Goal: Task Accomplishment & Management: Manage account settings

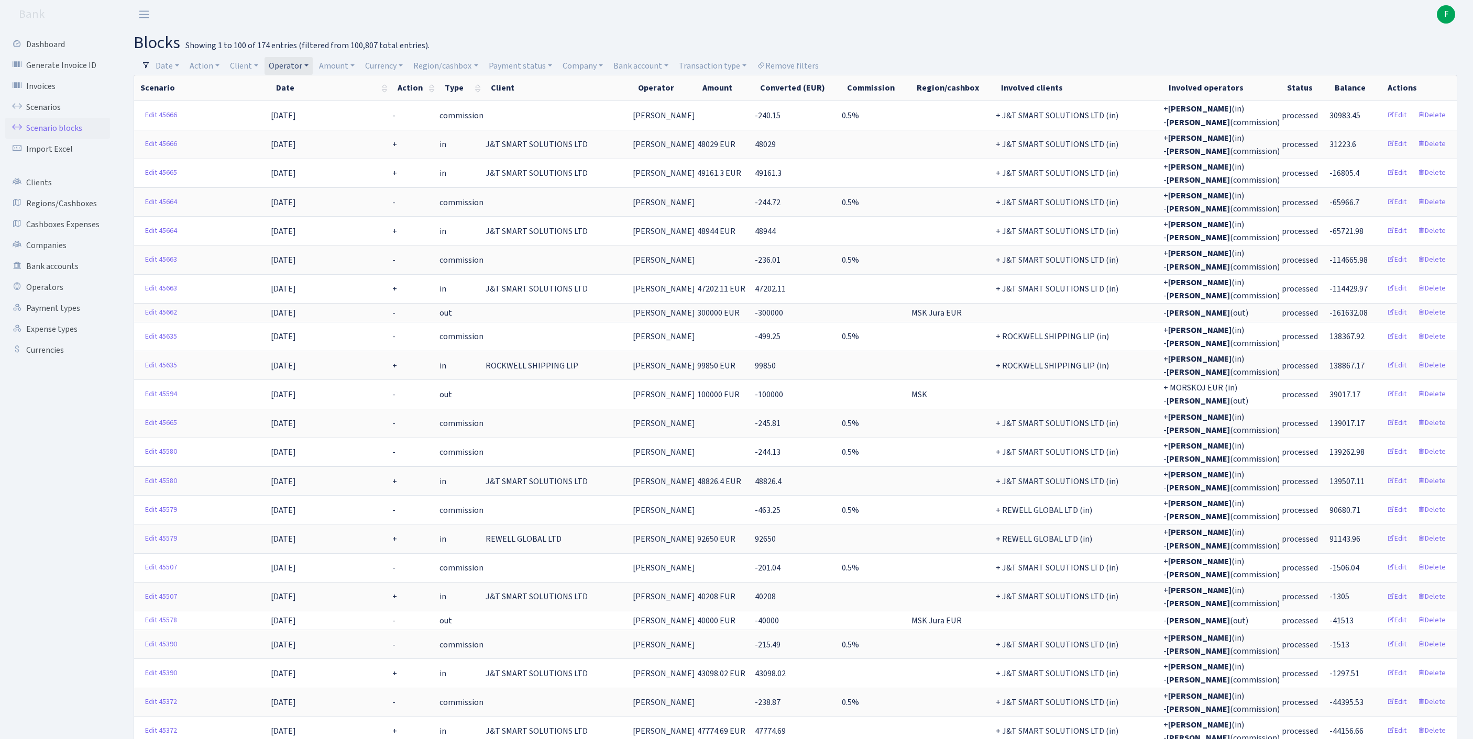
select select "100"
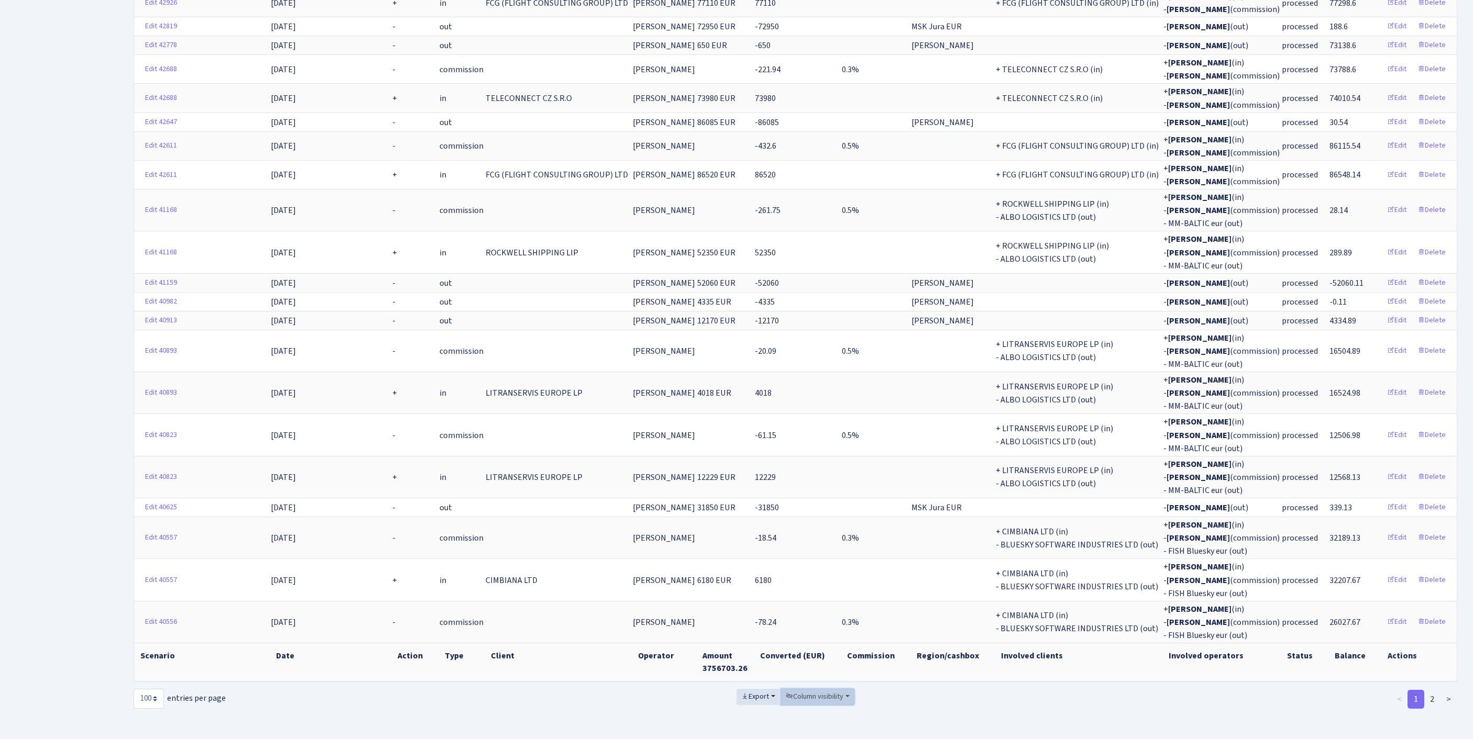
click at [843, 692] on span "Column visibility" at bounding box center [815, 697] width 58 height 10
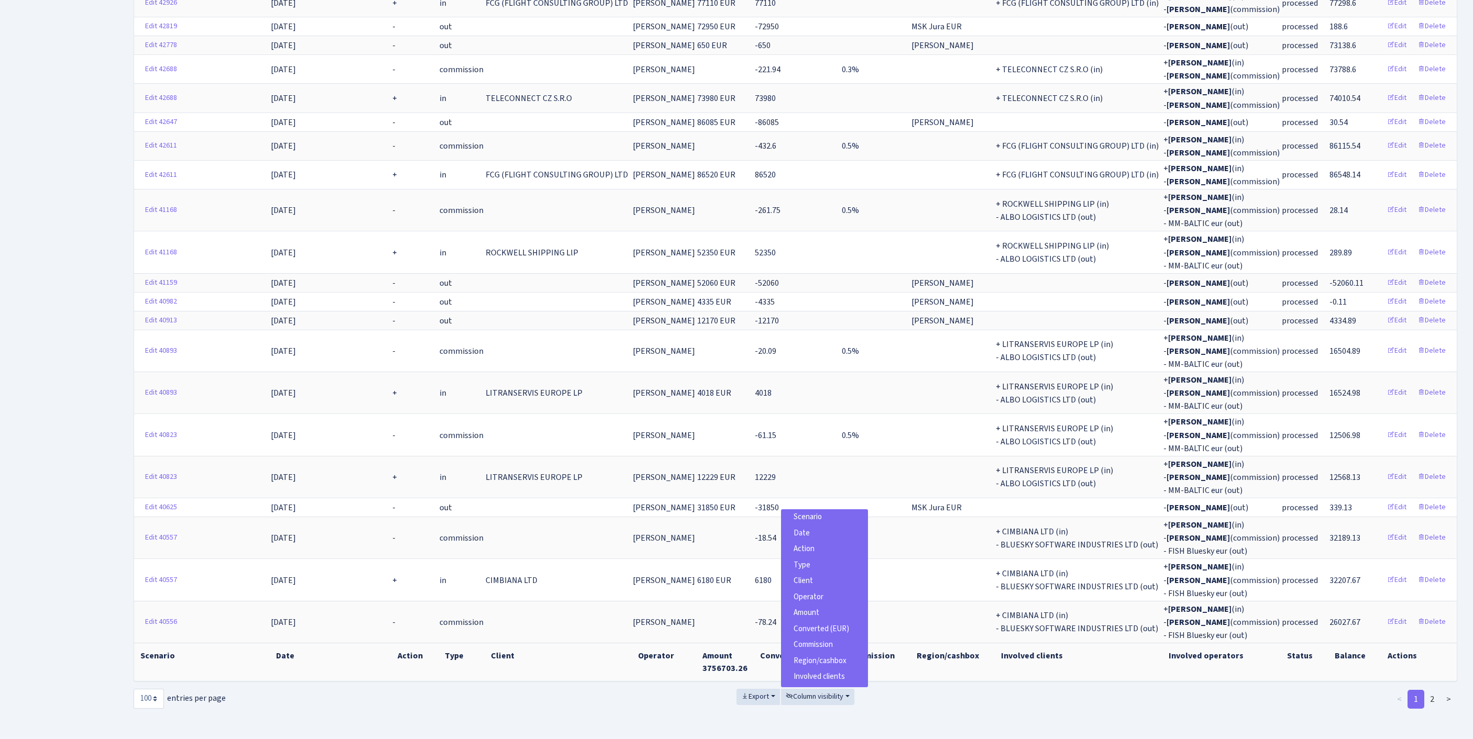
click at [797, 512] on span "Scenario" at bounding box center [807, 517] width 28 height 11
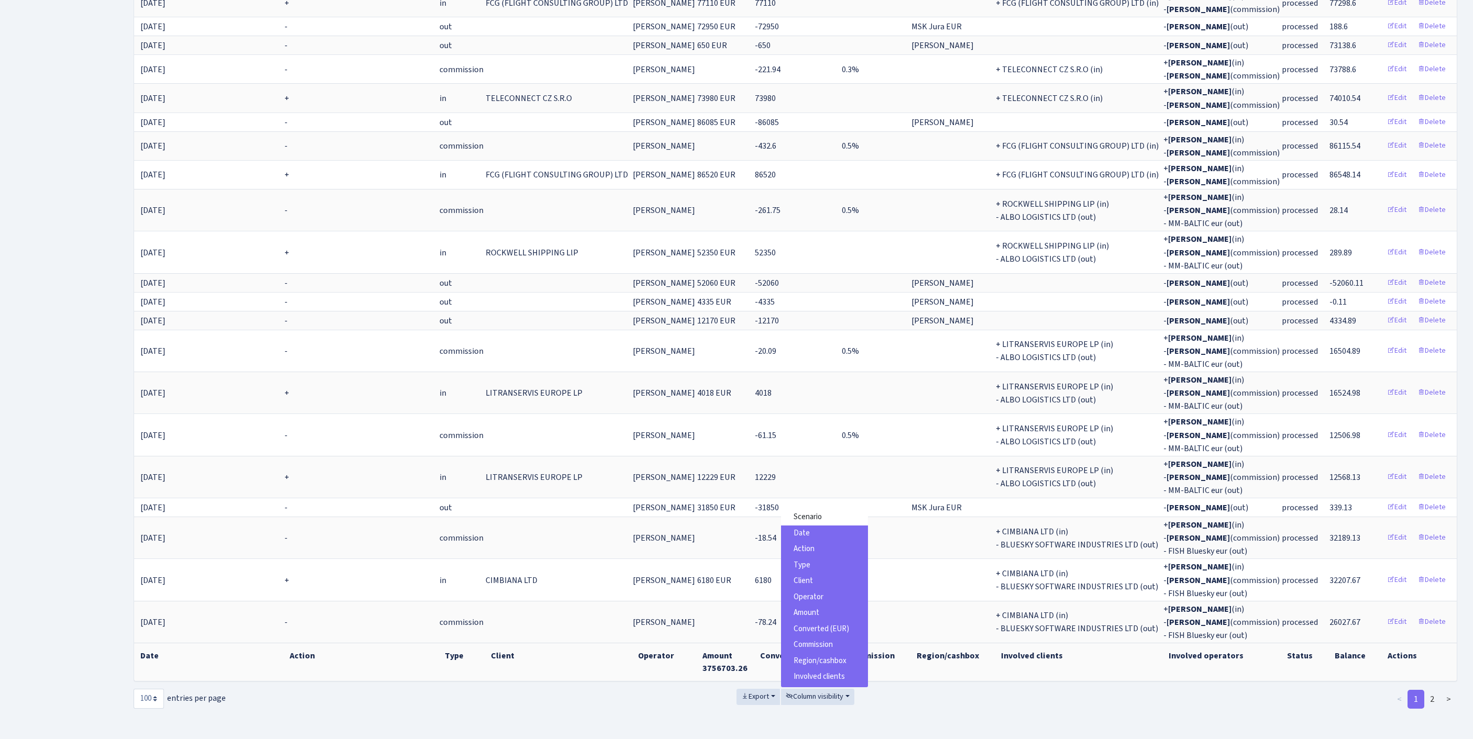
scroll to position [79, 0]
click at [829, 642] on span "Involved operators" at bounding box center [824, 647] width 62 height 11
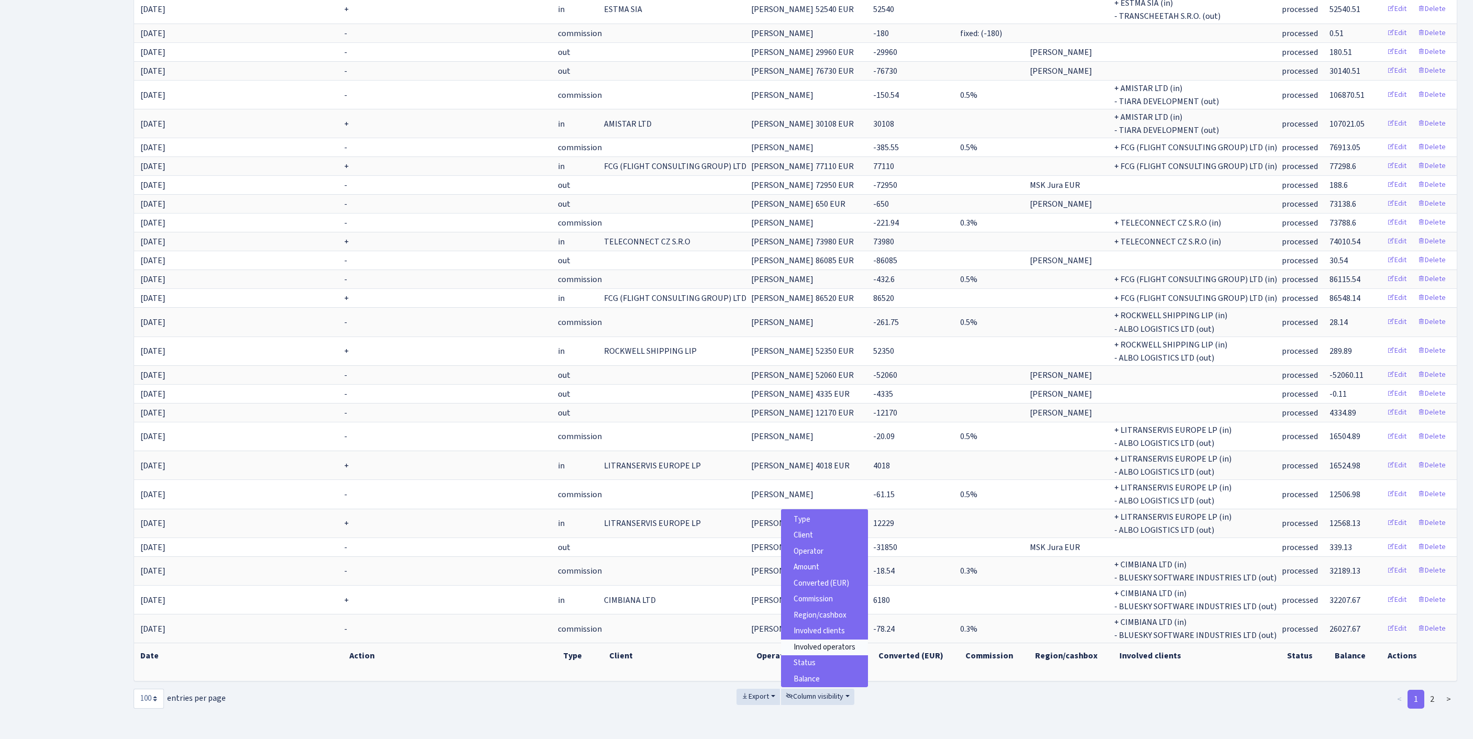
scroll to position [2015, 0]
click at [750, 689] on button "Export" at bounding box center [757, 697] width 43 height 16
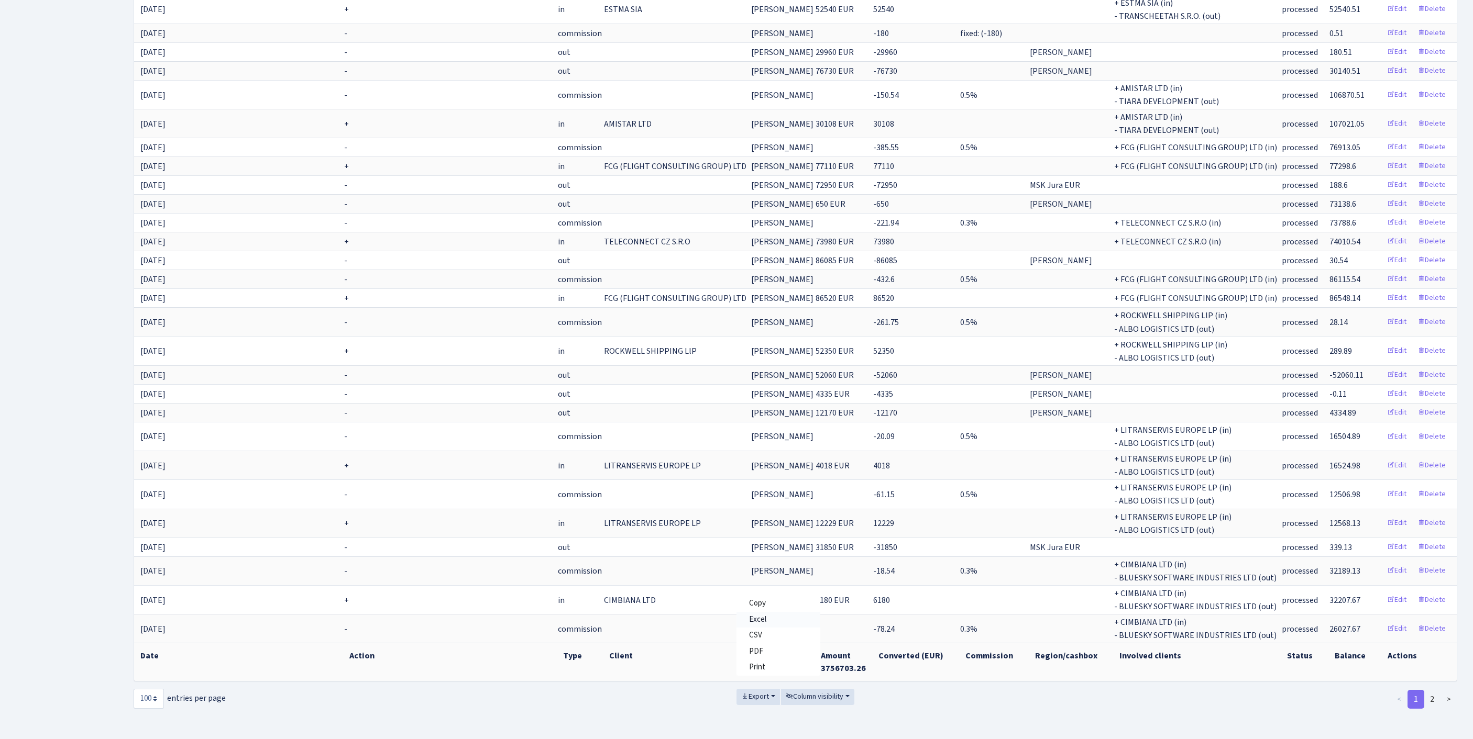
click at [749, 614] on span "Excel" at bounding box center [757, 619] width 17 height 11
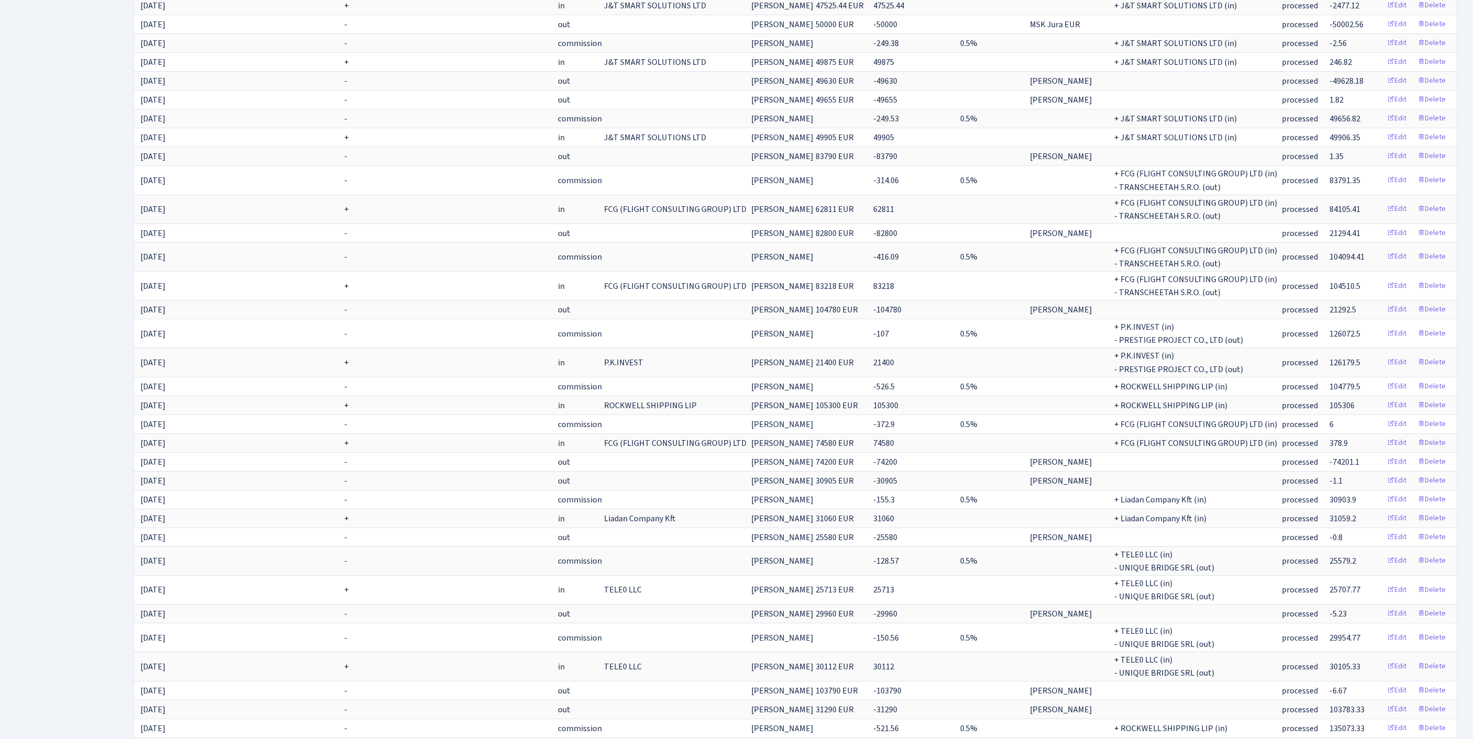
scroll to position [0, 0]
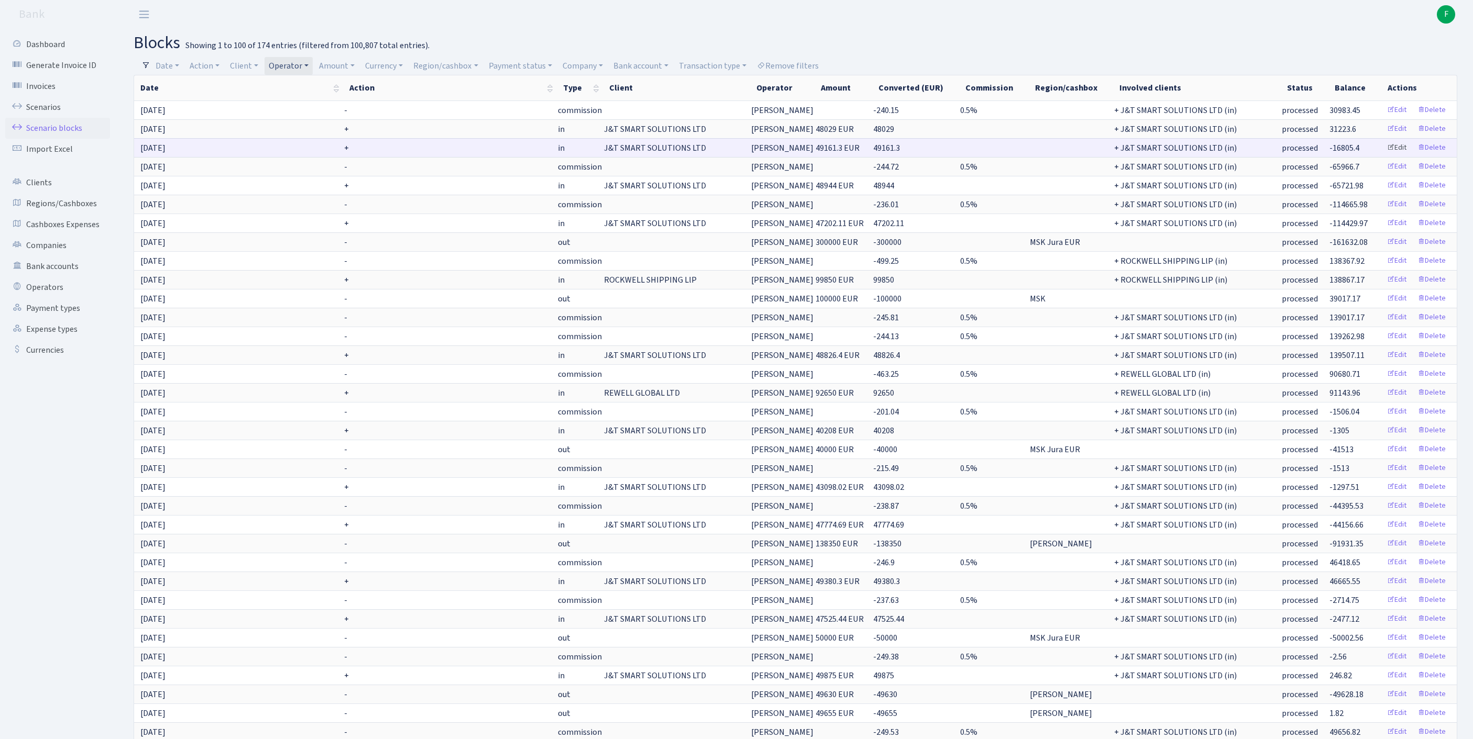
click at [1386, 156] on link "Edit" at bounding box center [1396, 148] width 29 height 16
click at [1389, 156] on link "Edit" at bounding box center [1396, 148] width 29 height 16
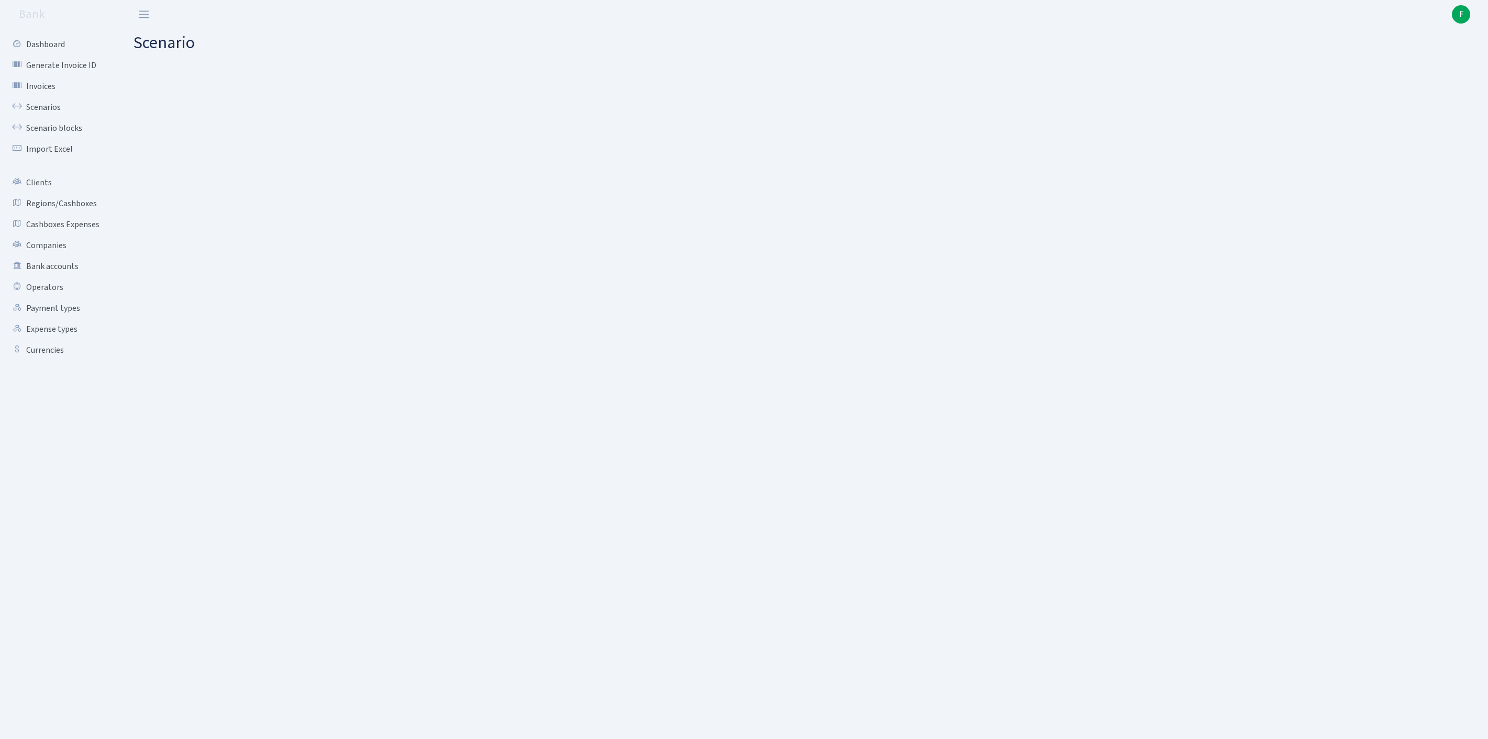
select select "in"
select select "3304"
select select "439"
select select "2"
select select "1"
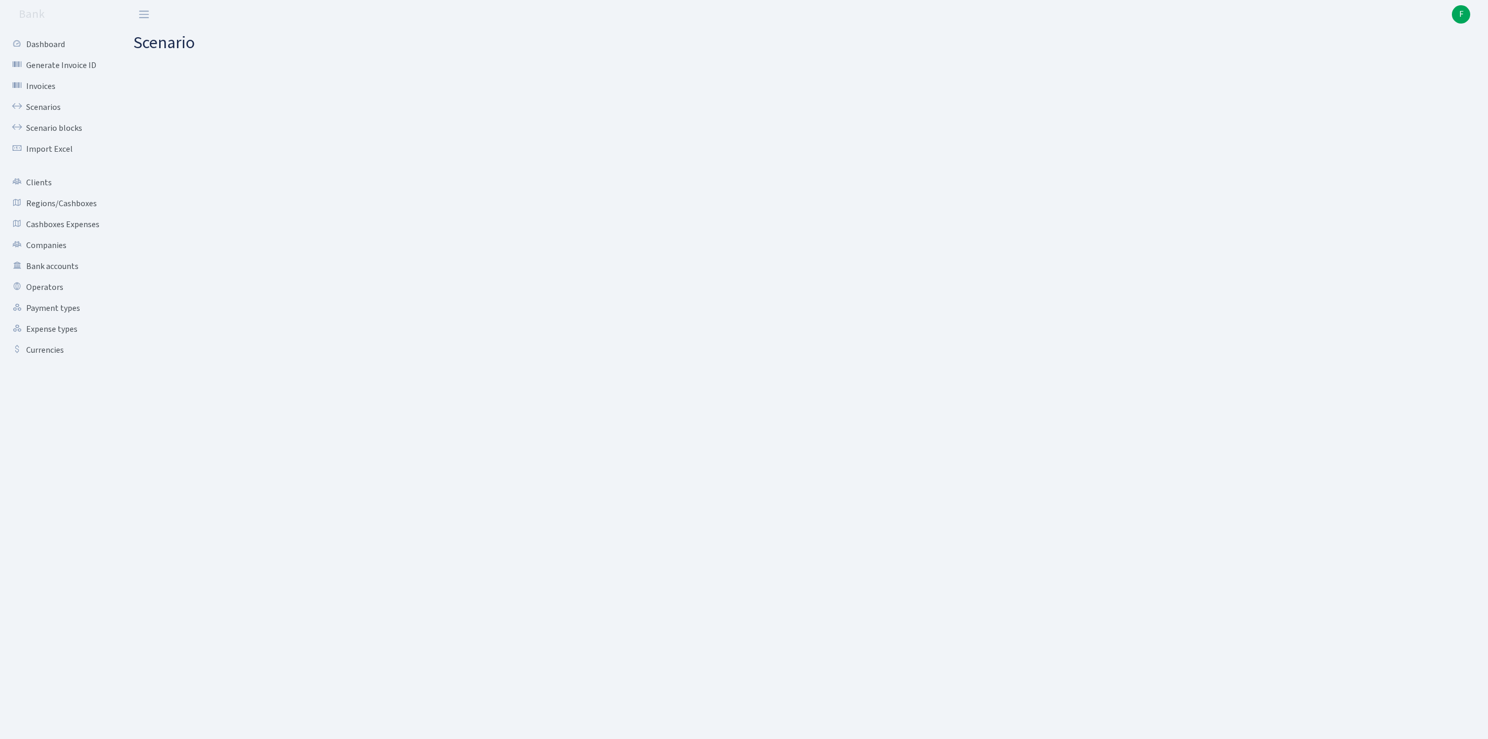
select select "17"
select select "41"
select select "processed"
select select "commission"
select select "439"
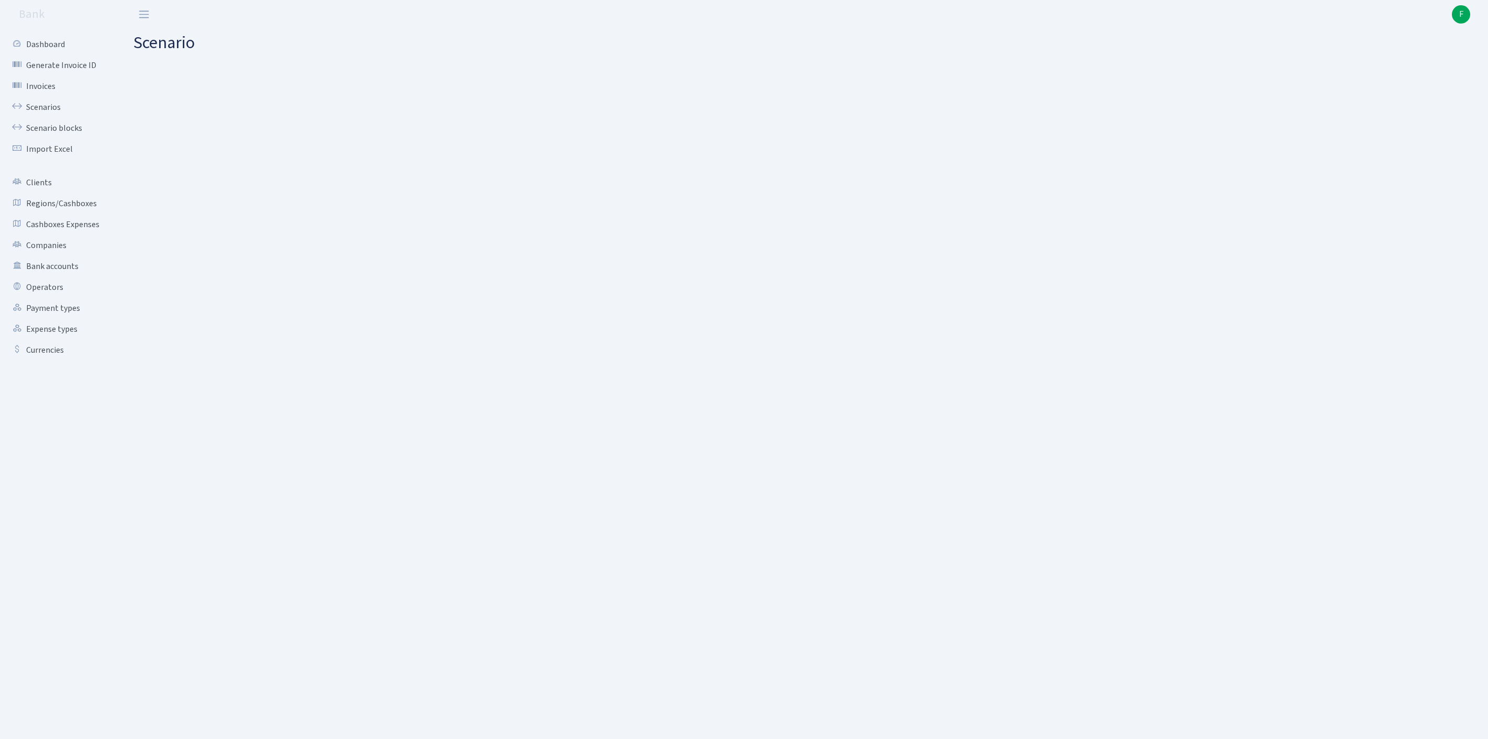
select select "processed"
click at [1441, 701] on button "Save" at bounding box center [1442, 703] width 30 height 20
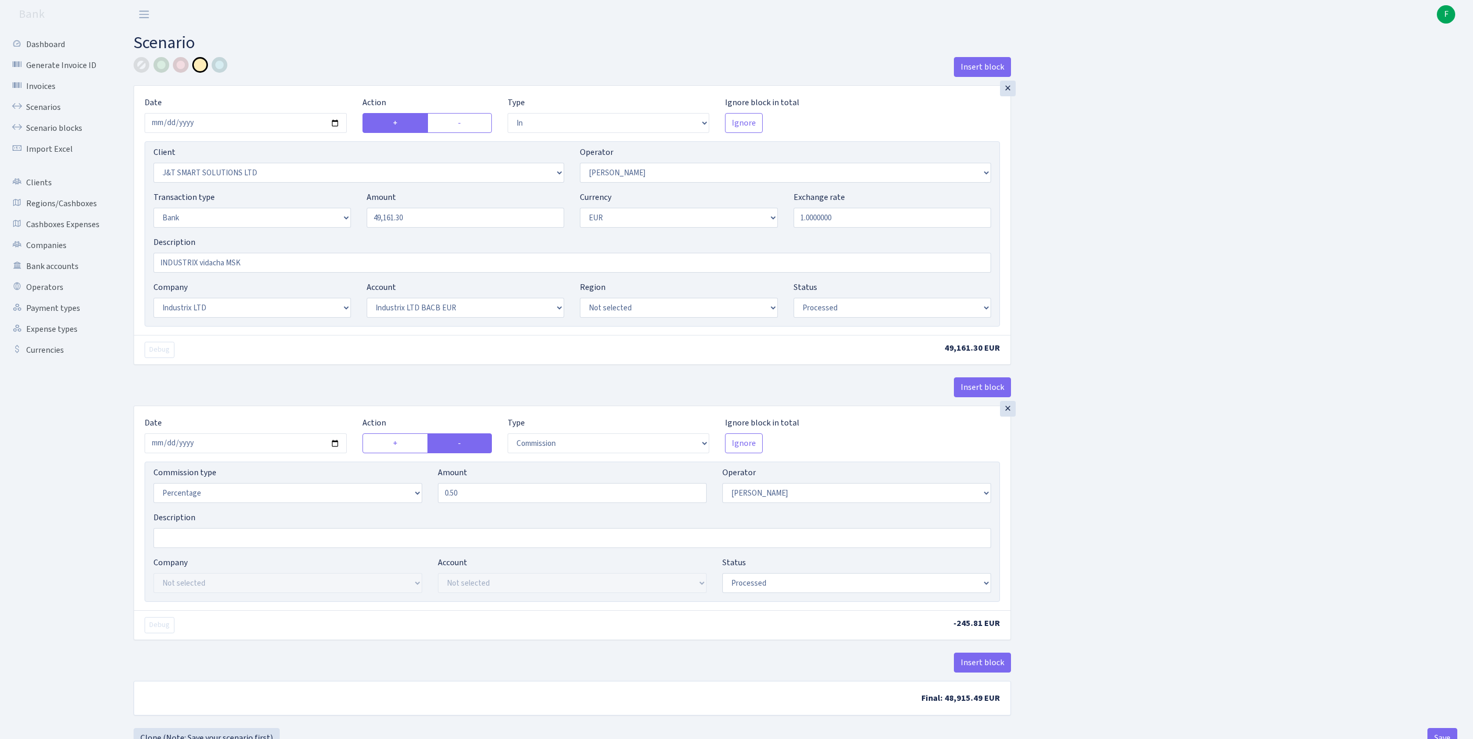
select select "in"
select select "3304"
select select "439"
select select "2"
select select "1"
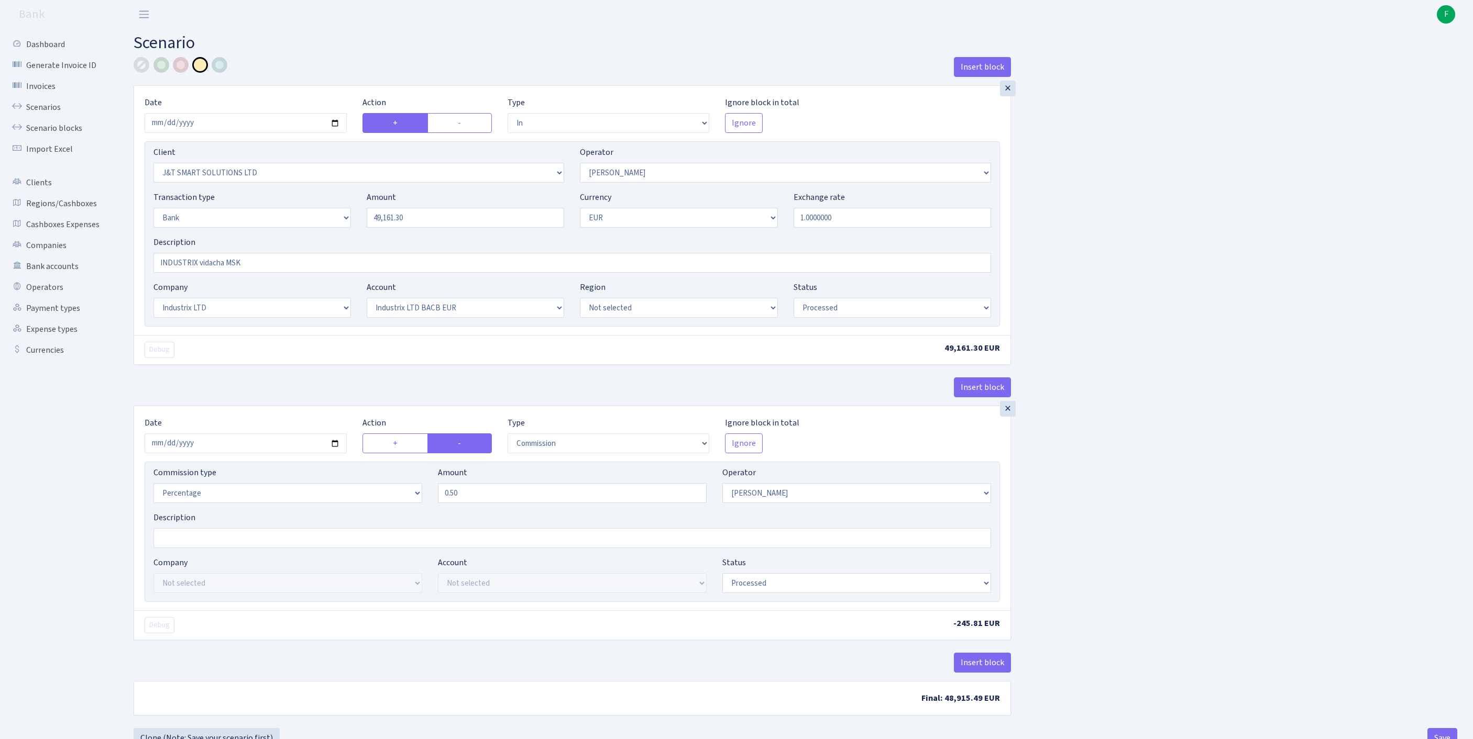
select select "17"
select select "41"
select select "processed"
select select "commission"
select select "439"
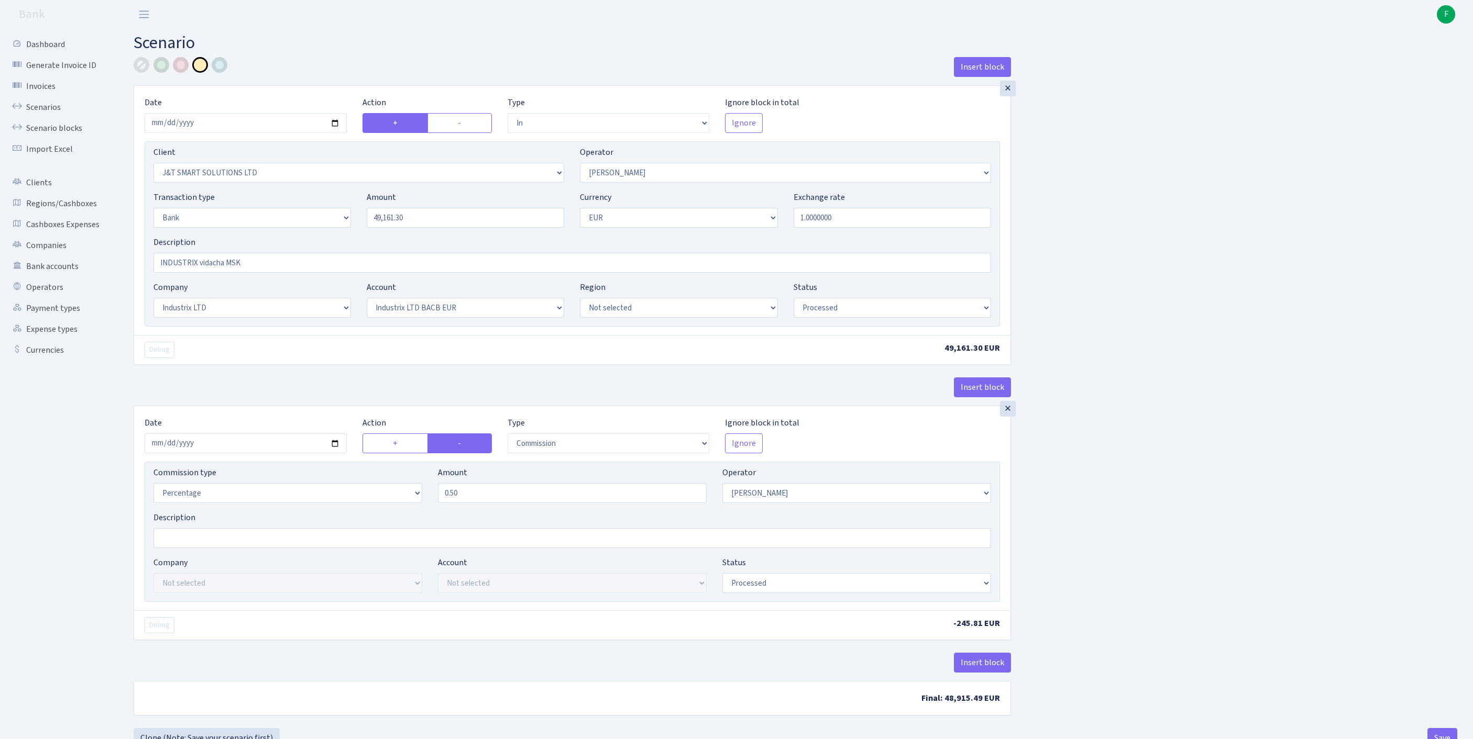
select select "processed"
select select "in"
select select "3304"
select select "439"
select select "2"
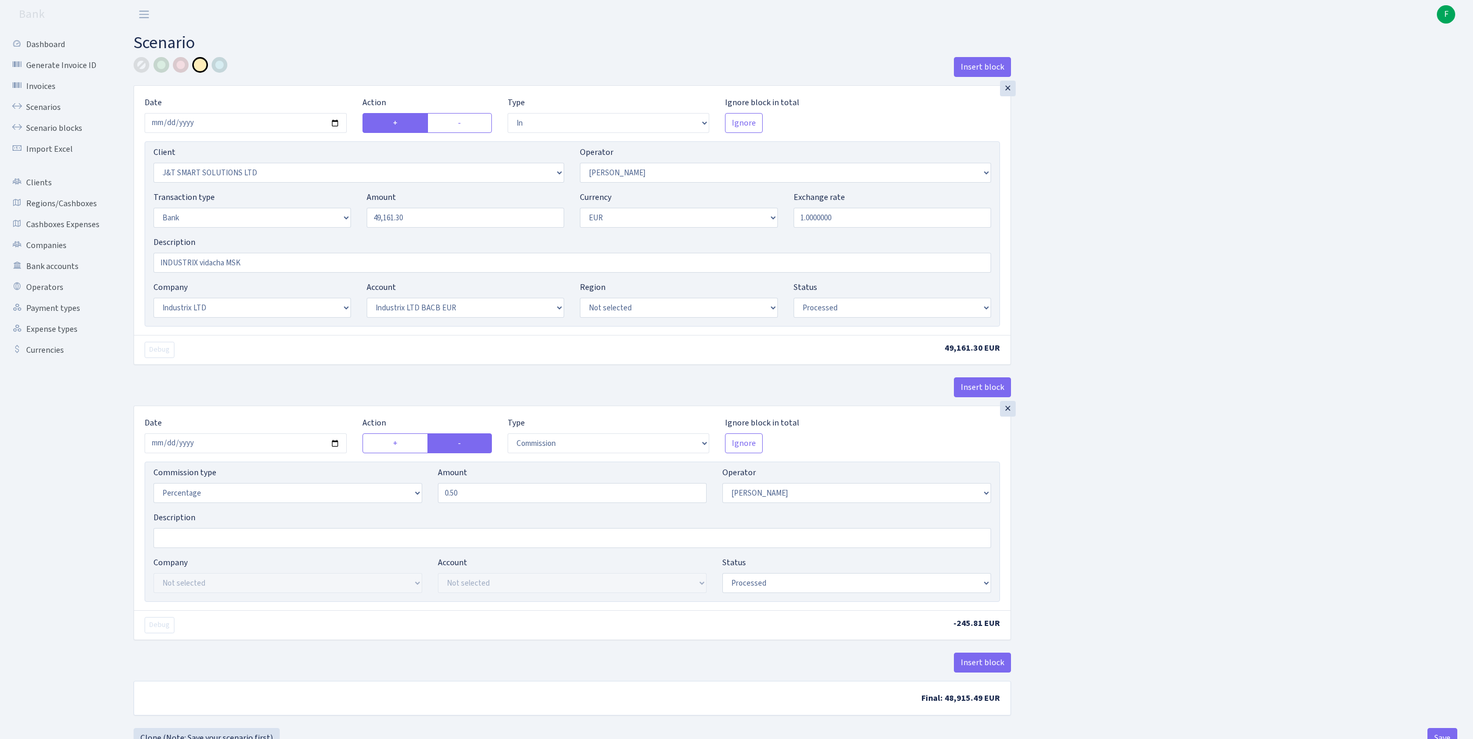
select select "1"
select select "17"
select select "41"
select select "processed"
select select "commission"
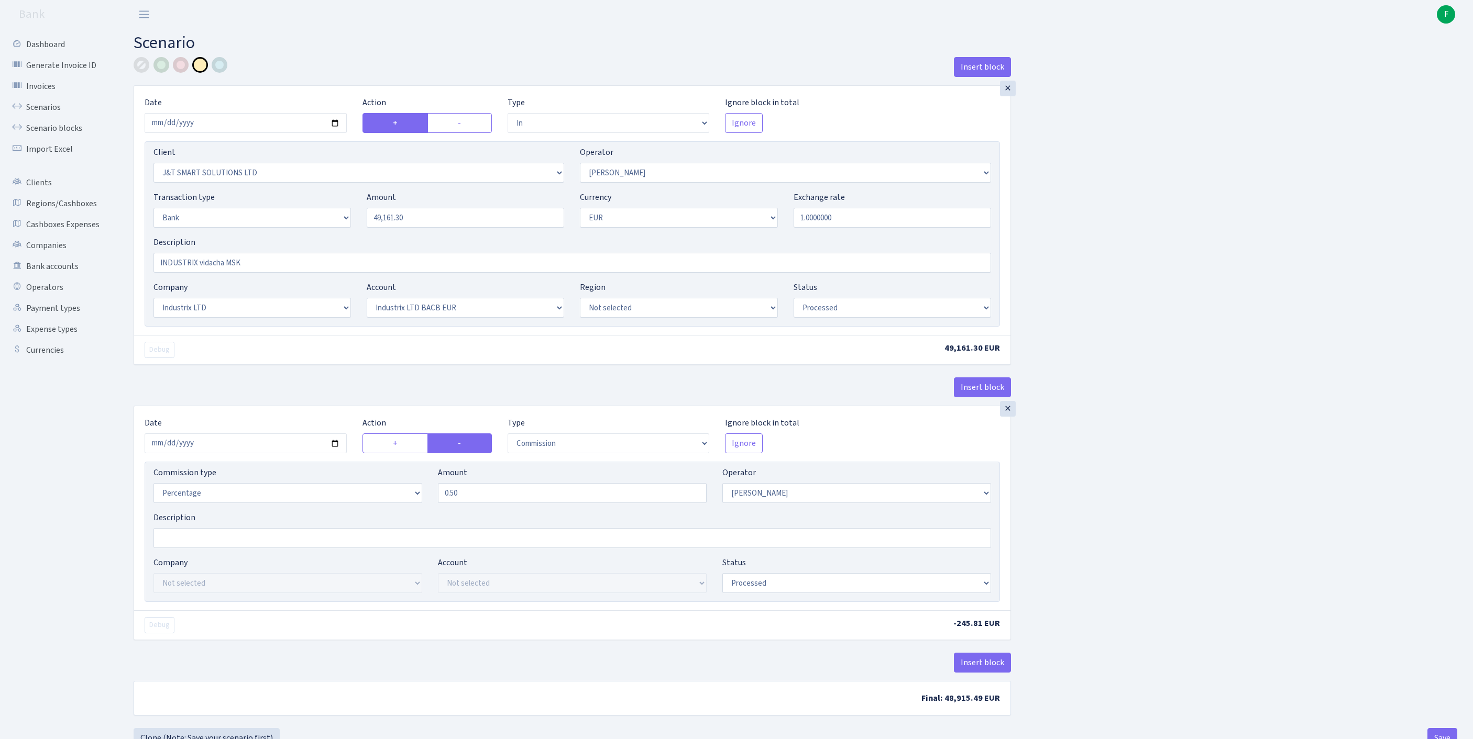
select select "439"
select select "processed"
click at [281, 454] on input "2025-08-22" at bounding box center [246, 444] width 202 height 20
type input "2025-08-27"
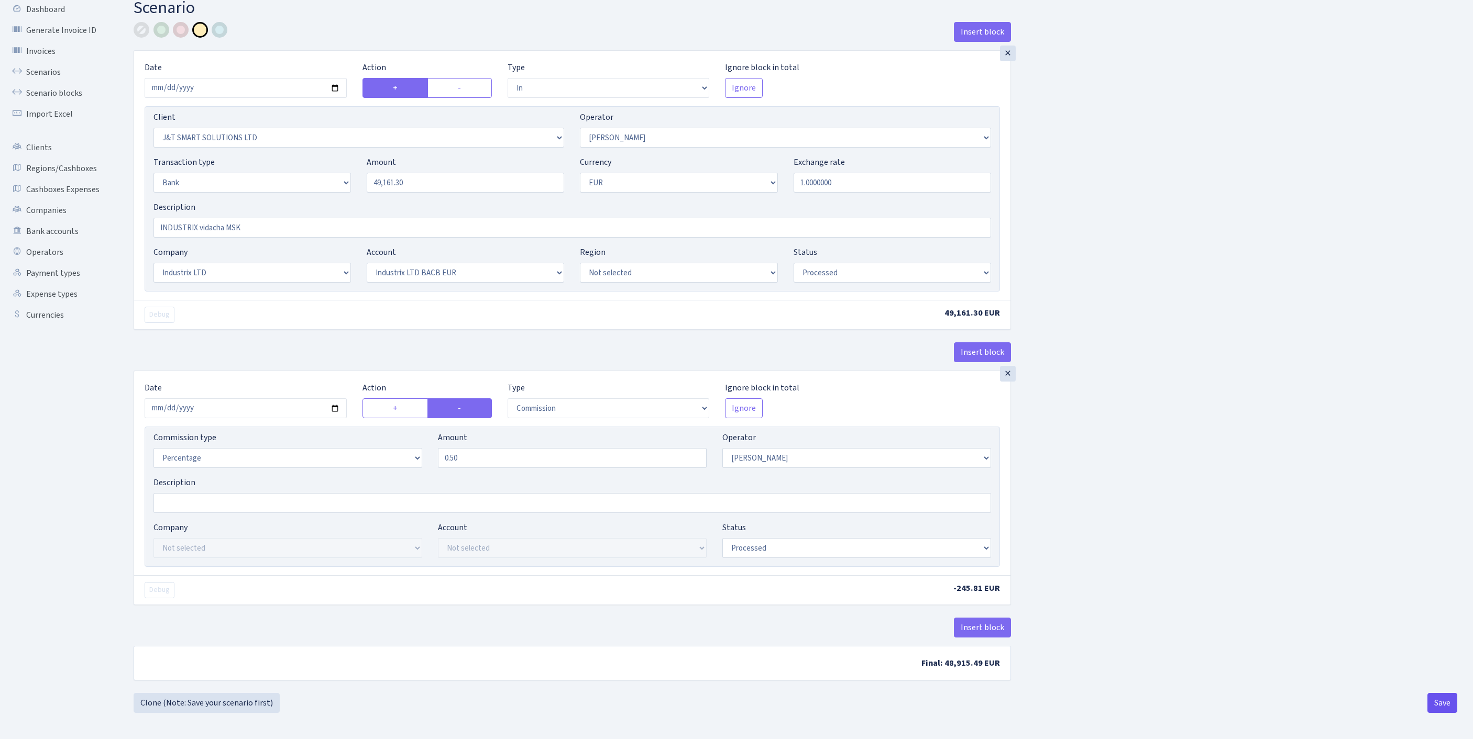
click at [1435, 700] on button "Save" at bounding box center [1442, 703] width 30 height 20
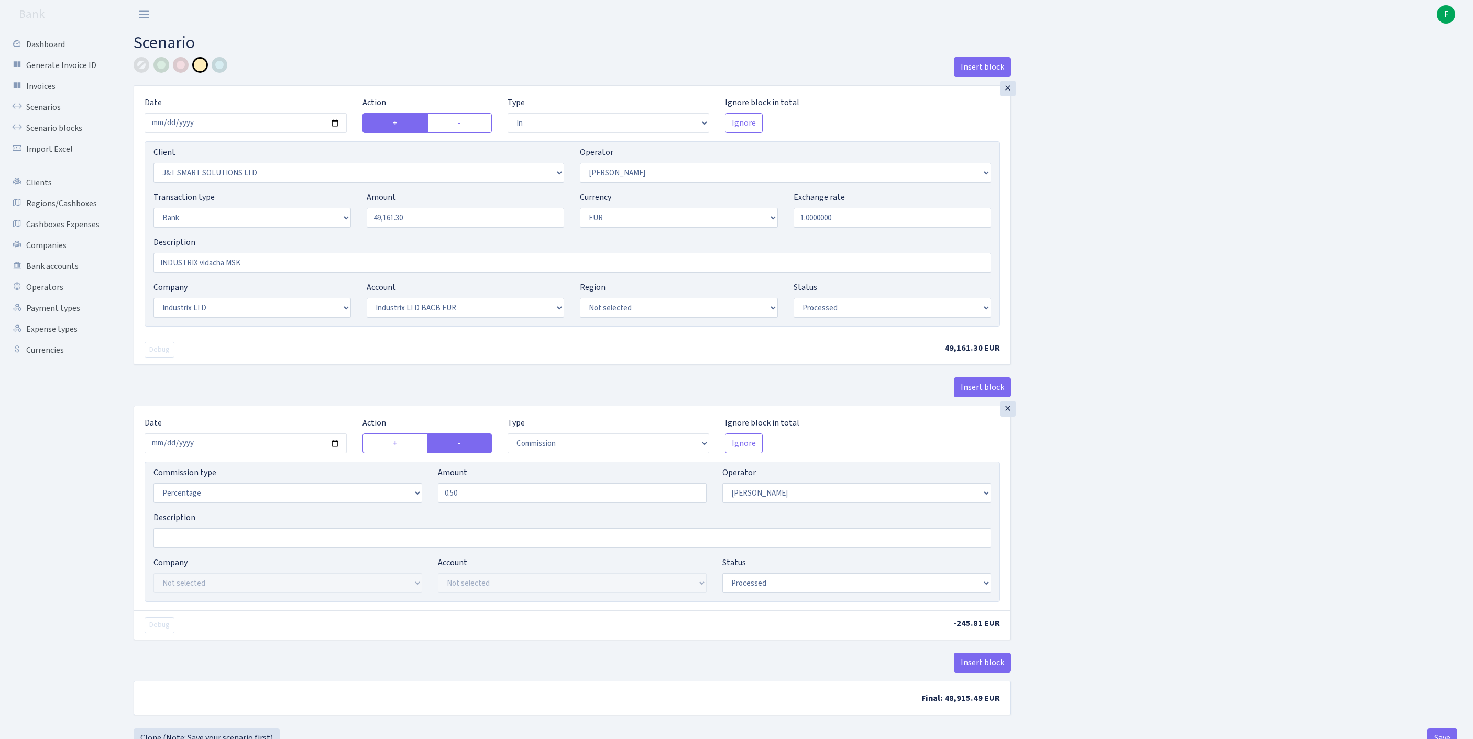
select select "in"
select select "3304"
select select "439"
select select "2"
select select "1"
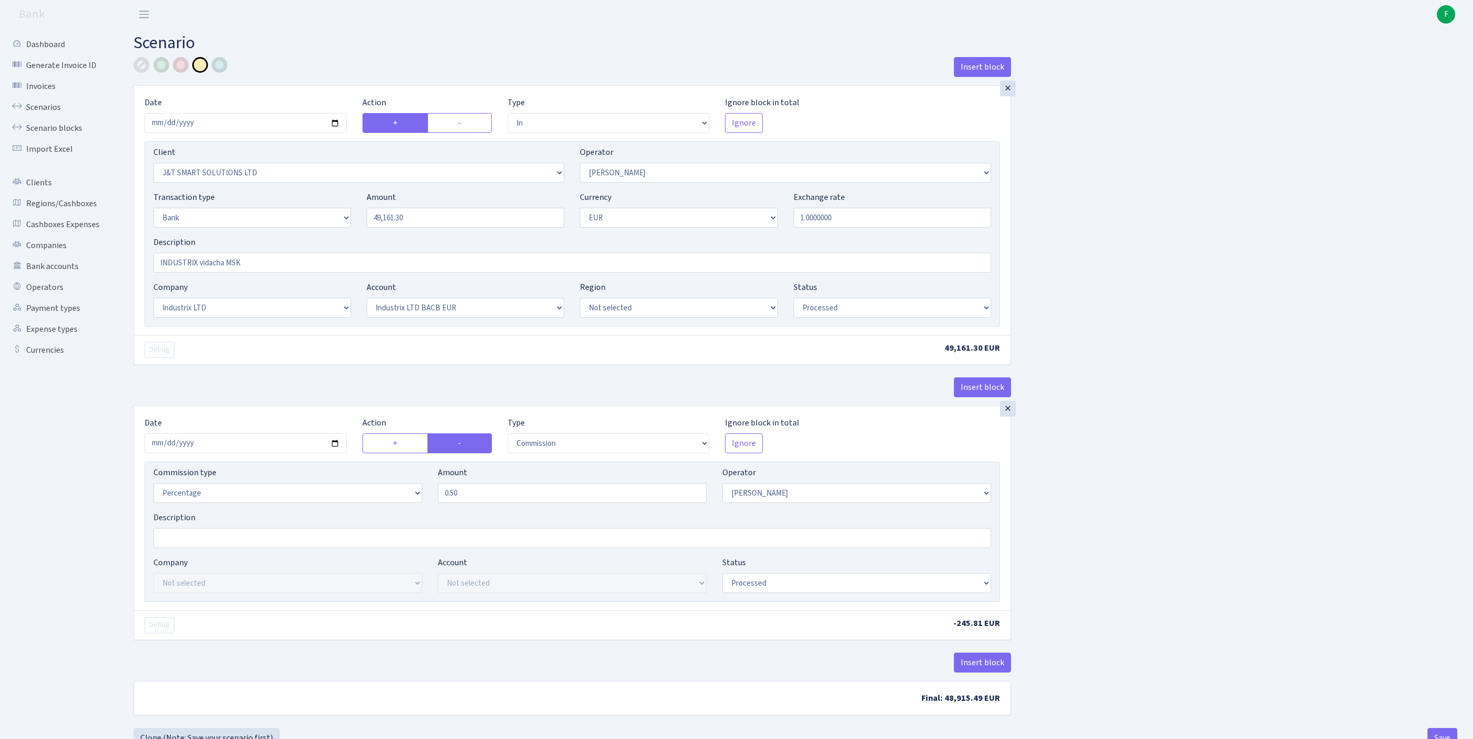
select select "17"
select select "41"
select select "processed"
select select "commission"
select select "439"
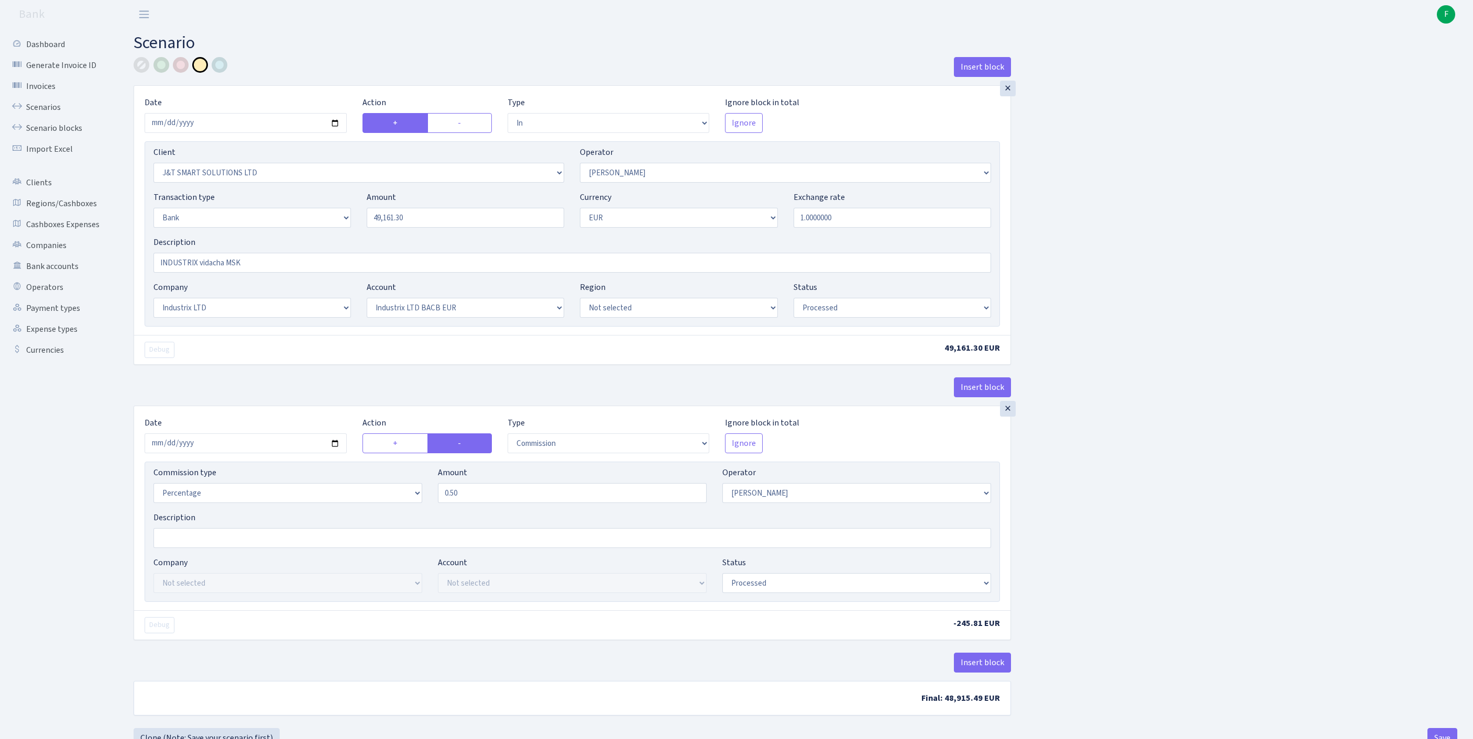
select select "processed"
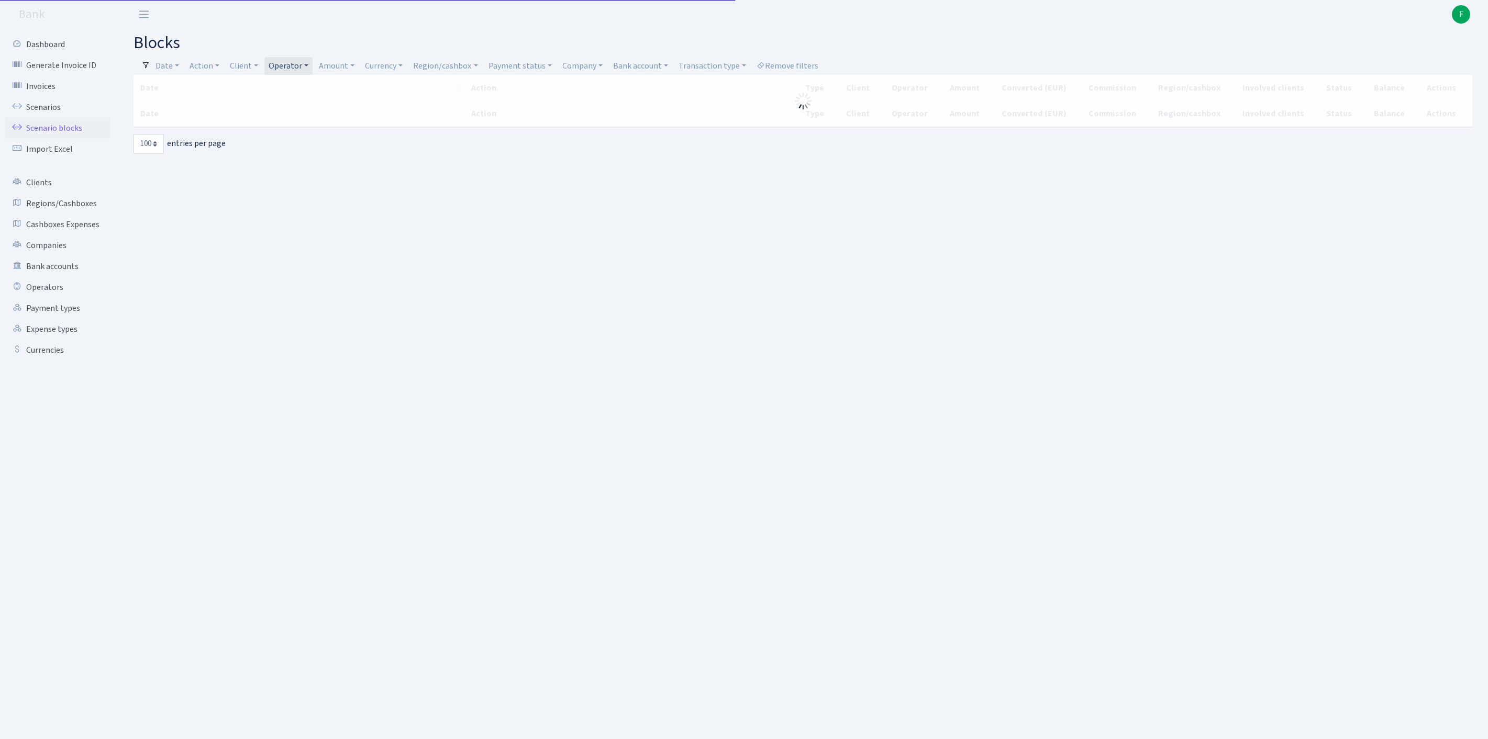
select select "100"
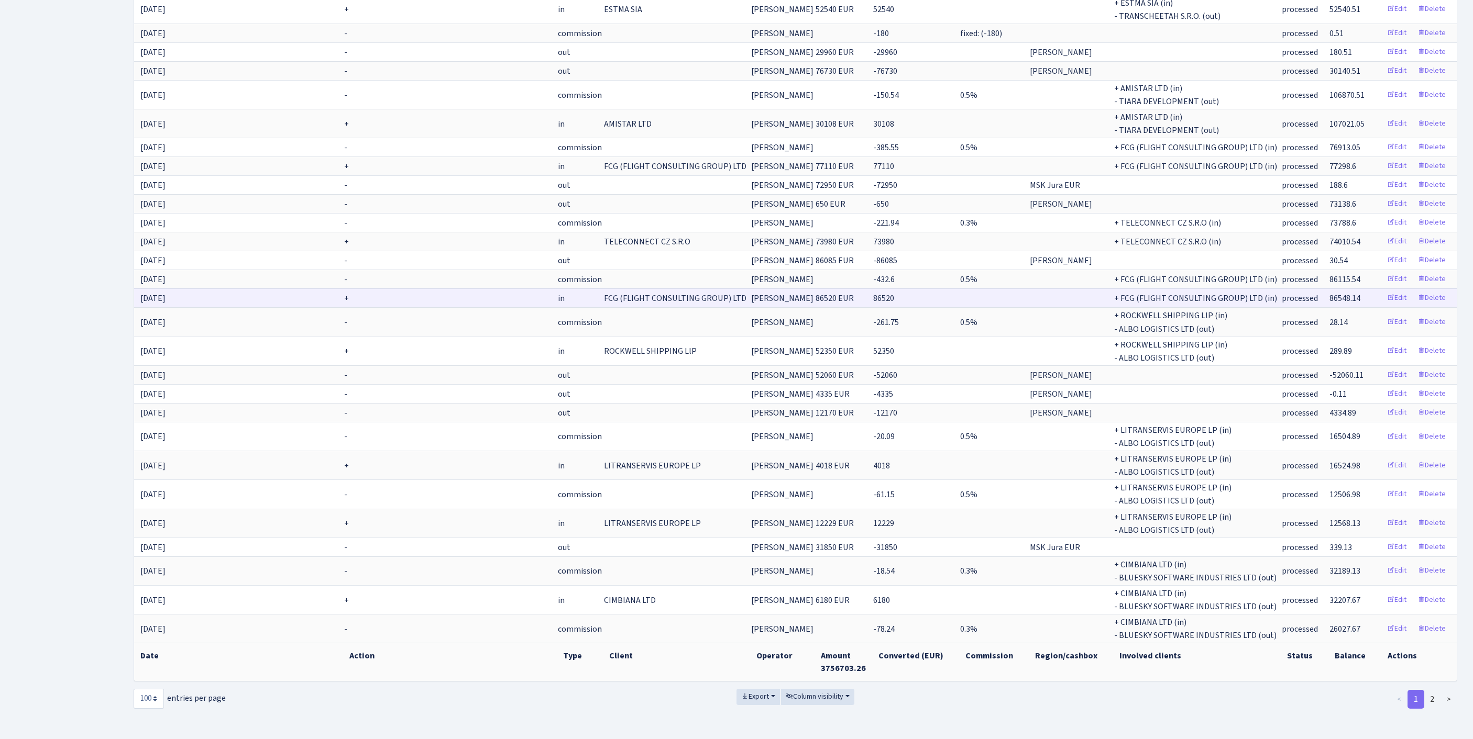
scroll to position [2015, 0]
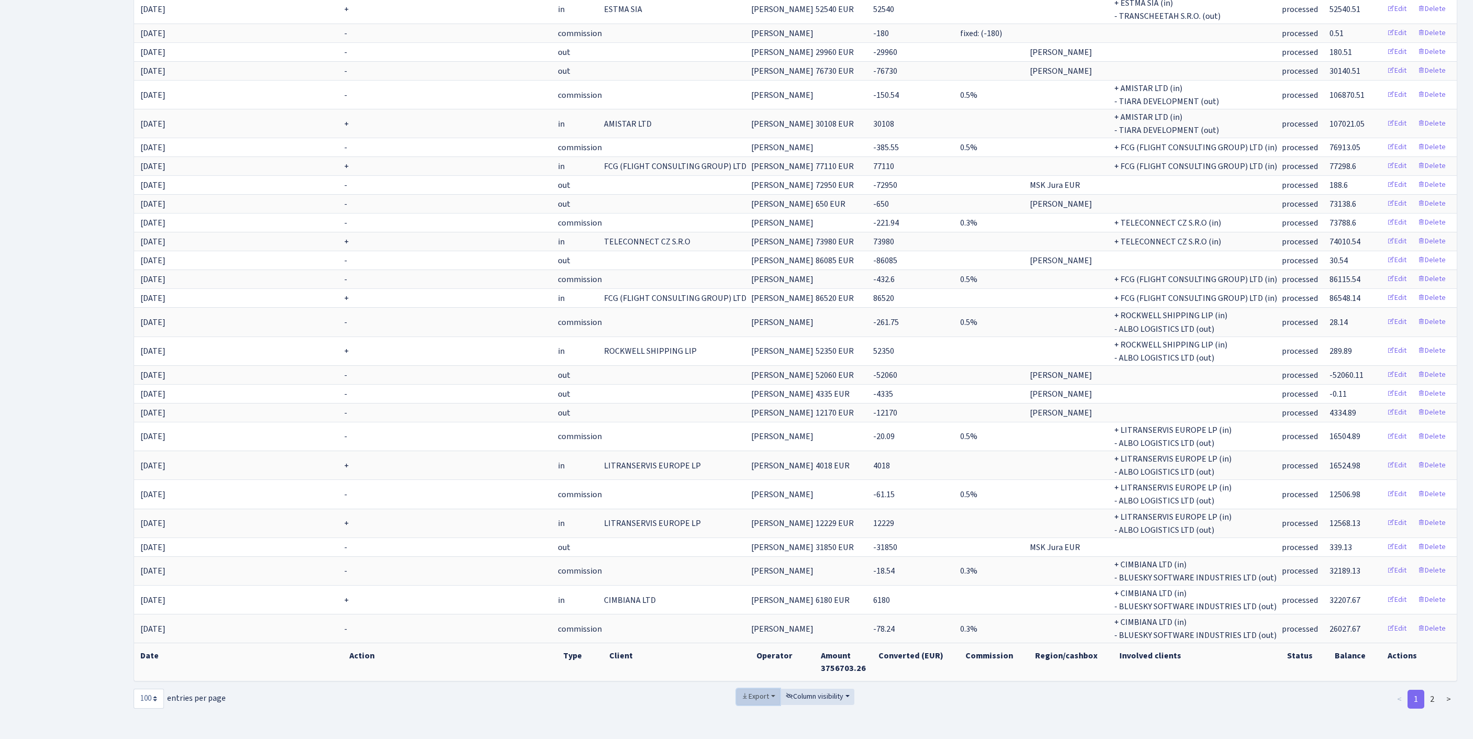
click at [743, 692] on span "Export" at bounding box center [755, 697] width 28 height 10
click at [750, 614] on span "Excel" at bounding box center [757, 619] width 17 height 11
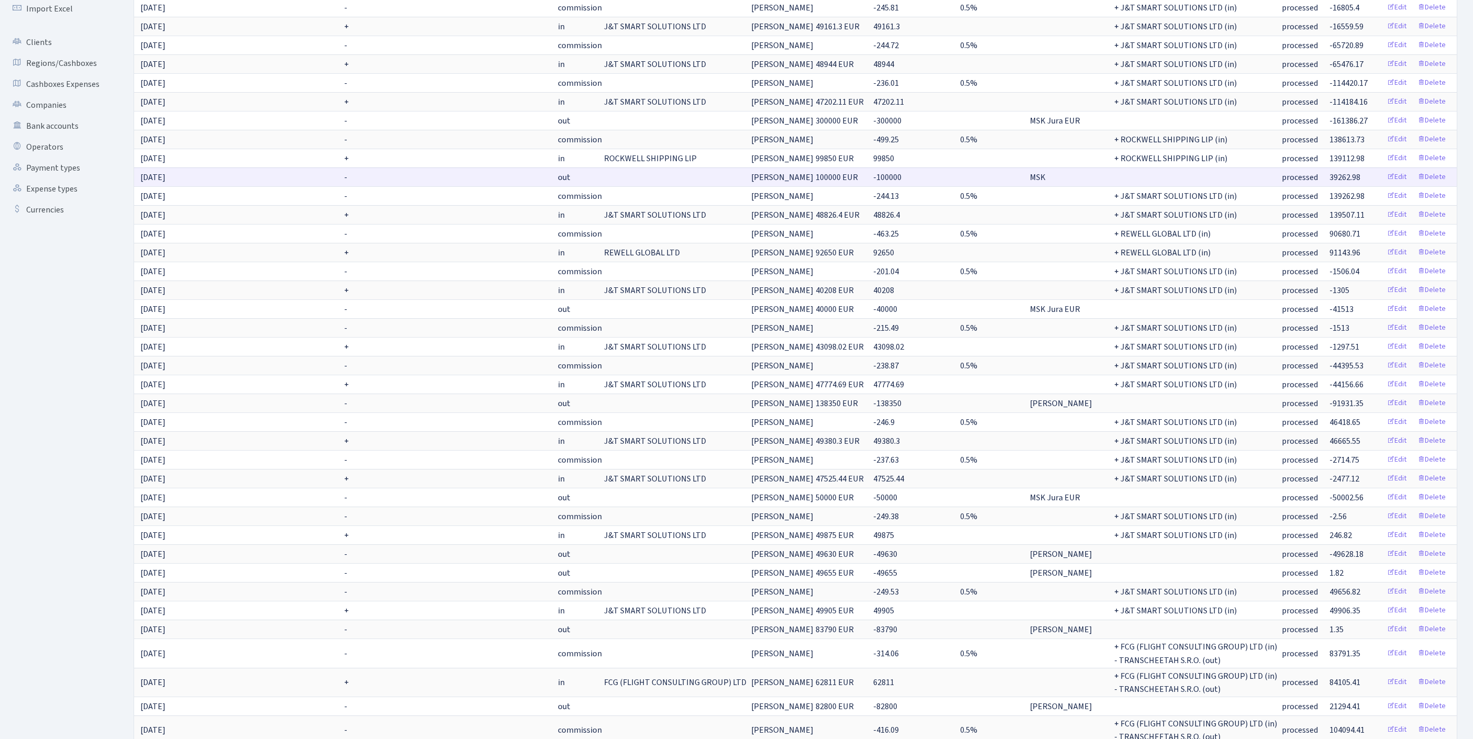
scroll to position [19, 0]
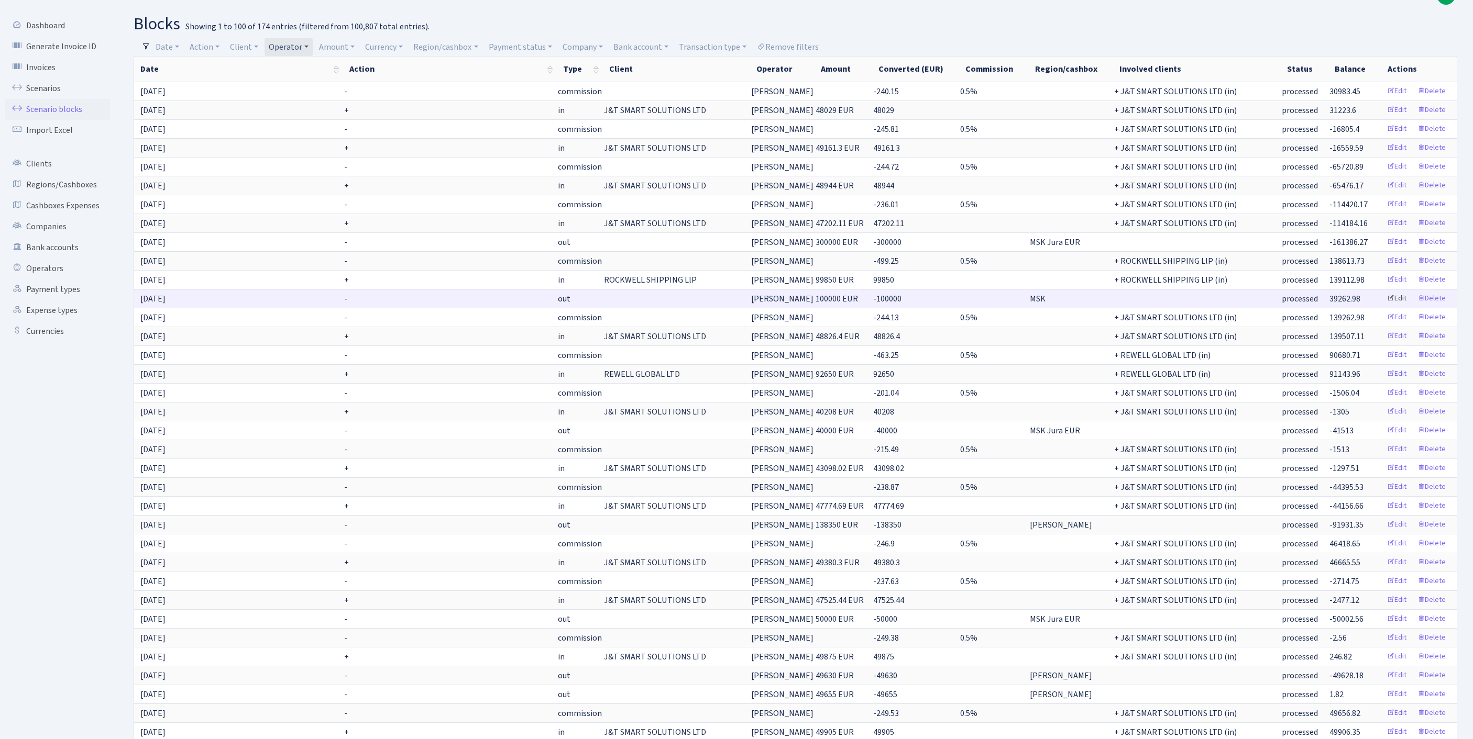
click at [1386, 307] on link "Edit" at bounding box center [1396, 299] width 29 height 16
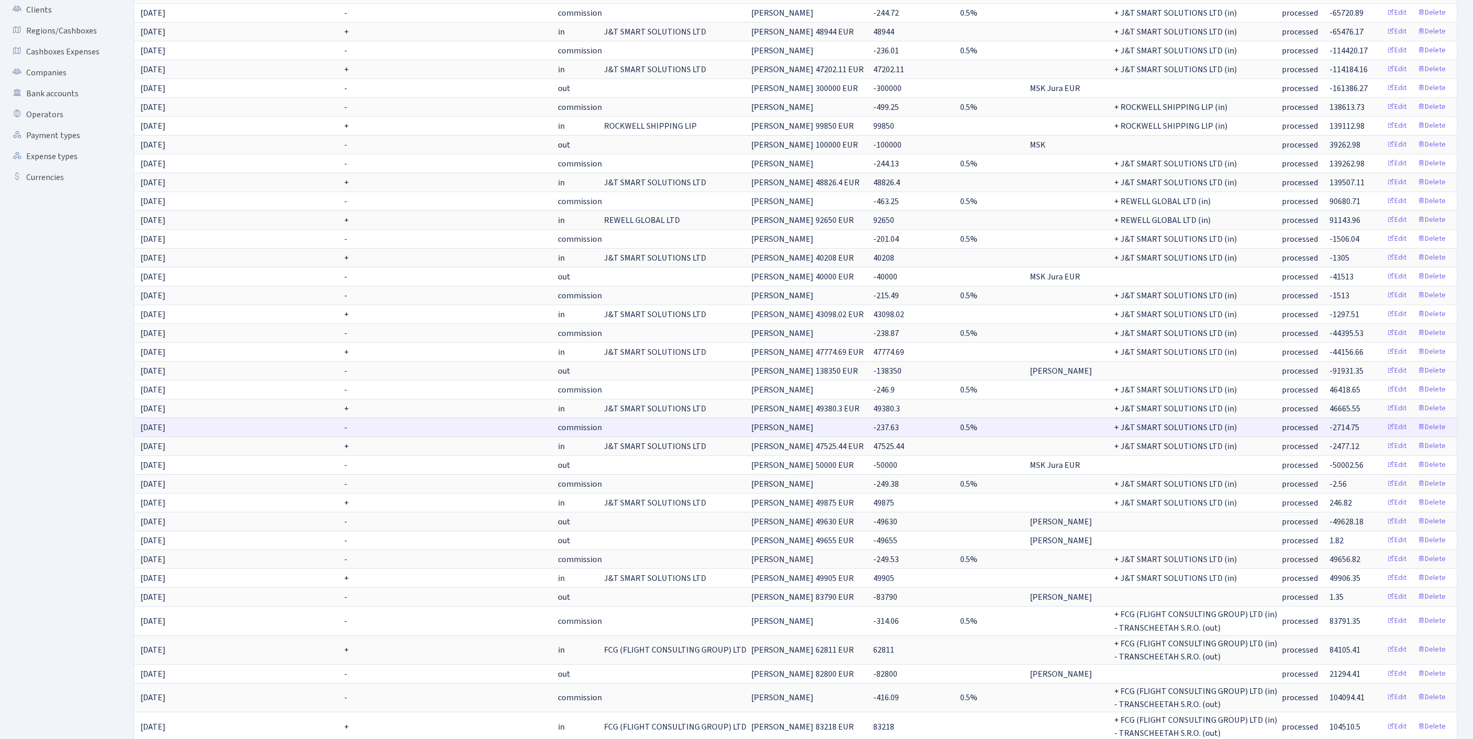
scroll to position [0, 0]
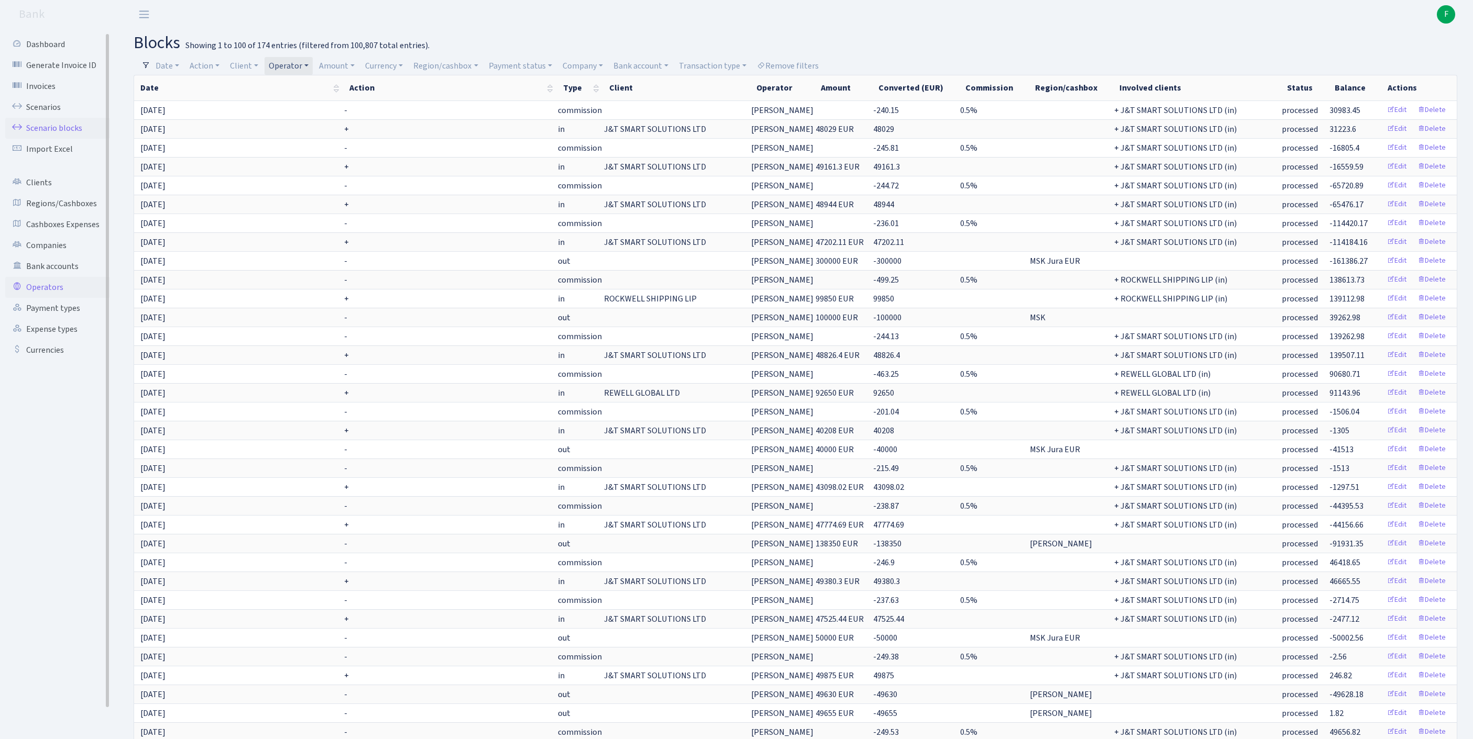
click at [42, 298] on link "Operators" at bounding box center [57, 287] width 105 height 21
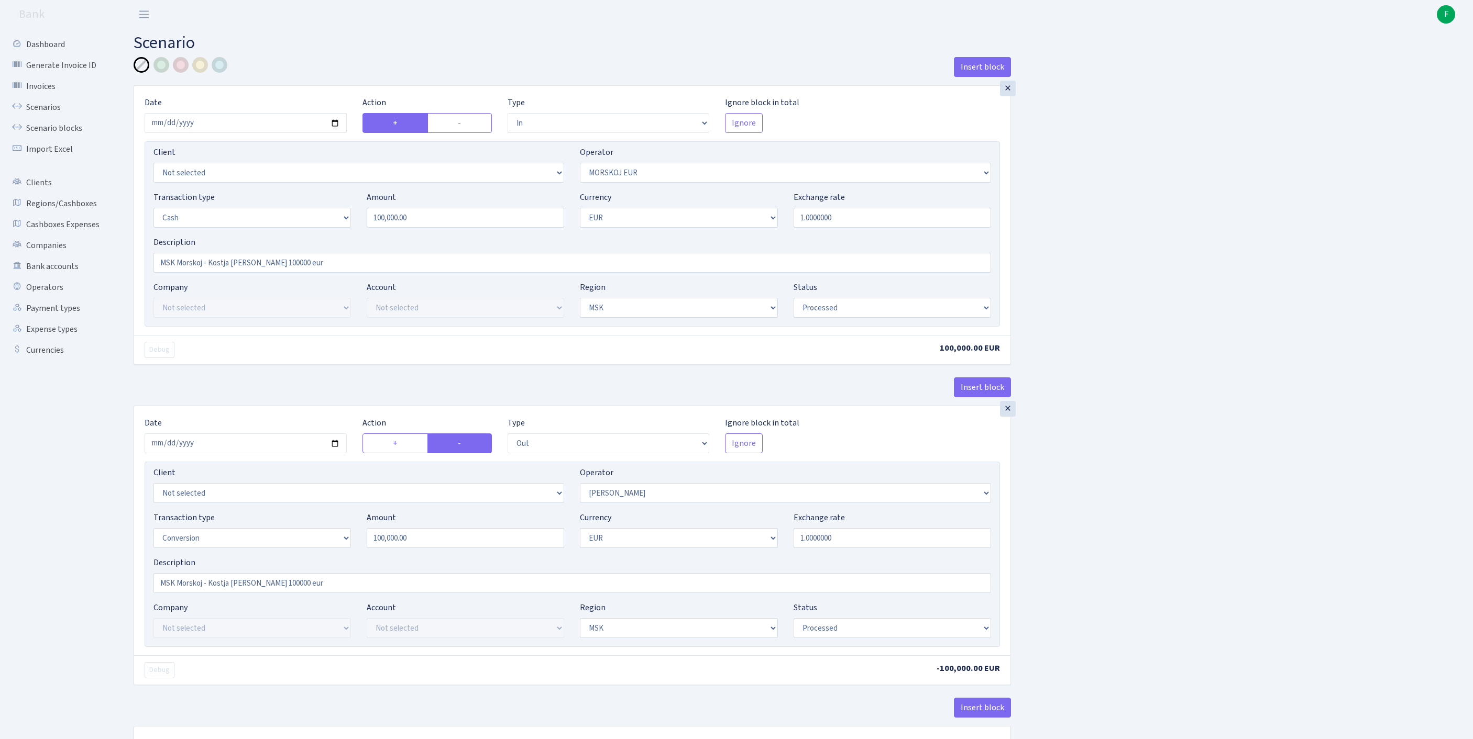
select select "in"
select select "323"
select select "1"
select select "3"
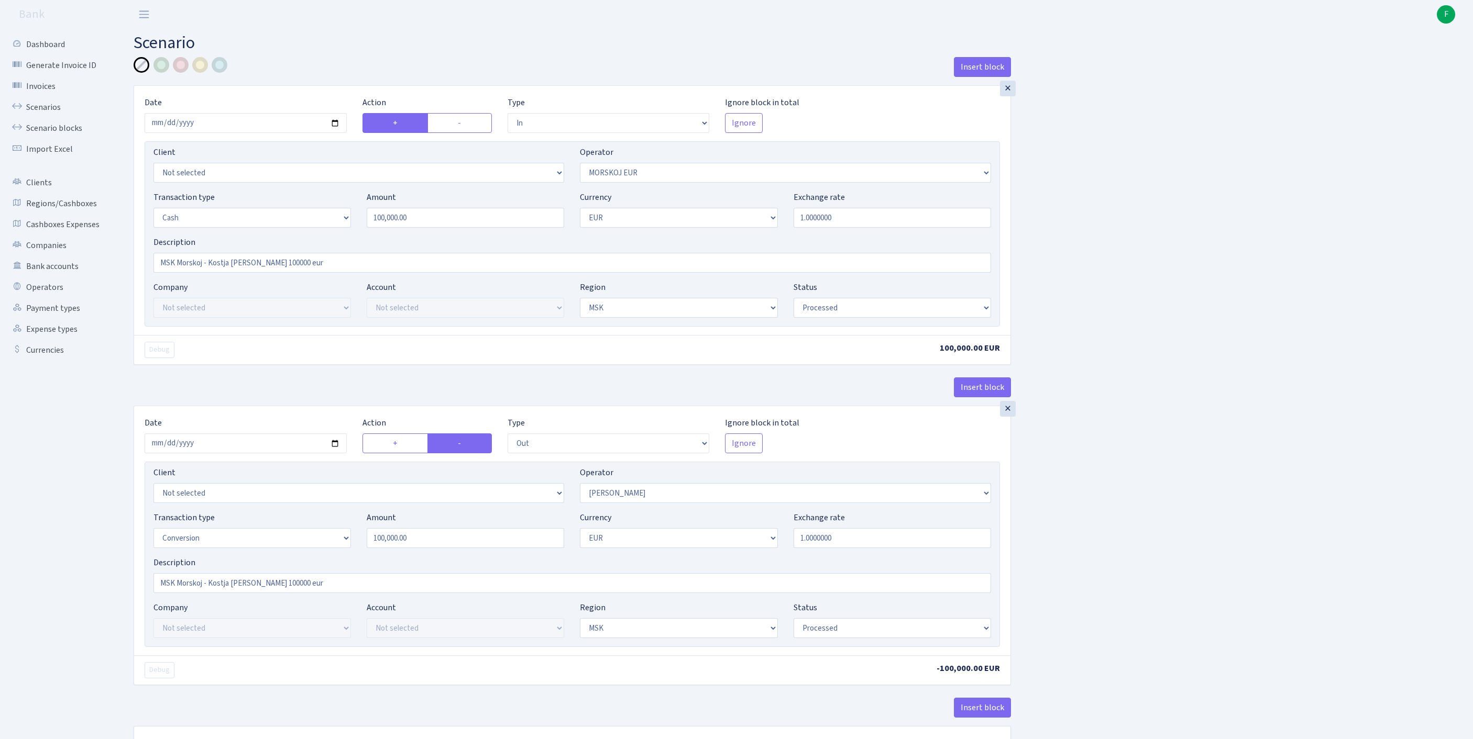
select select "processed"
select select "out"
select select "439"
select select "15"
select select "1"
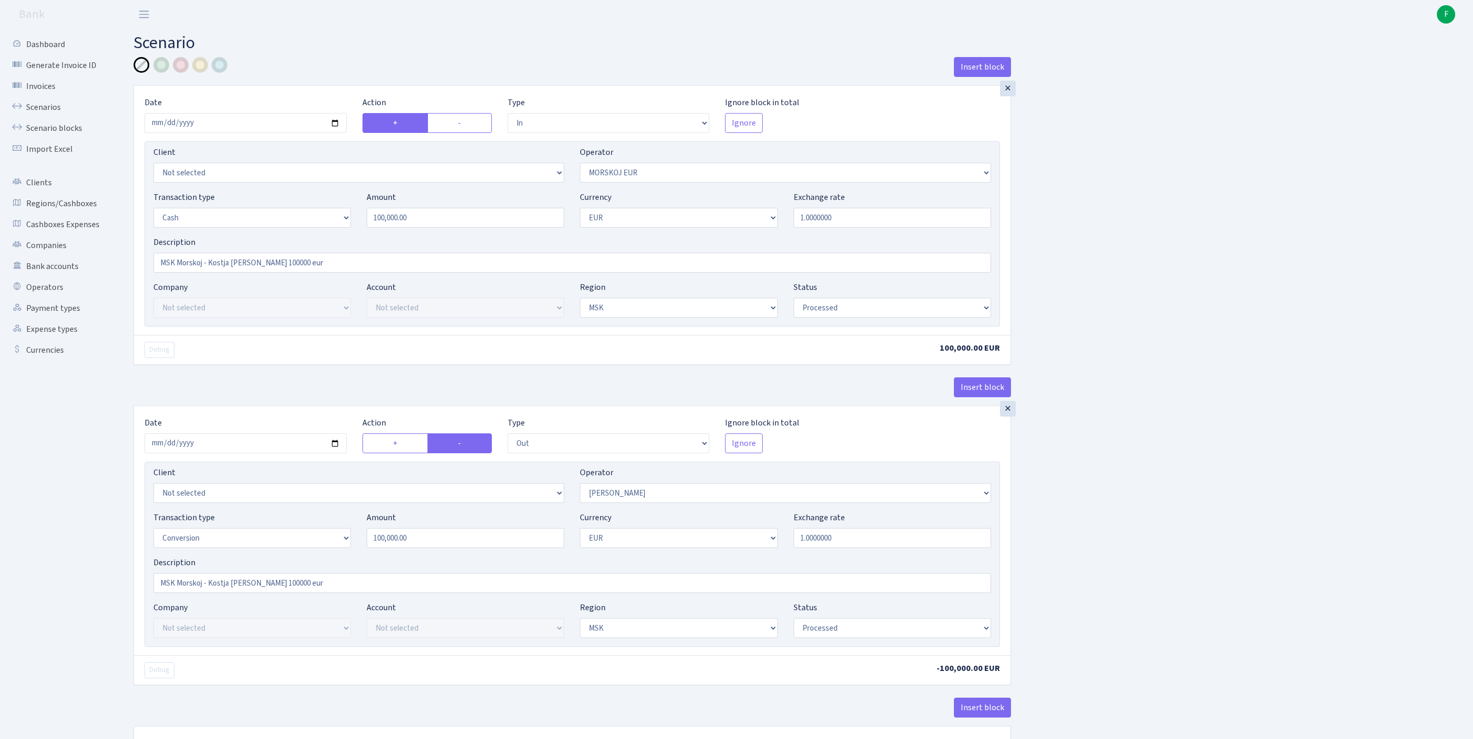
select select "3"
select select "processed"
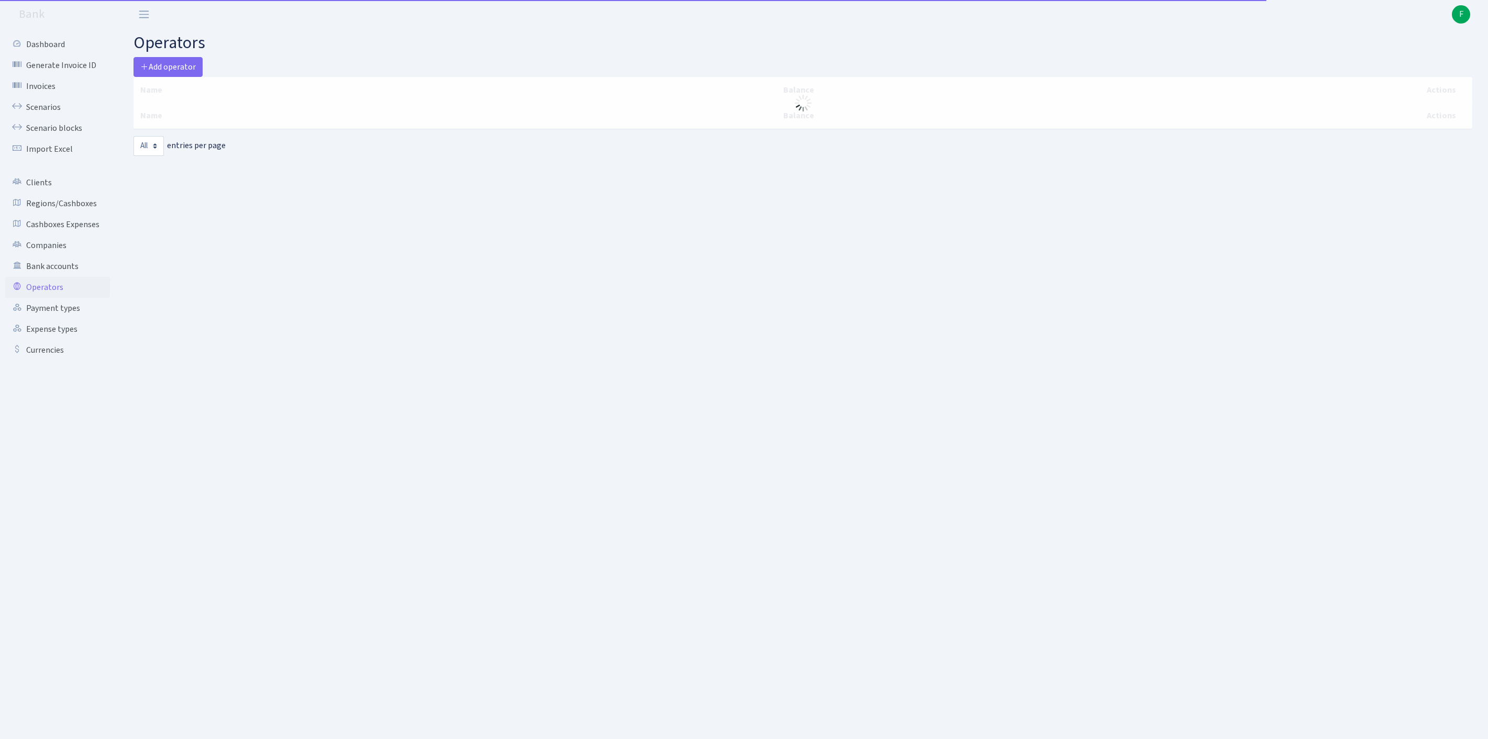
select select "-1"
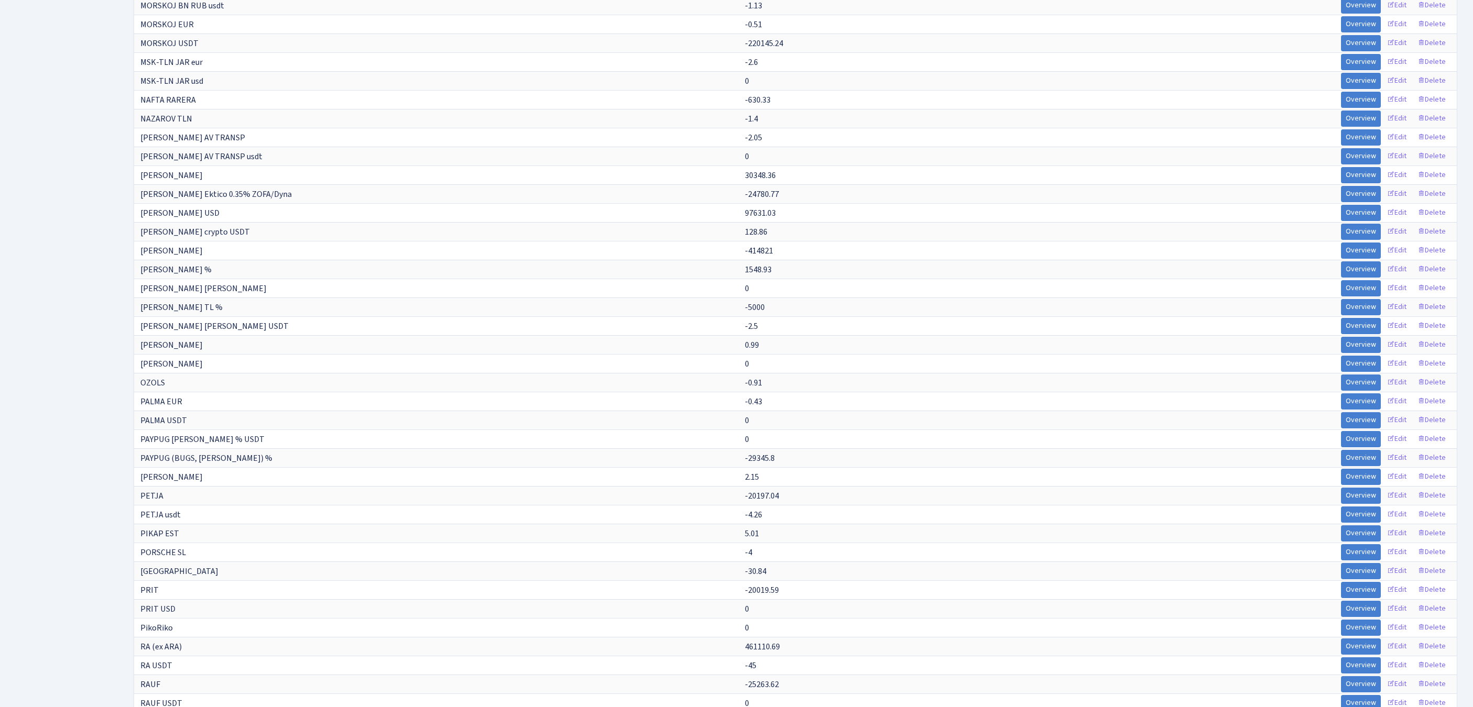
scroll to position [2549, 0]
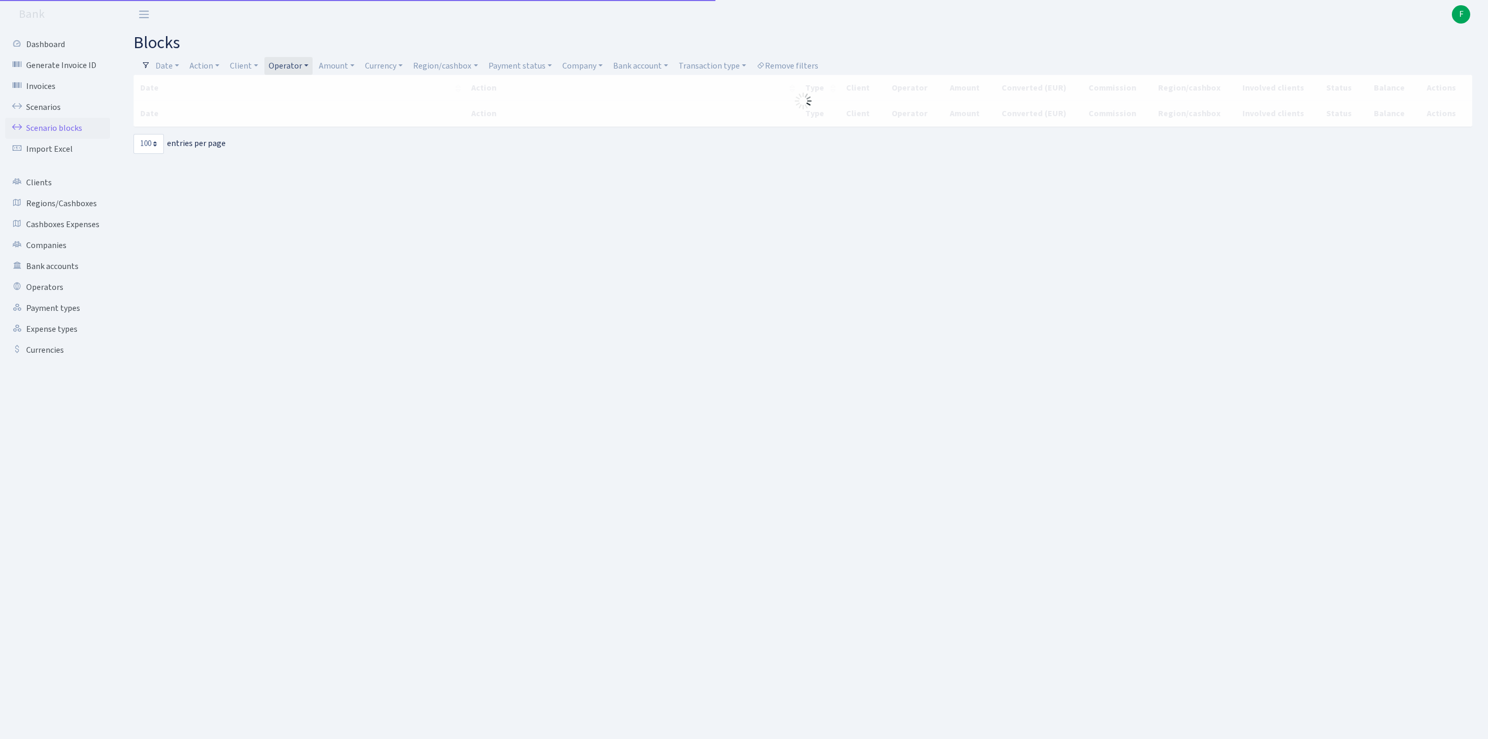
select select "100"
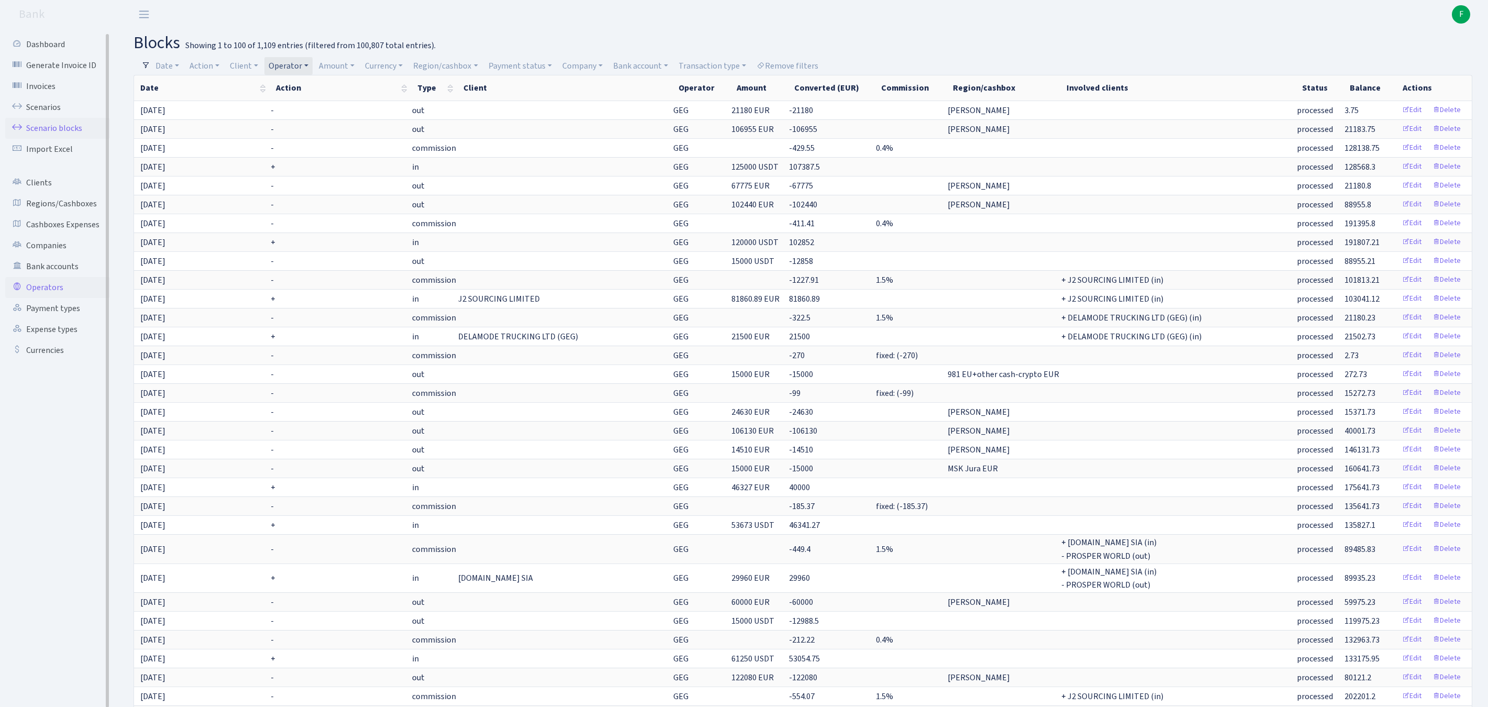
click at [54, 298] on link "Operators" at bounding box center [57, 287] width 105 height 21
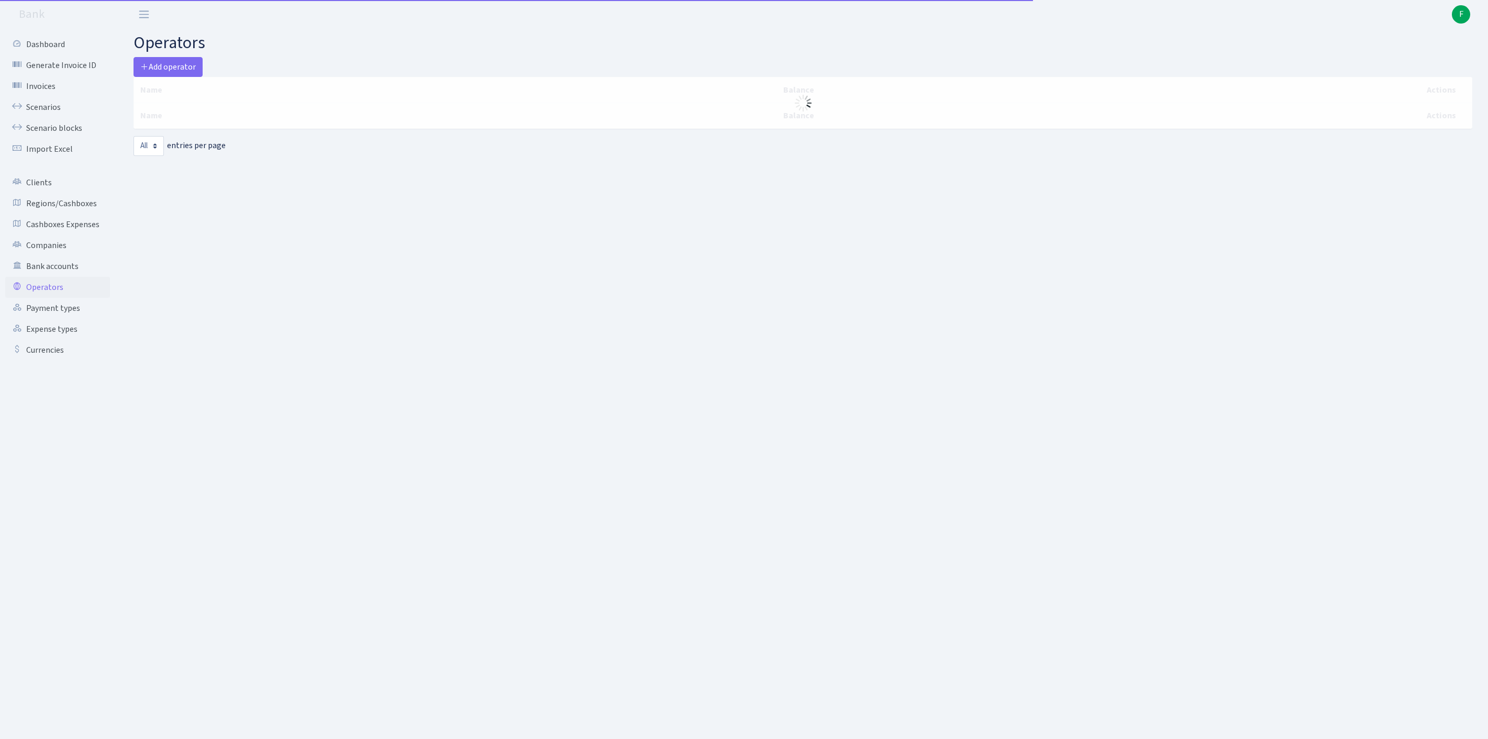
select select "-1"
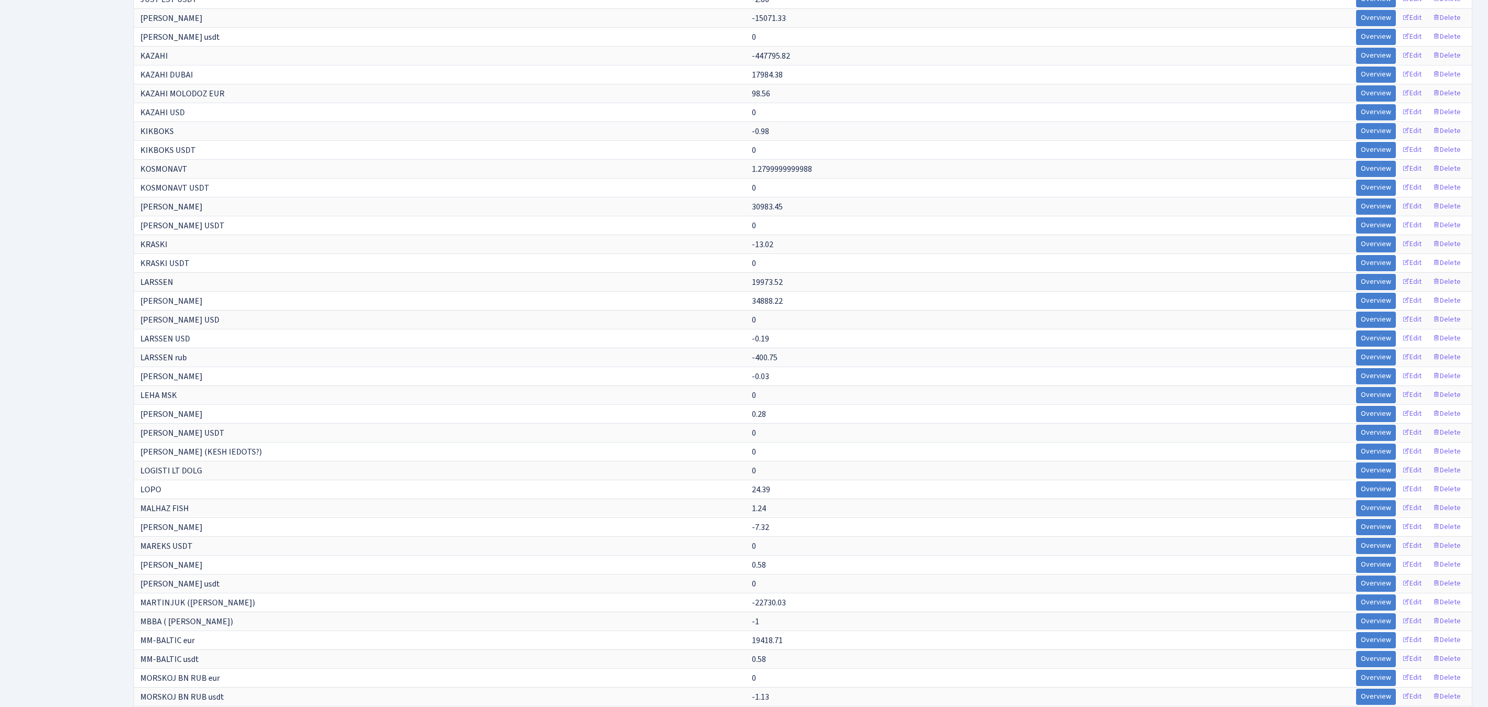
scroll to position [3988, 0]
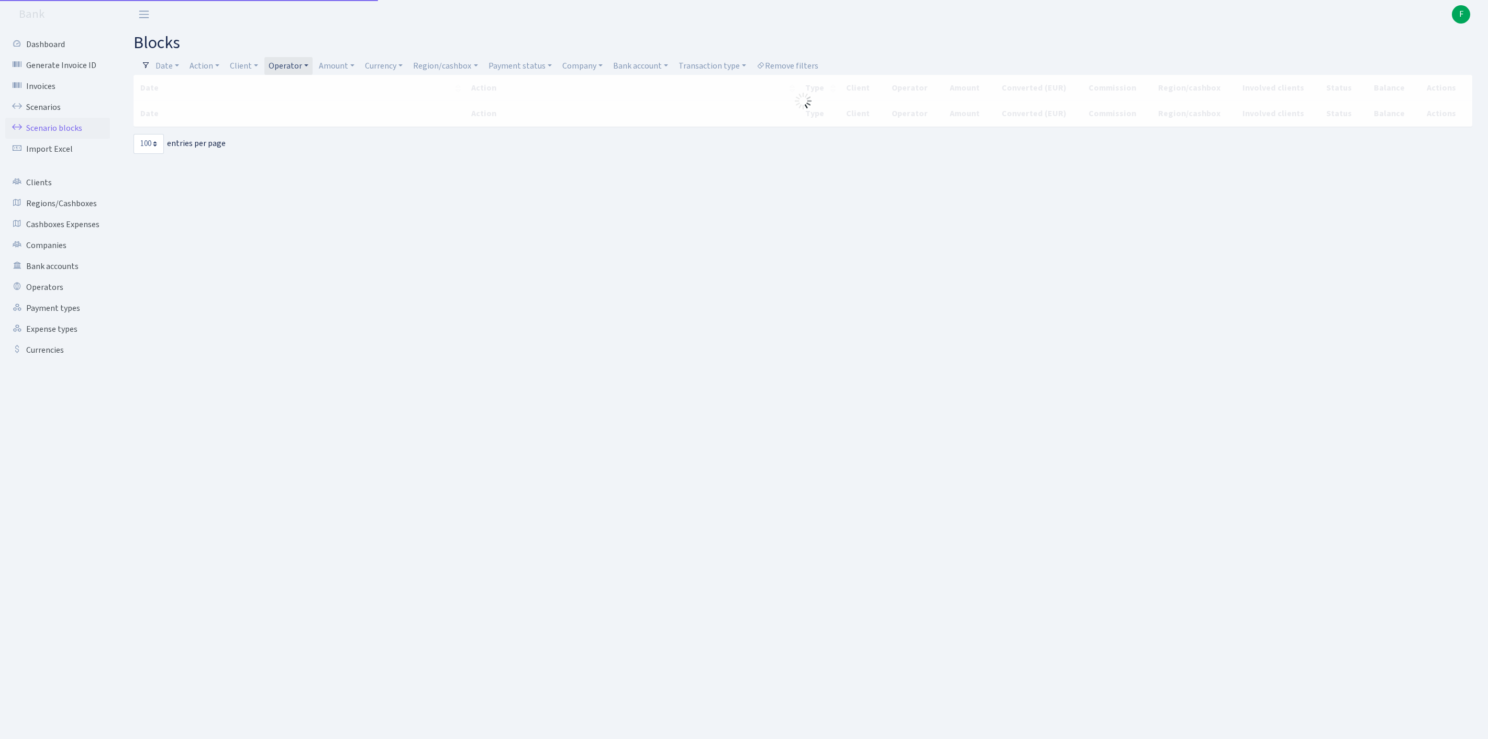
select select "100"
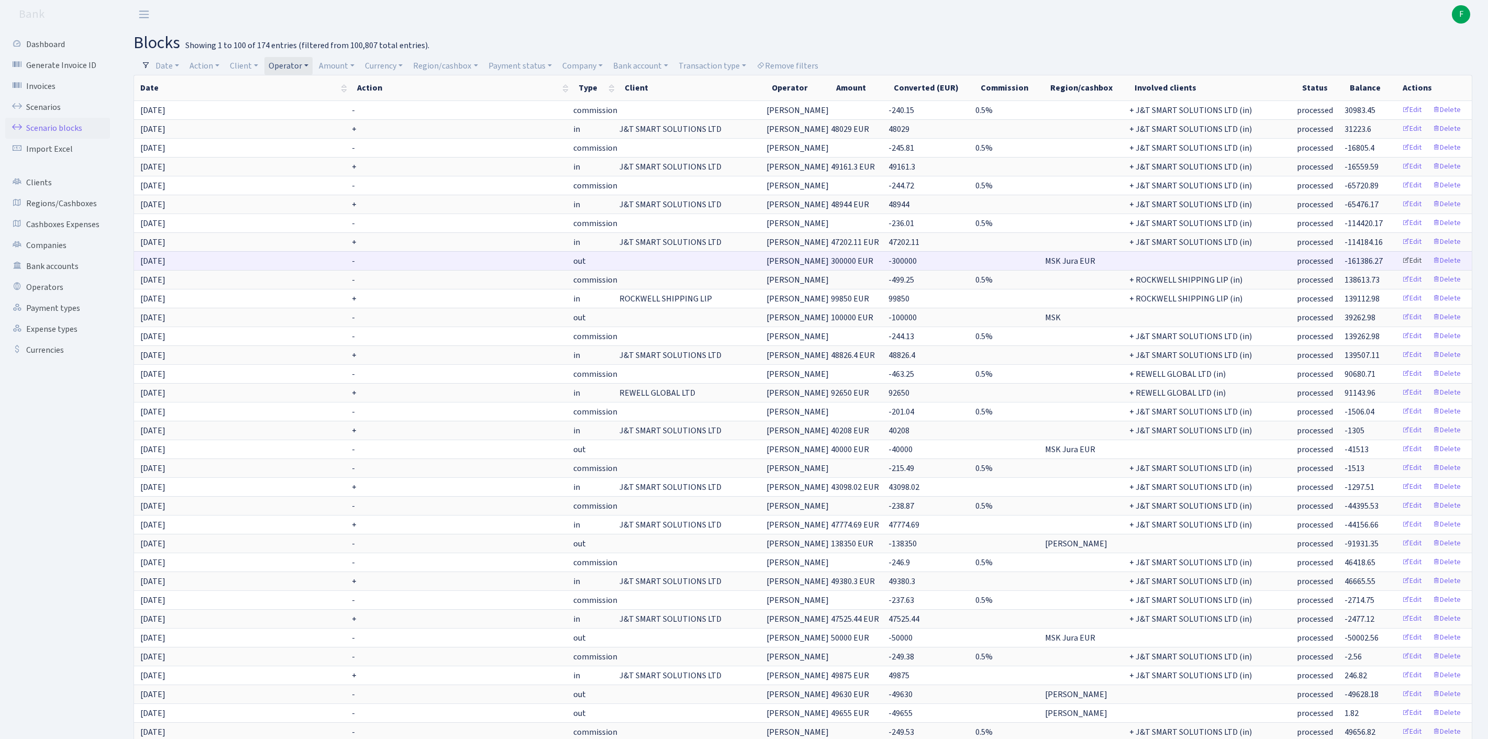
click at [1403, 269] on link "Edit" at bounding box center [1412, 261] width 29 height 16
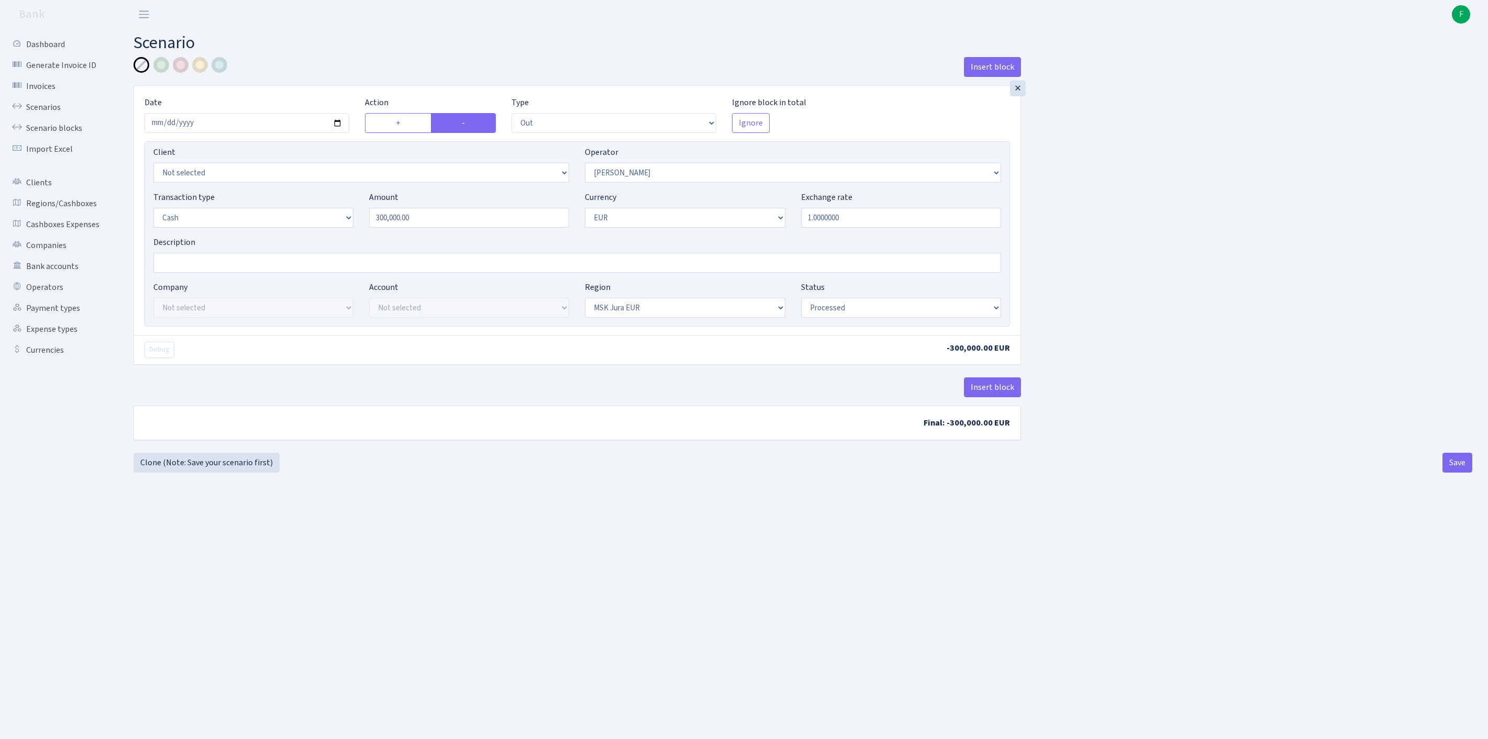
select select "out"
select select "439"
select select "1"
select select "16"
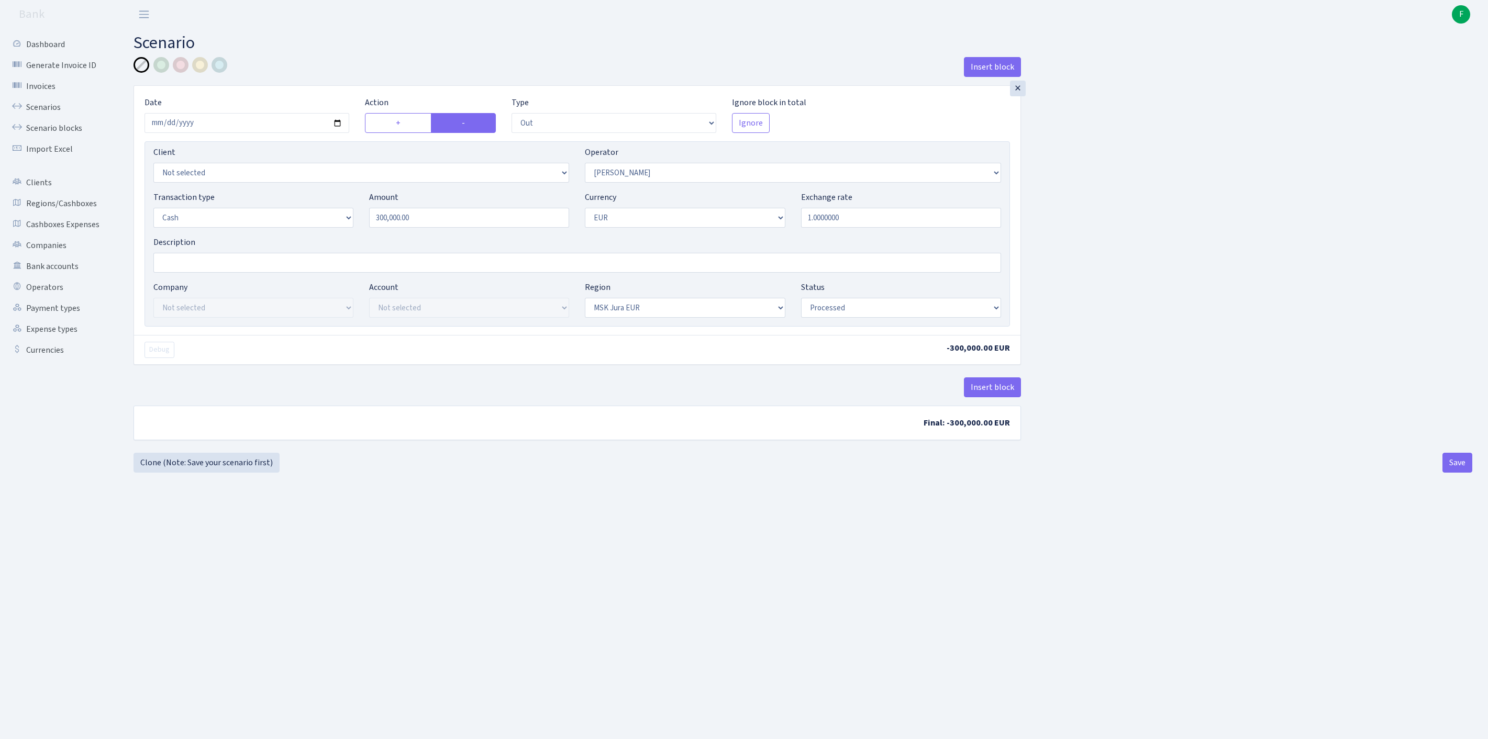
select select "processed"
click at [979, 398] on button "Insert block" at bounding box center [992, 388] width 57 height 20
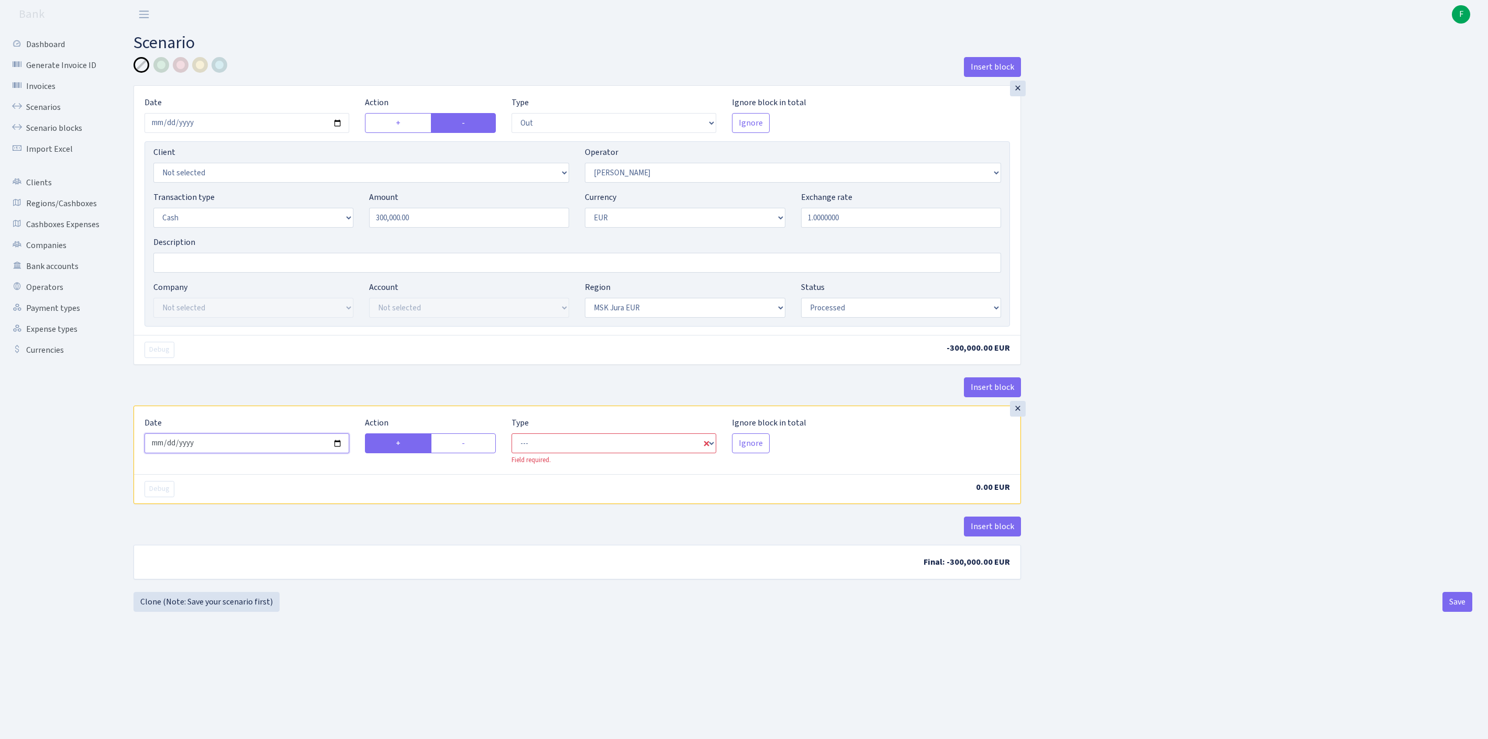
click at [302, 454] on input "2025-08-27" at bounding box center [247, 444] width 205 height 20
type input "2025-08-26"
click at [465, 454] on label "-" at bounding box center [463, 444] width 65 height 20
click at [465, 444] on input "-" at bounding box center [465, 440] width 7 height 7
radio input "true"
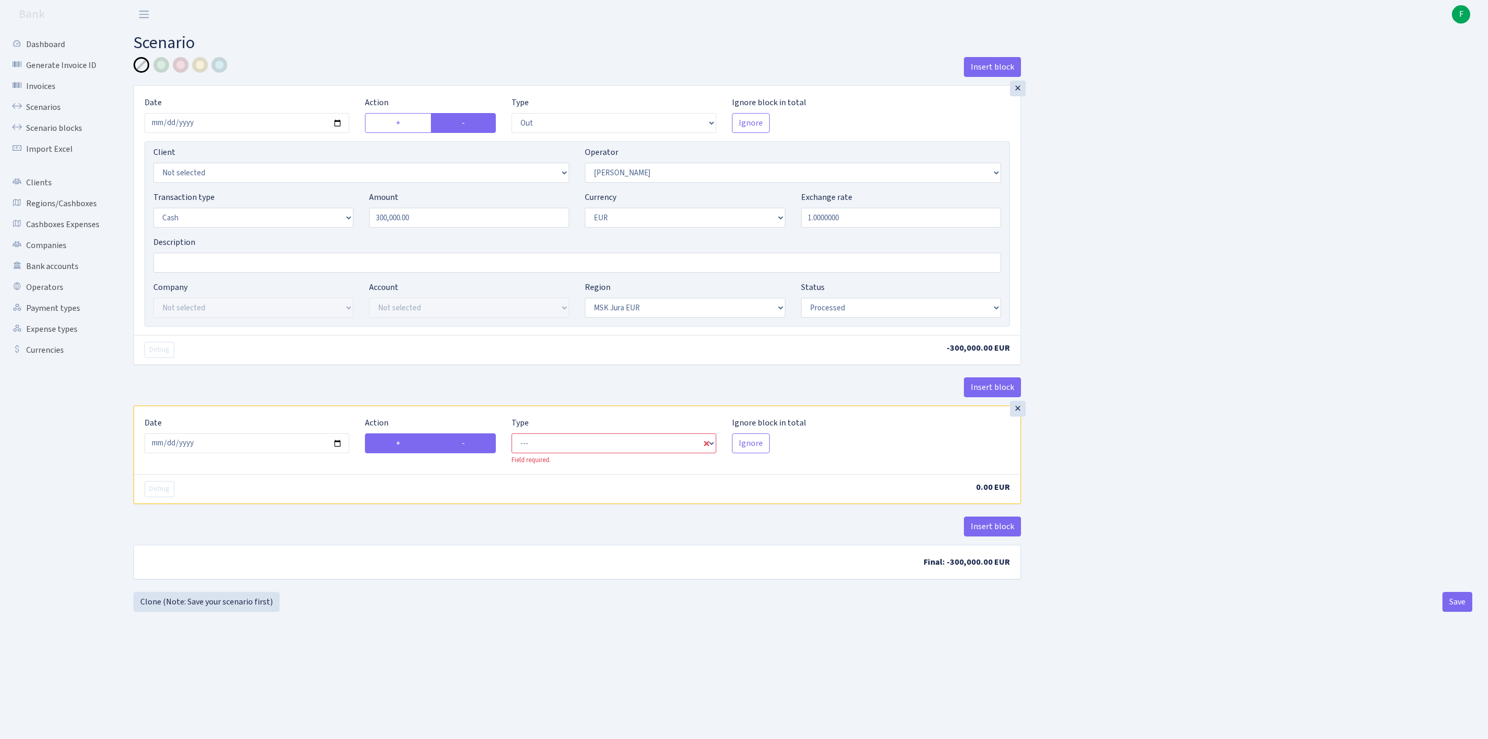
radio input "false"
select select "commission"
select select "439"
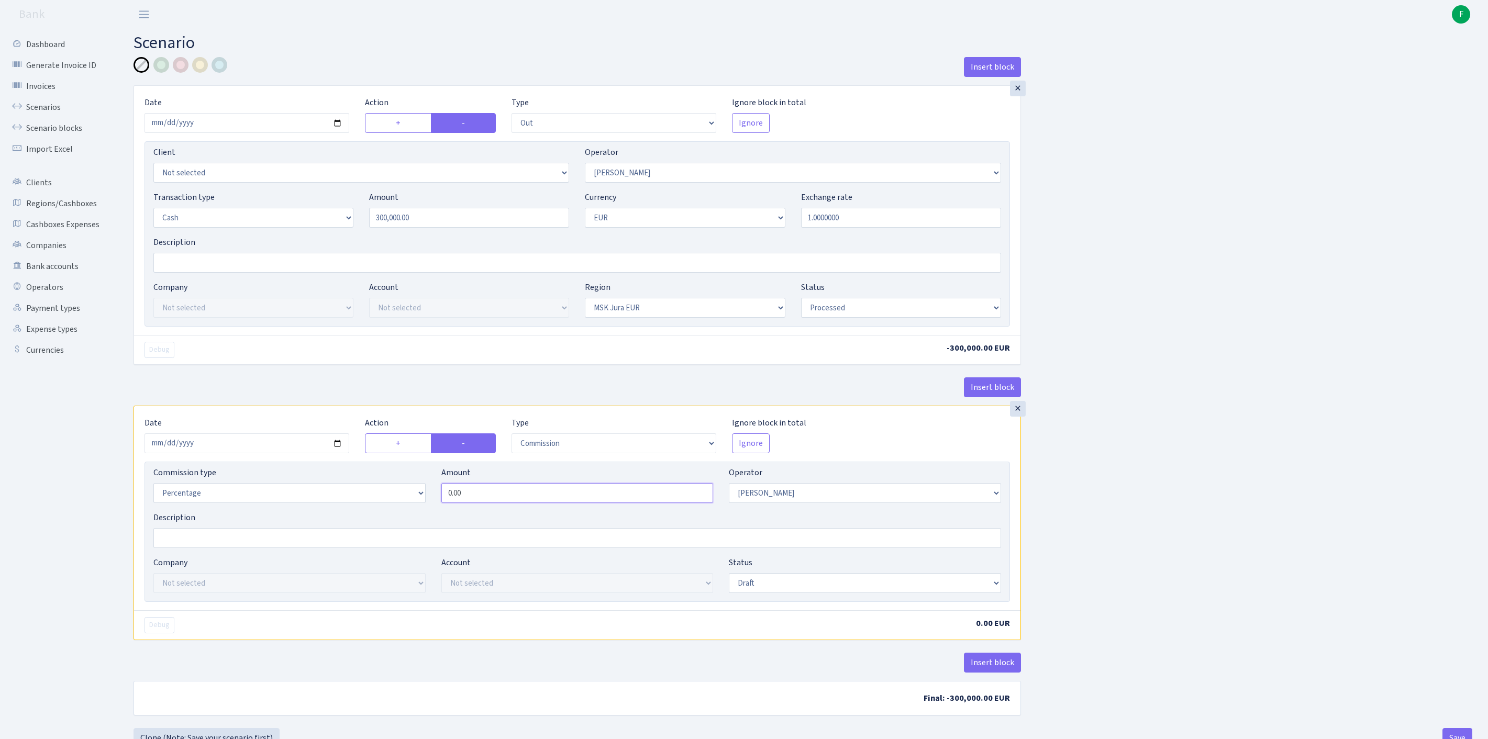
click at [484, 503] on input "0.00" at bounding box center [577, 493] width 272 height 20
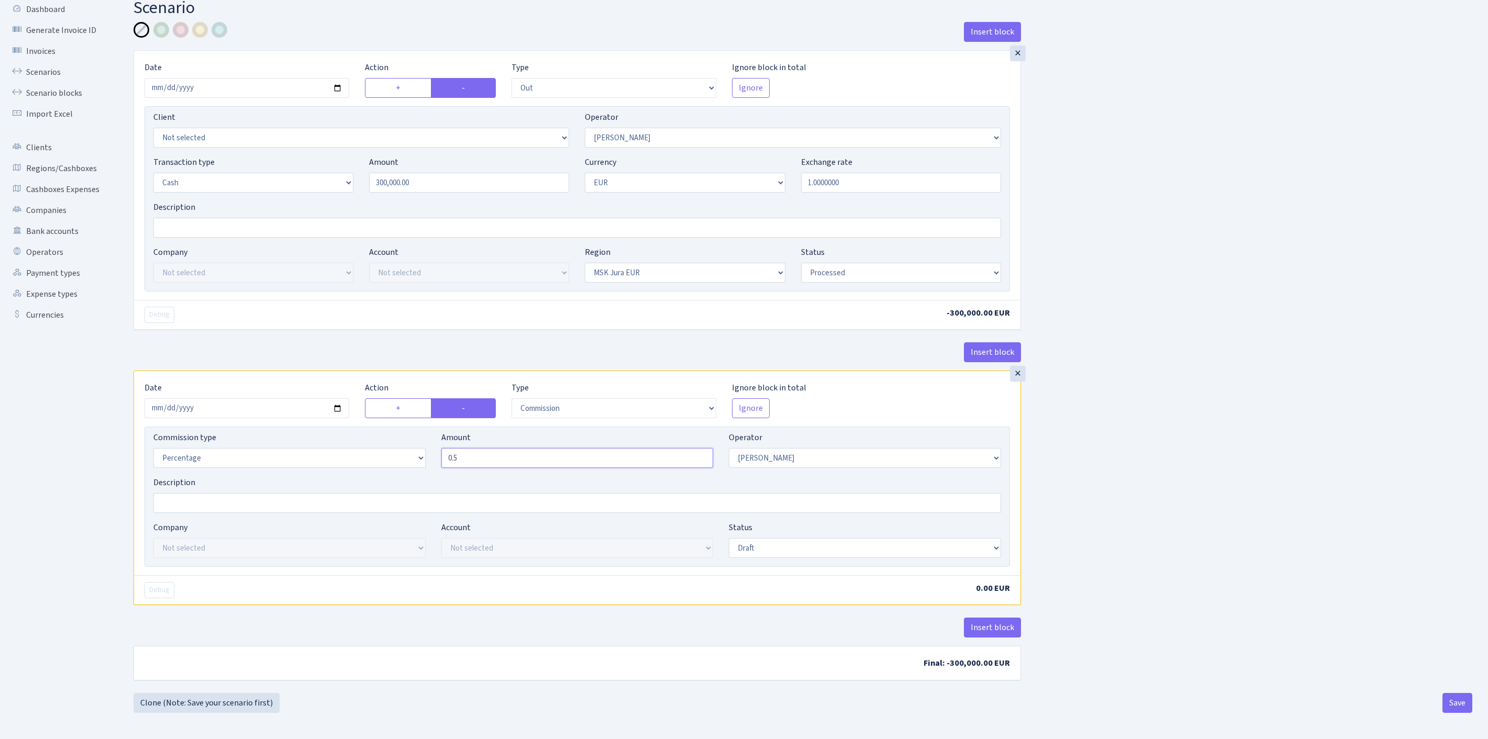
scroll to position [130, 0]
type input "0.50"
select select "processed"
click at [1460, 706] on button "Save" at bounding box center [1458, 703] width 30 height 20
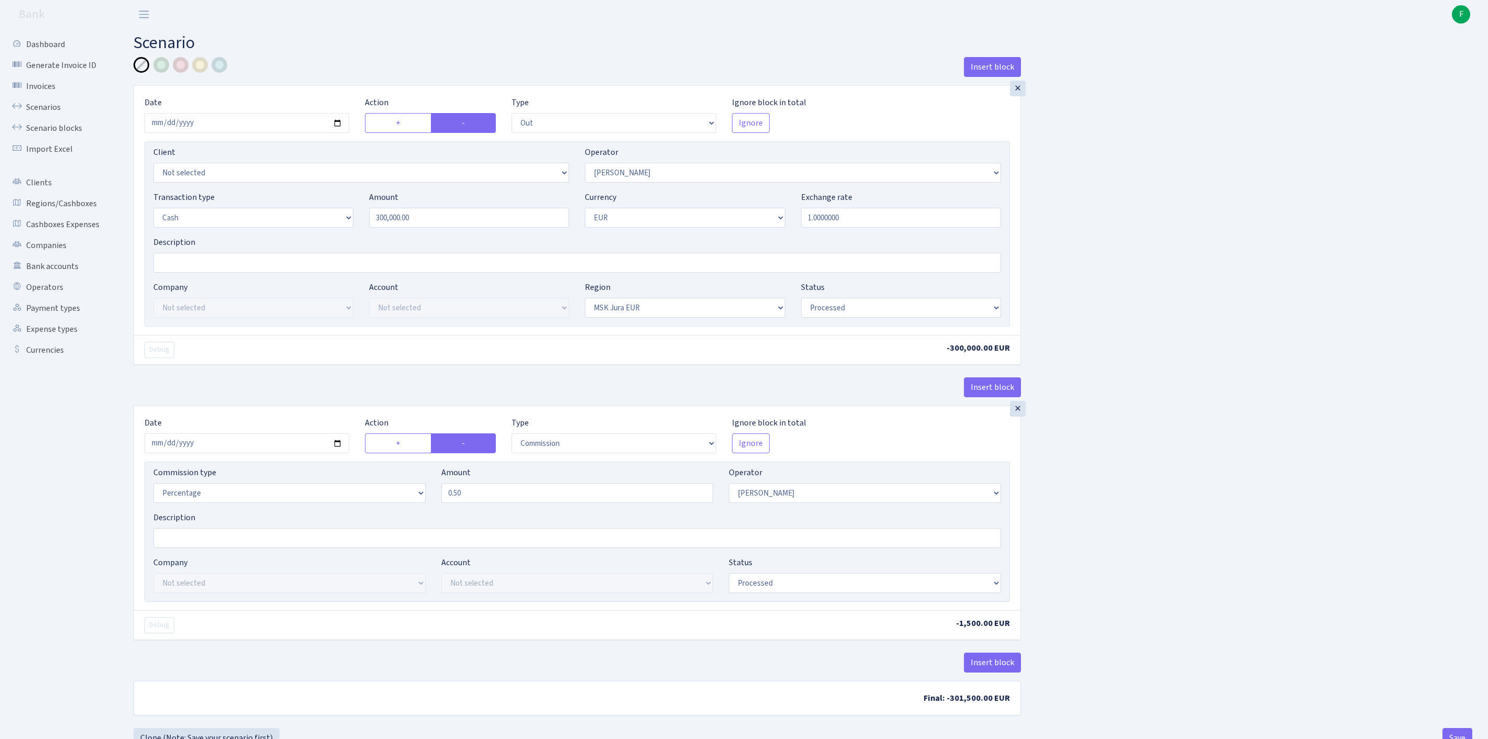
select select "out"
select select "439"
select select "1"
select select "16"
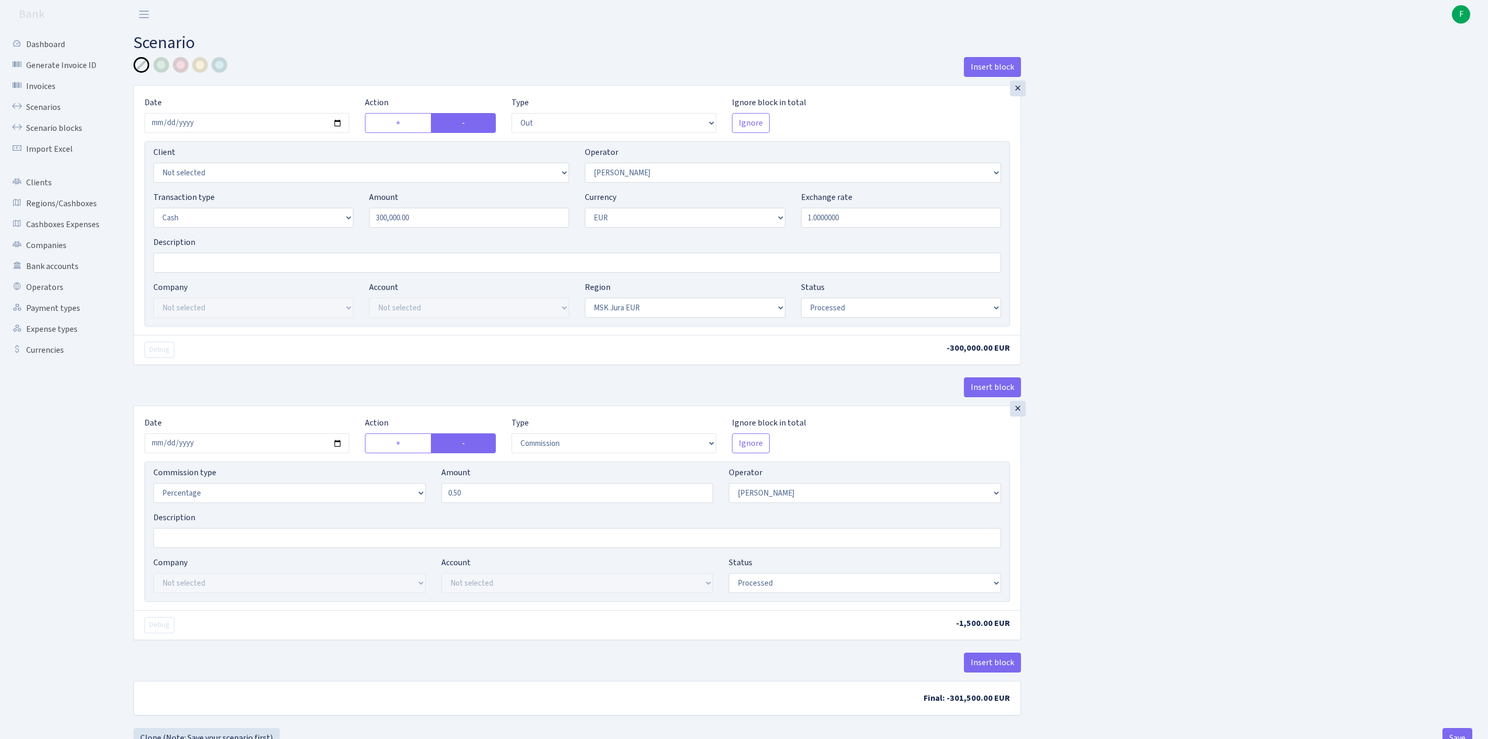
select select "processed"
select select "commission"
select select "439"
select select "processed"
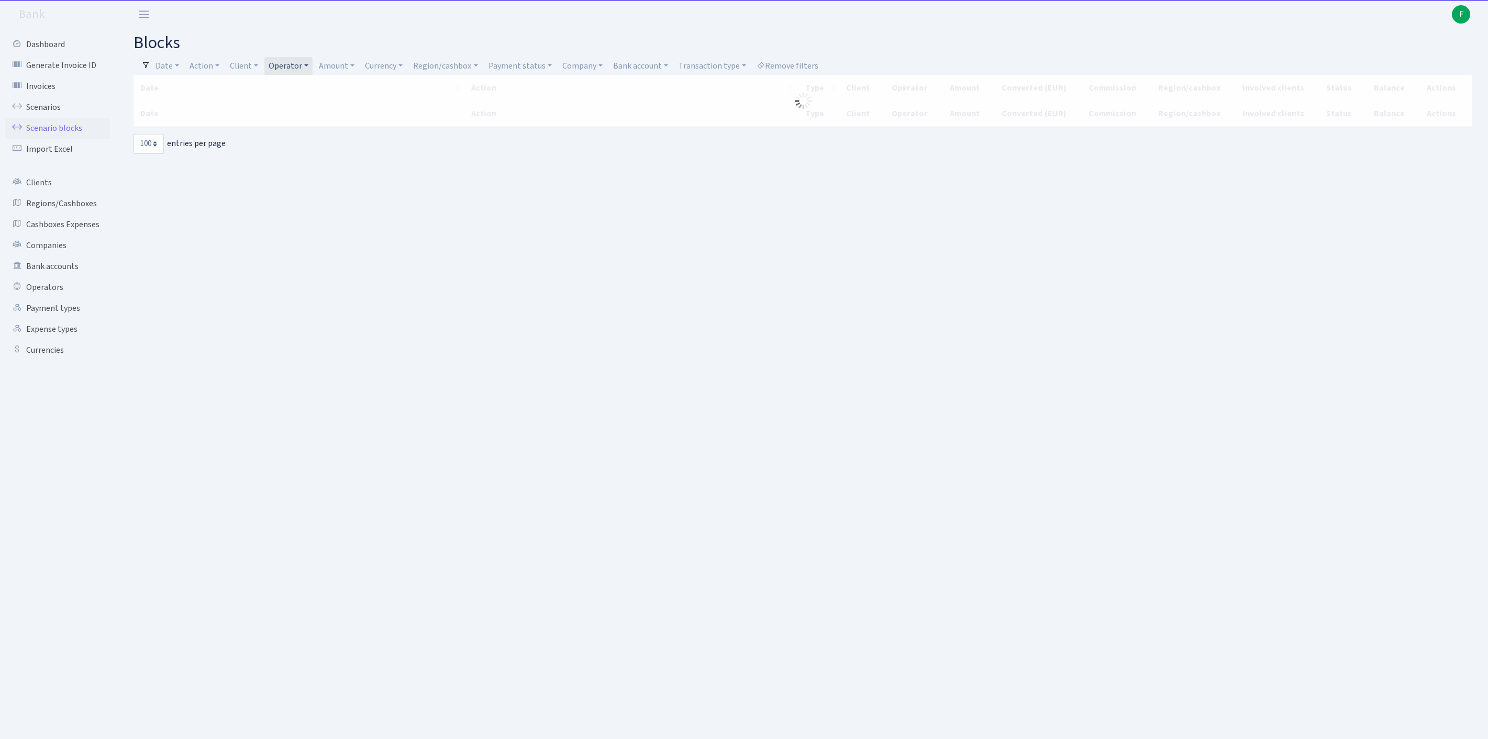
select select "100"
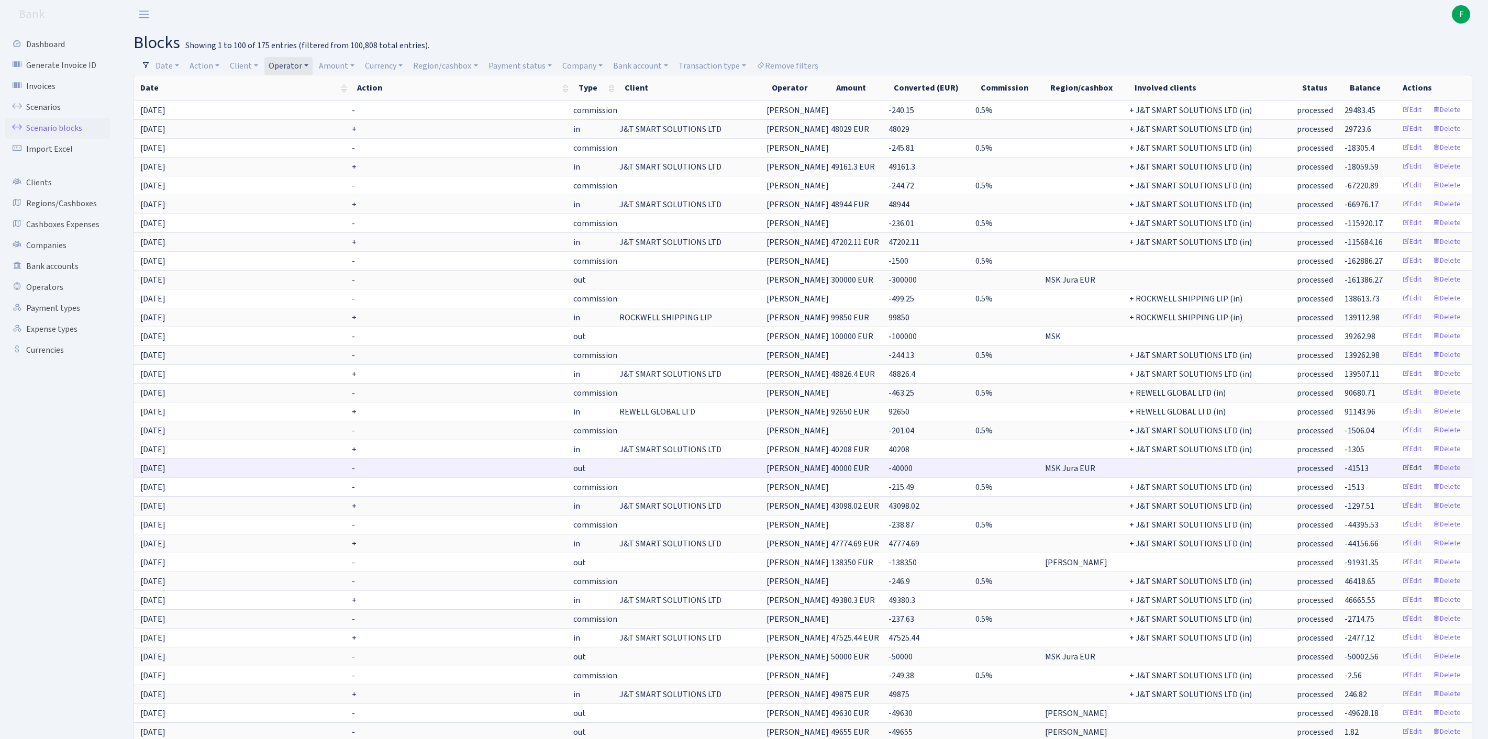
click at [1398, 477] on link "Edit" at bounding box center [1412, 468] width 29 height 16
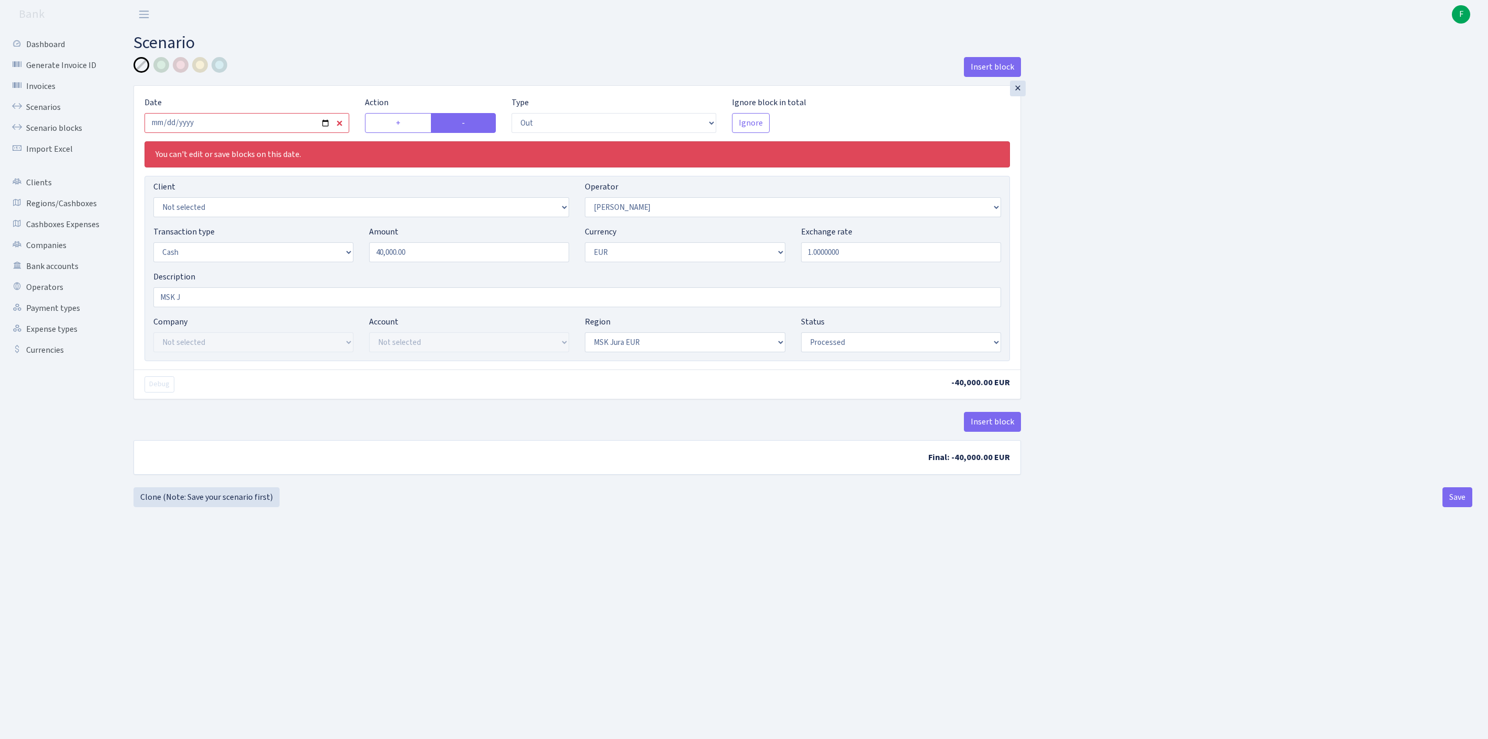
select select "out"
select select "439"
select select "1"
select select "16"
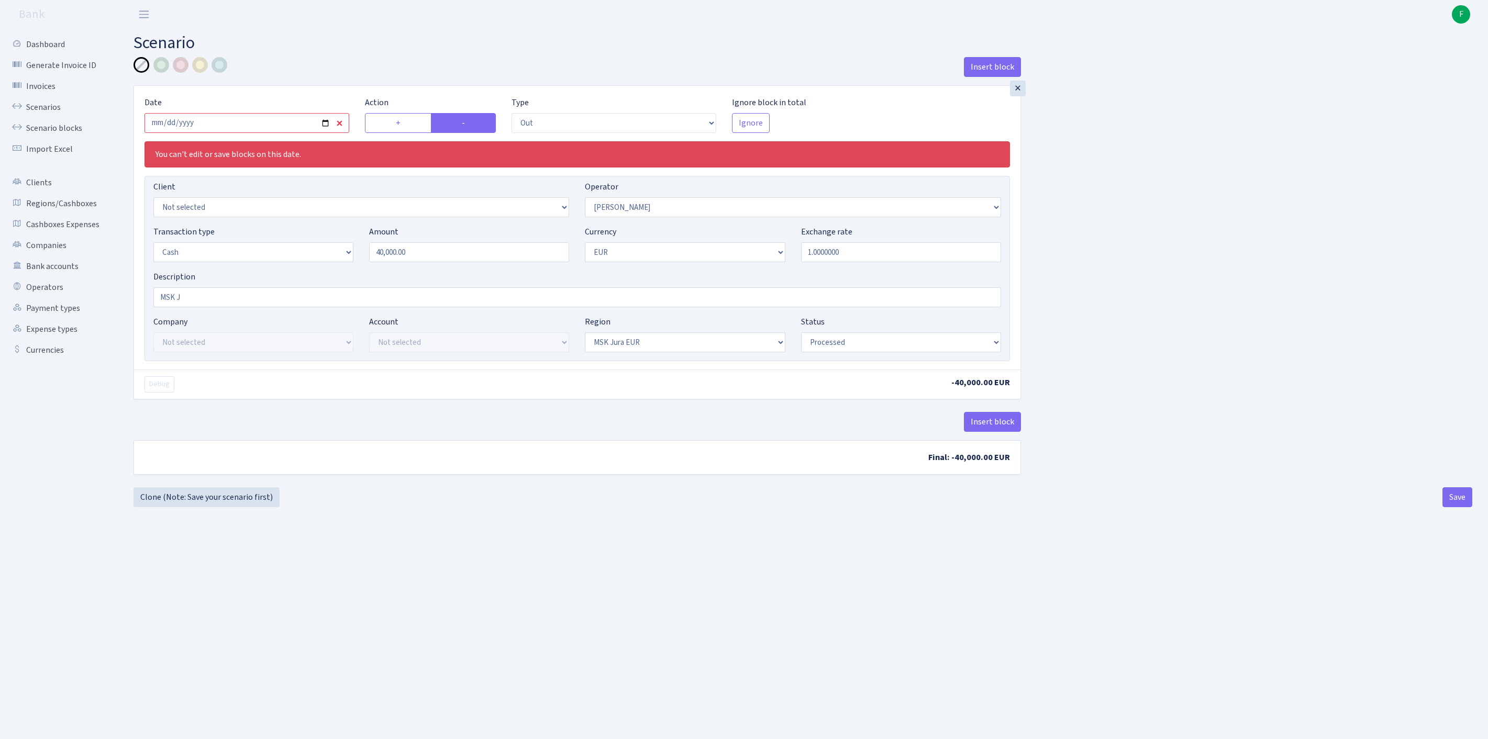
select select "processed"
click at [981, 432] on button "Insert block" at bounding box center [992, 422] width 57 height 20
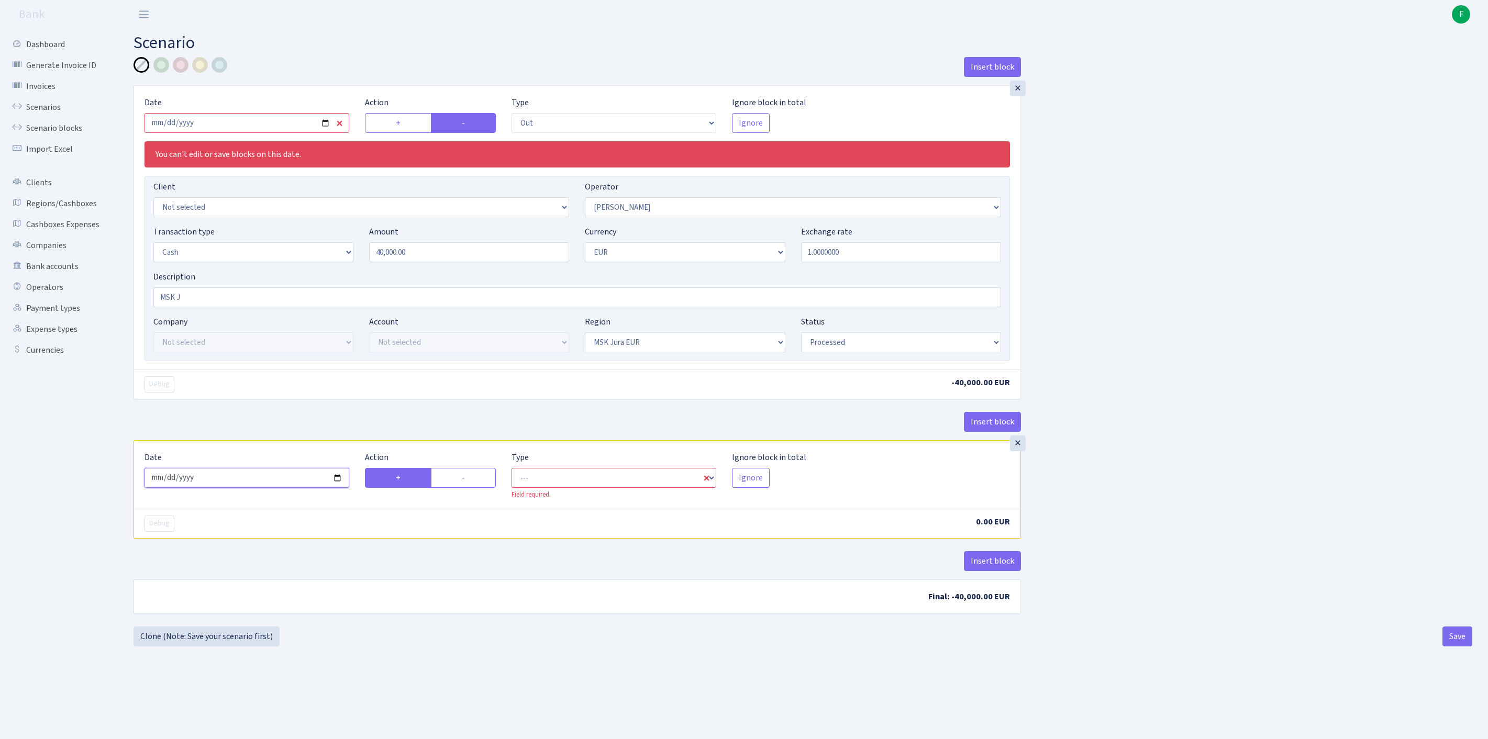
click at [274, 488] on input "2025-08-27" at bounding box center [247, 478] width 205 height 20
type input "2025-08-20"
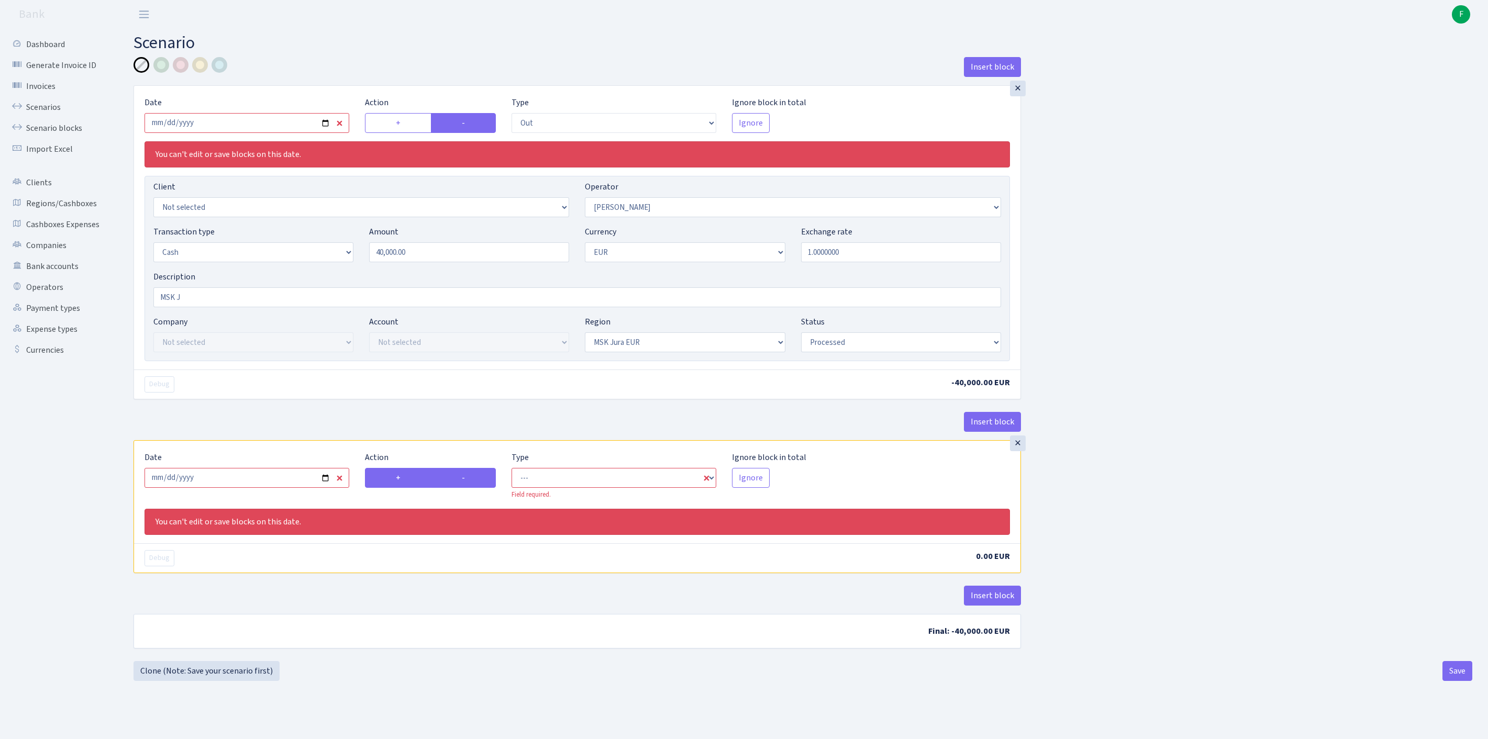
click at [468, 488] on label "-" at bounding box center [463, 478] width 65 height 20
click at [468, 479] on input "-" at bounding box center [465, 475] width 7 height 7
radio input "true"
radio input "false"
select select "commission"
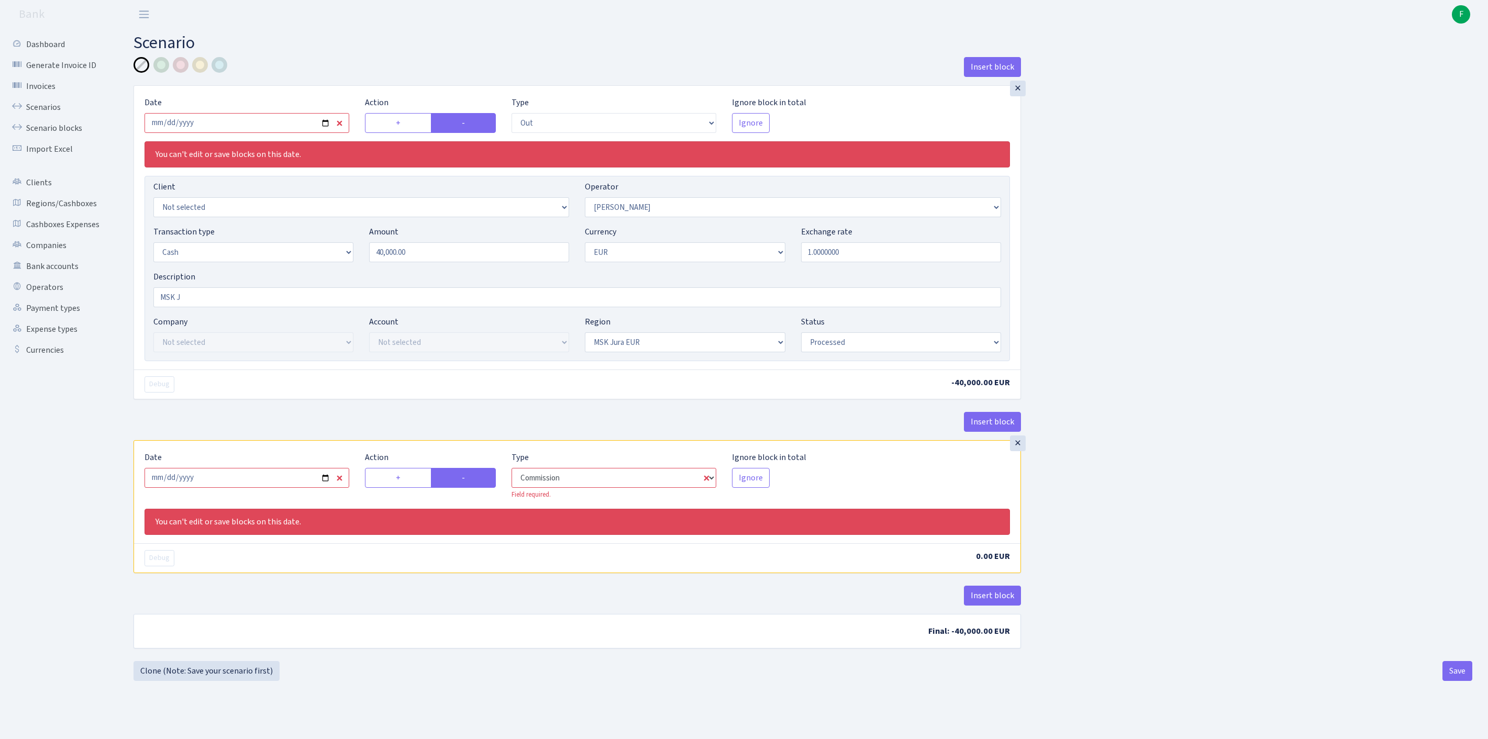
select select "439"
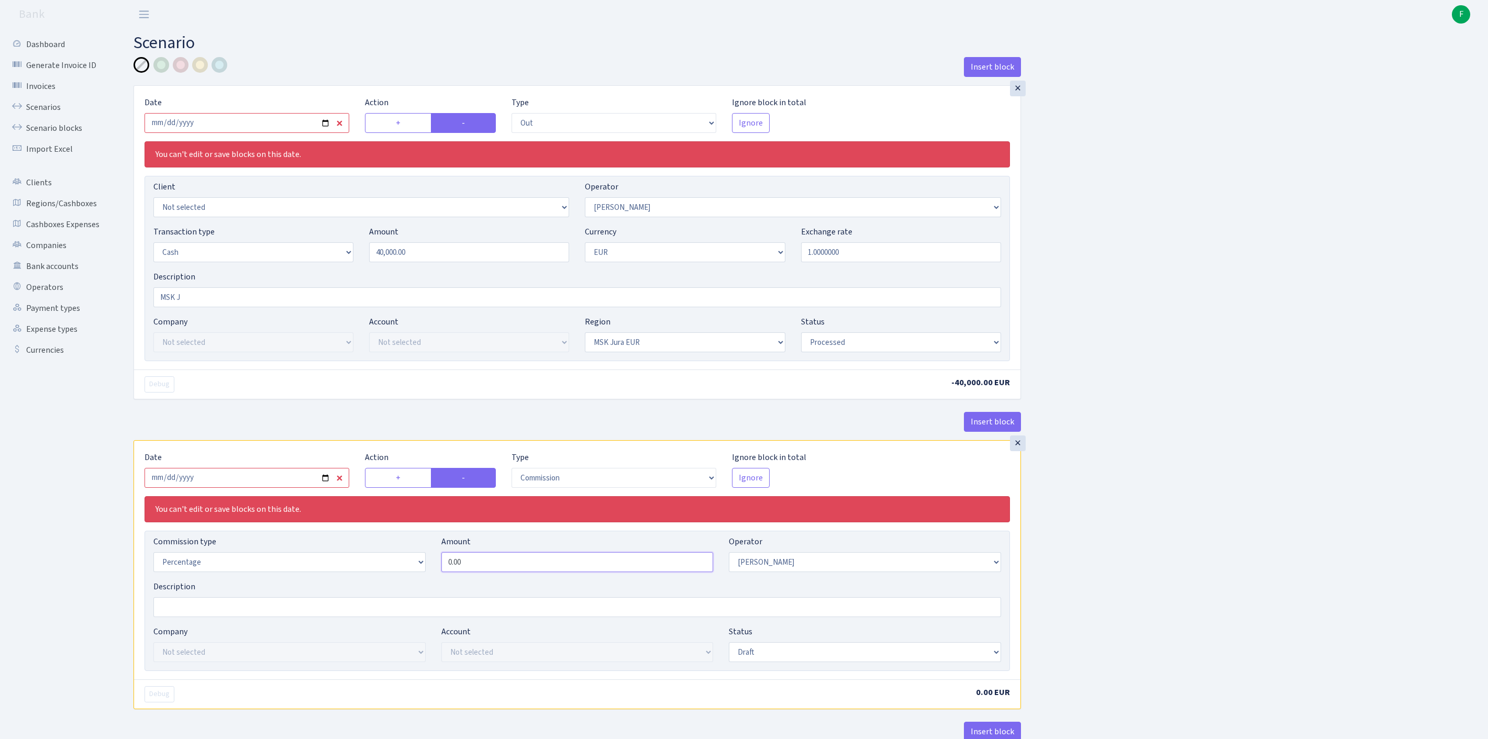
click at [500, 572] on input "0.00" at bounding box center [577, 563] width 272 height 20
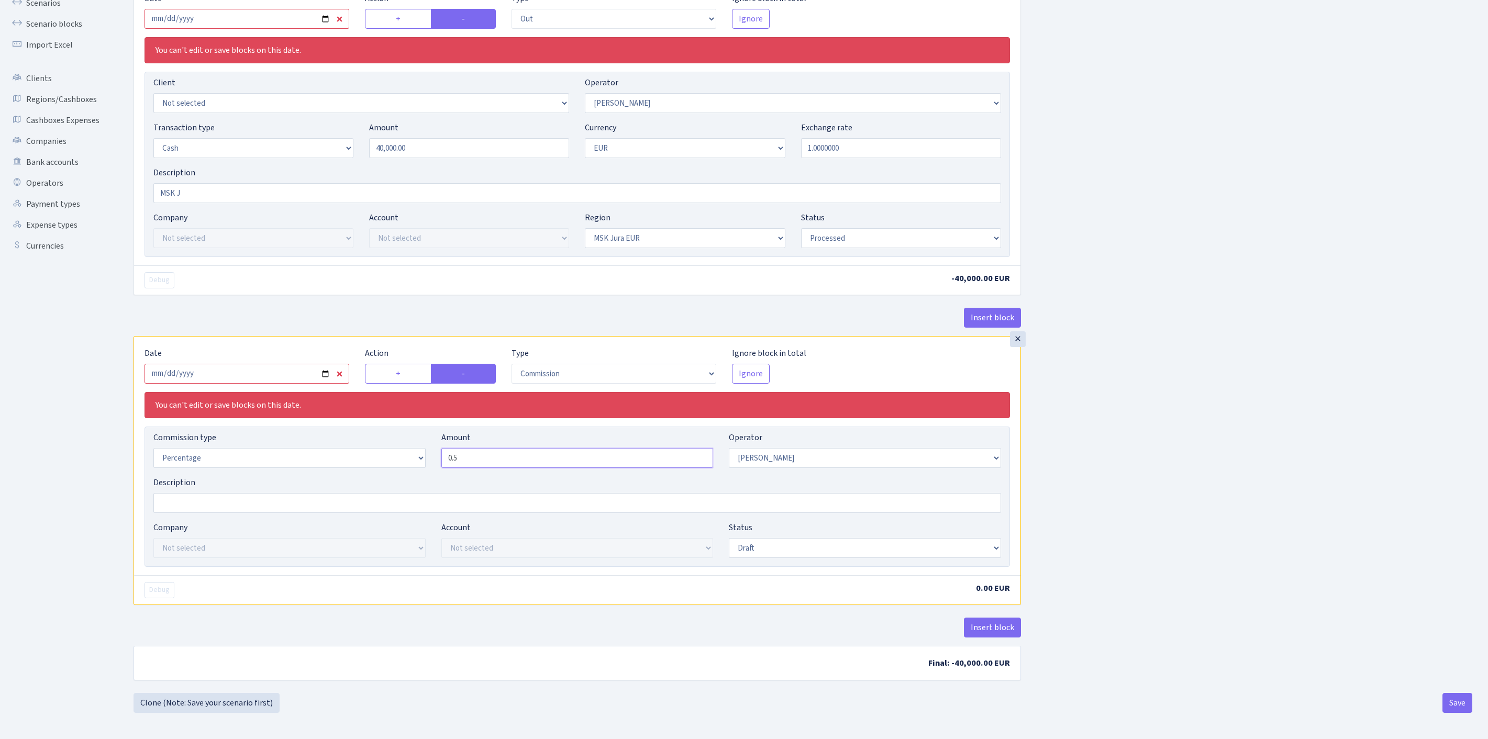
scroll to position [143, 0]
type input "0.50"
select select "processed"
click at [1450, 702] on button "Save" at bounding box center [1458, 703] width 30 height 20
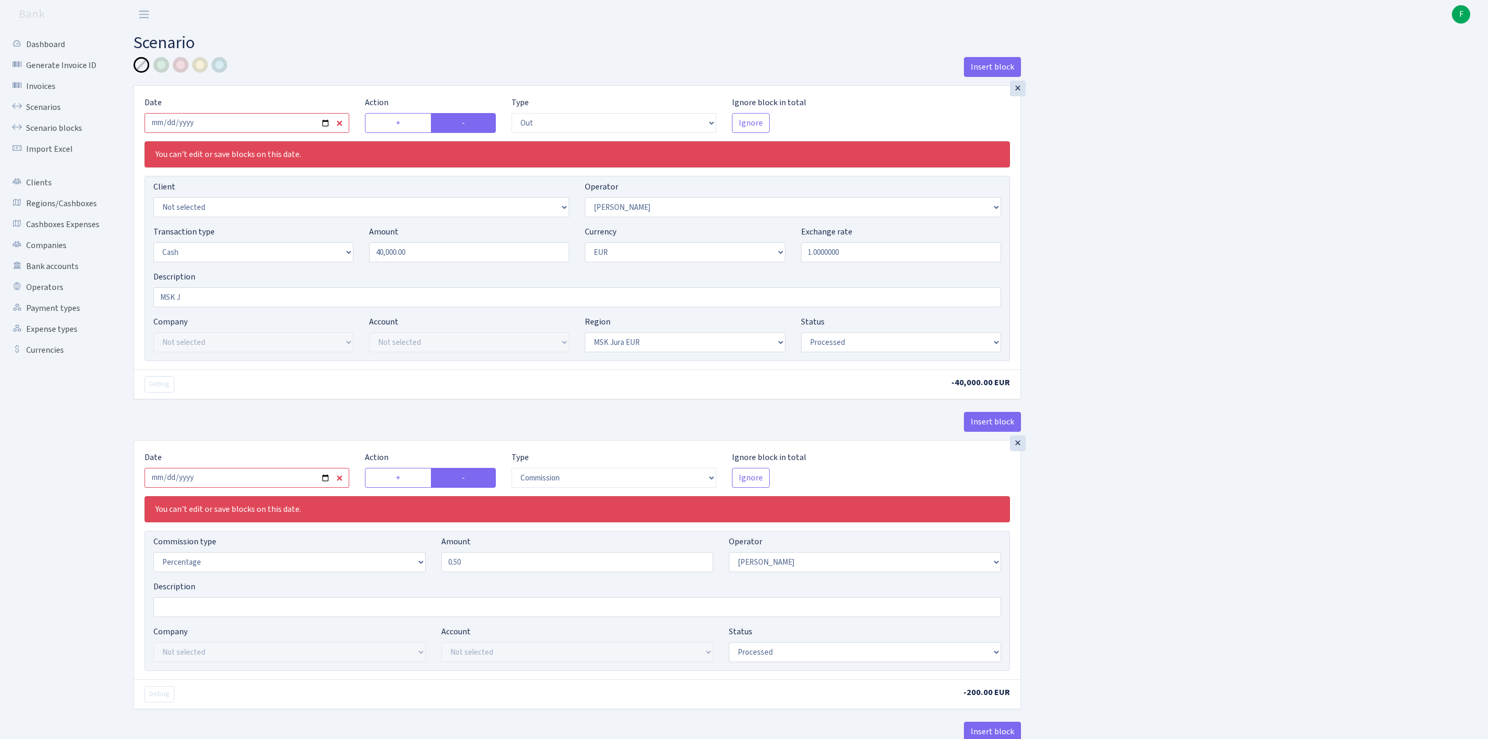
select select "out"
select select "439"
select select "1"
select select "16"
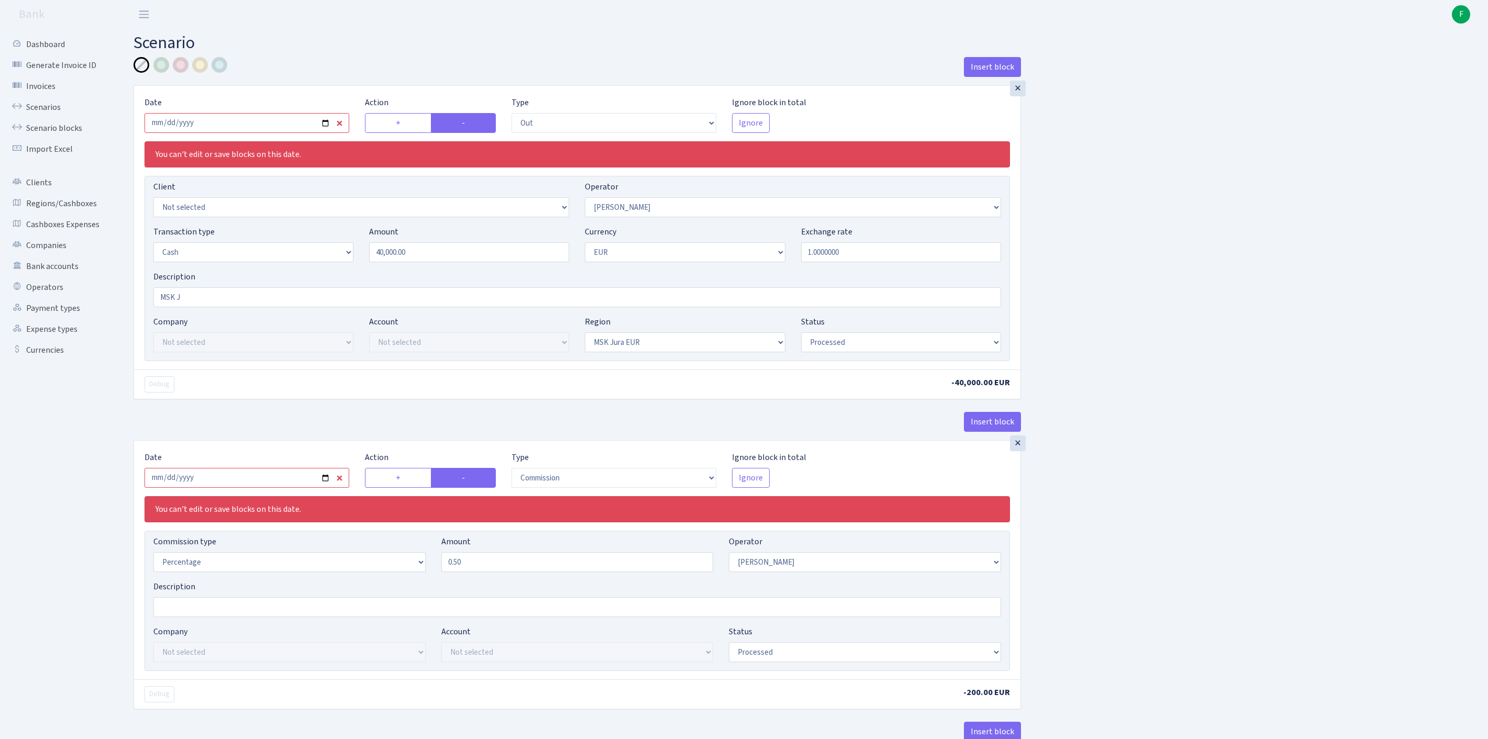
select select "processed"
select select "commission"
select select "439"
select select "processed"
click at [47, 113] on link "Scenarios" at bounding box center [57, 107] width 105 height 21
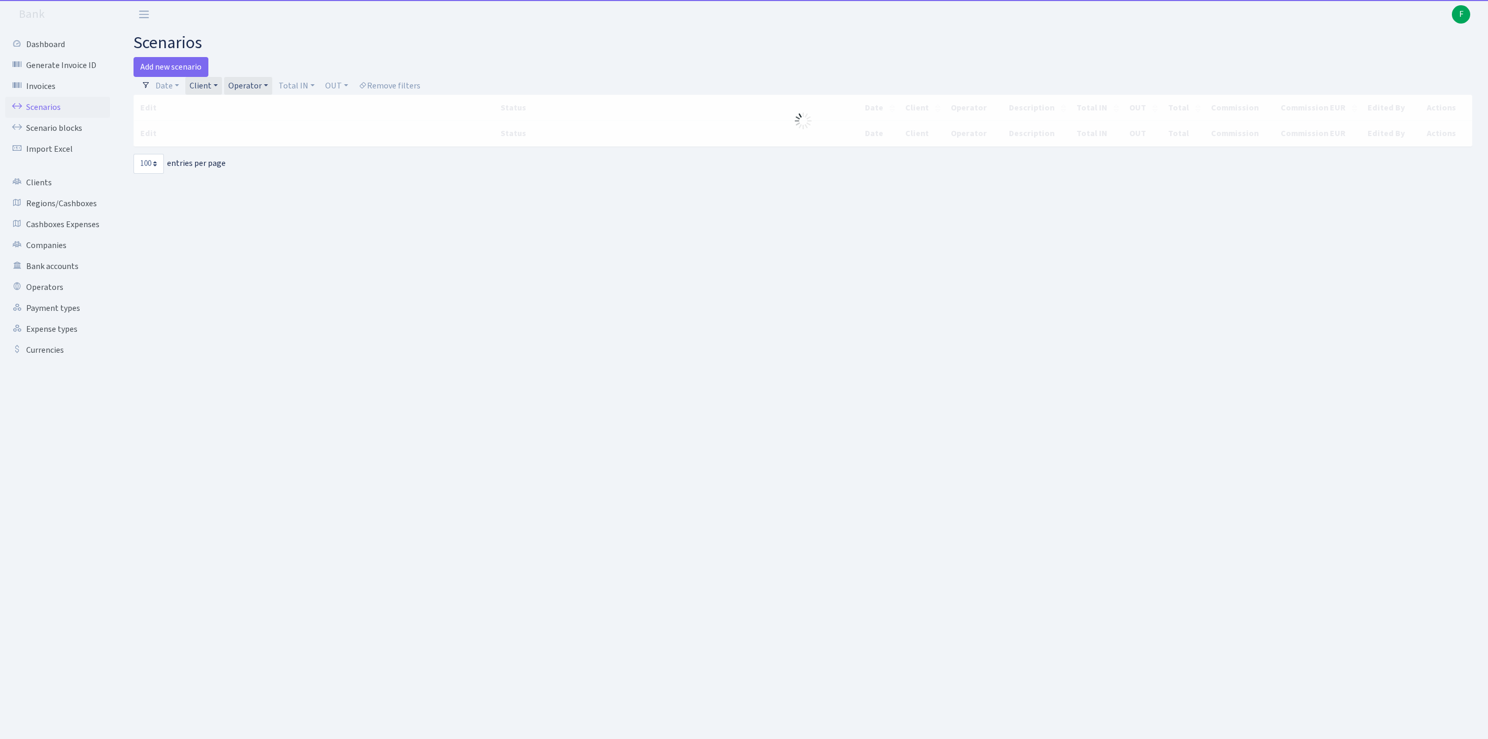
select select "100"
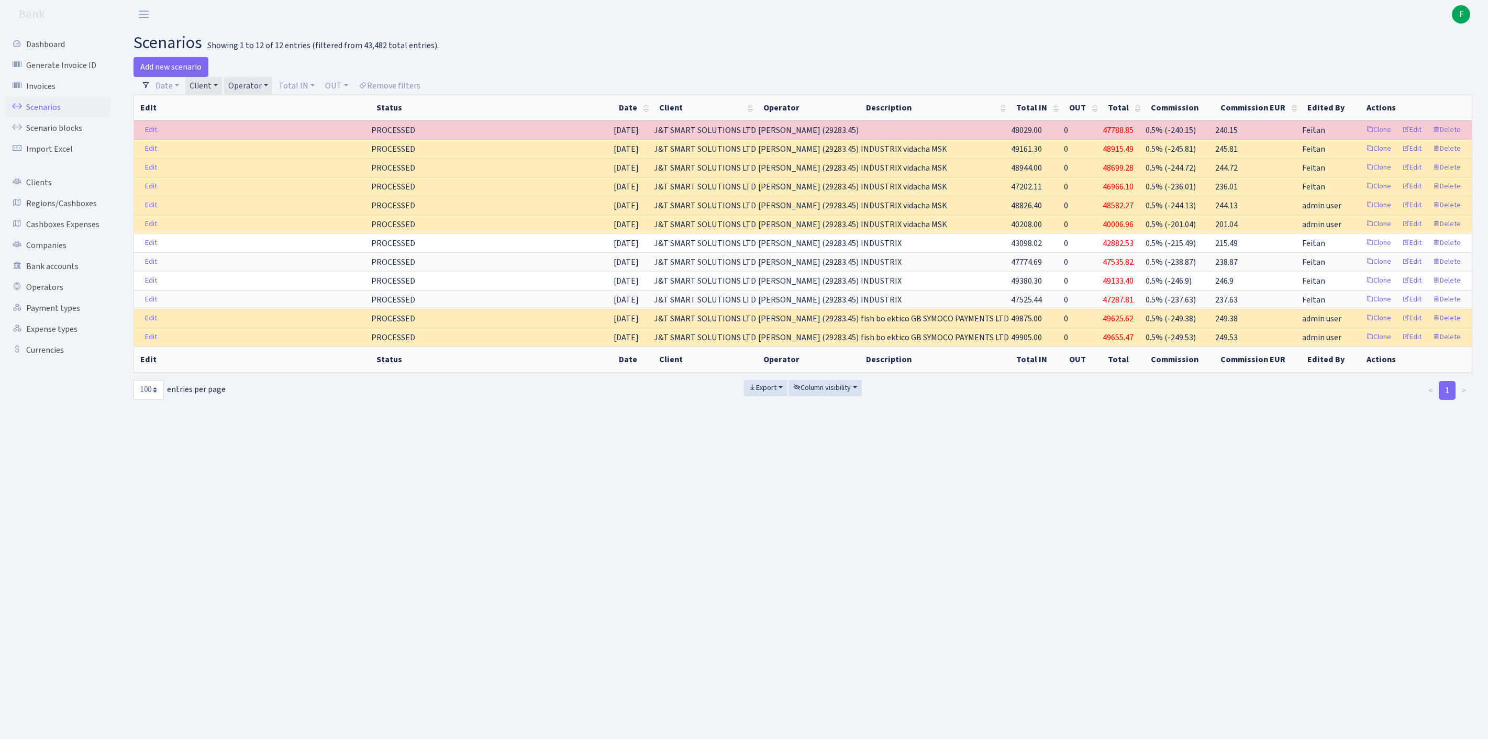
click at [272, 89] on link "Operator" at bounding box center [248, 86] width 48 height 18
click at [294, 111] on span "× [PERSON_NAME]" at bounding box center [262, 105] width 63 height 10
click at [272, 91] on link "Operator" at bounding box center [248, 86] width 48 height 18
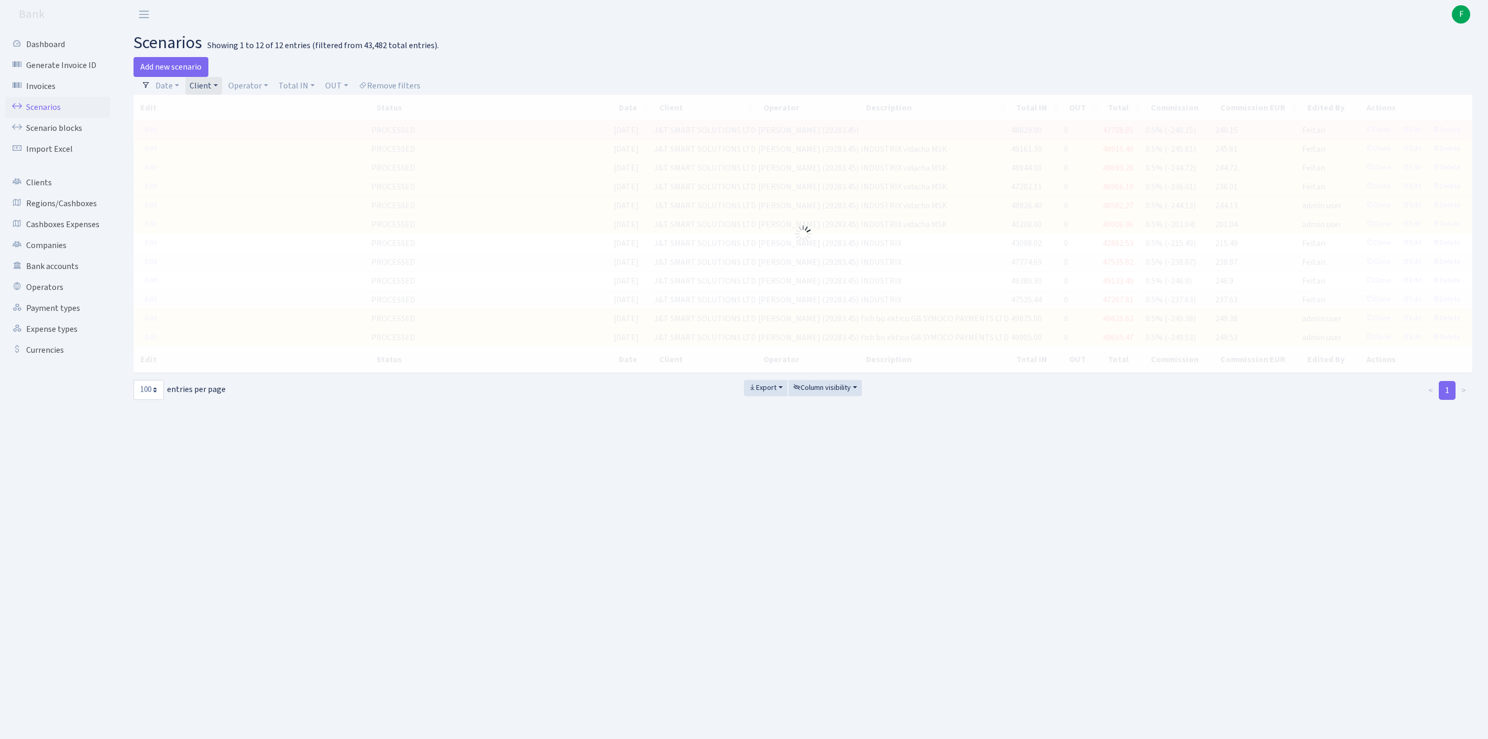
click at [222, 90] on link "Client" at bounding box center [203, 86] width 37 height 18
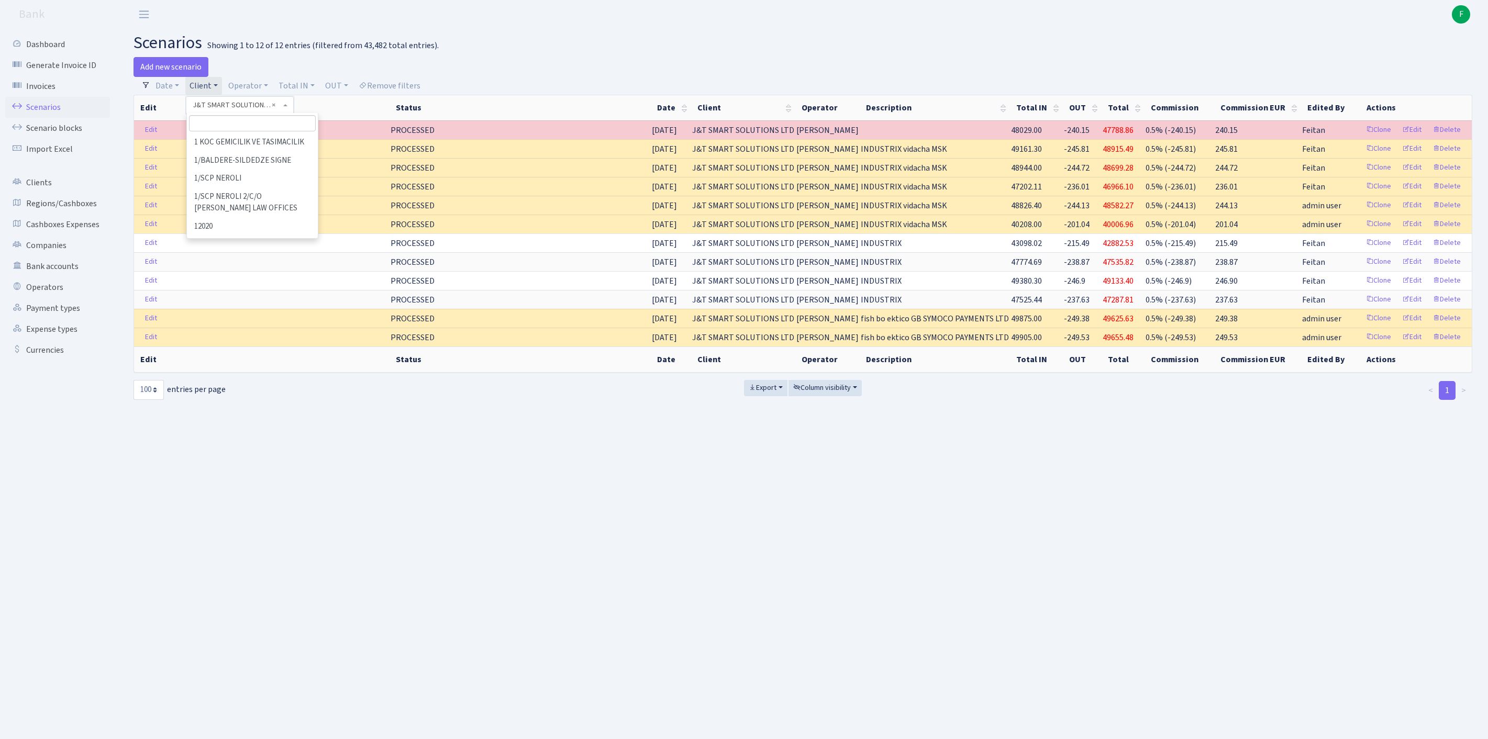
scroll to position [33522, 0]
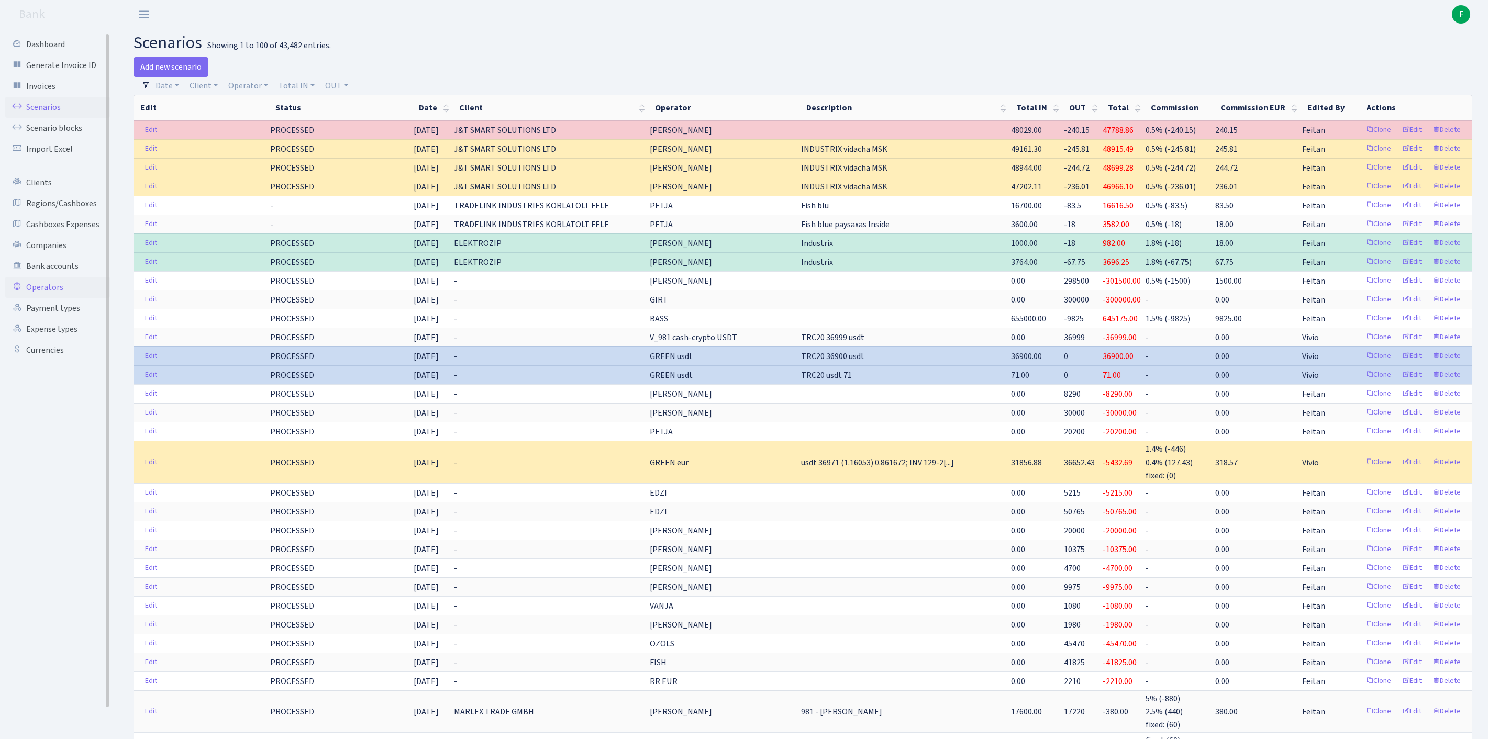
click at [53, 298] on link "Operators" at bounding box center [57, 287] width 105 height 21
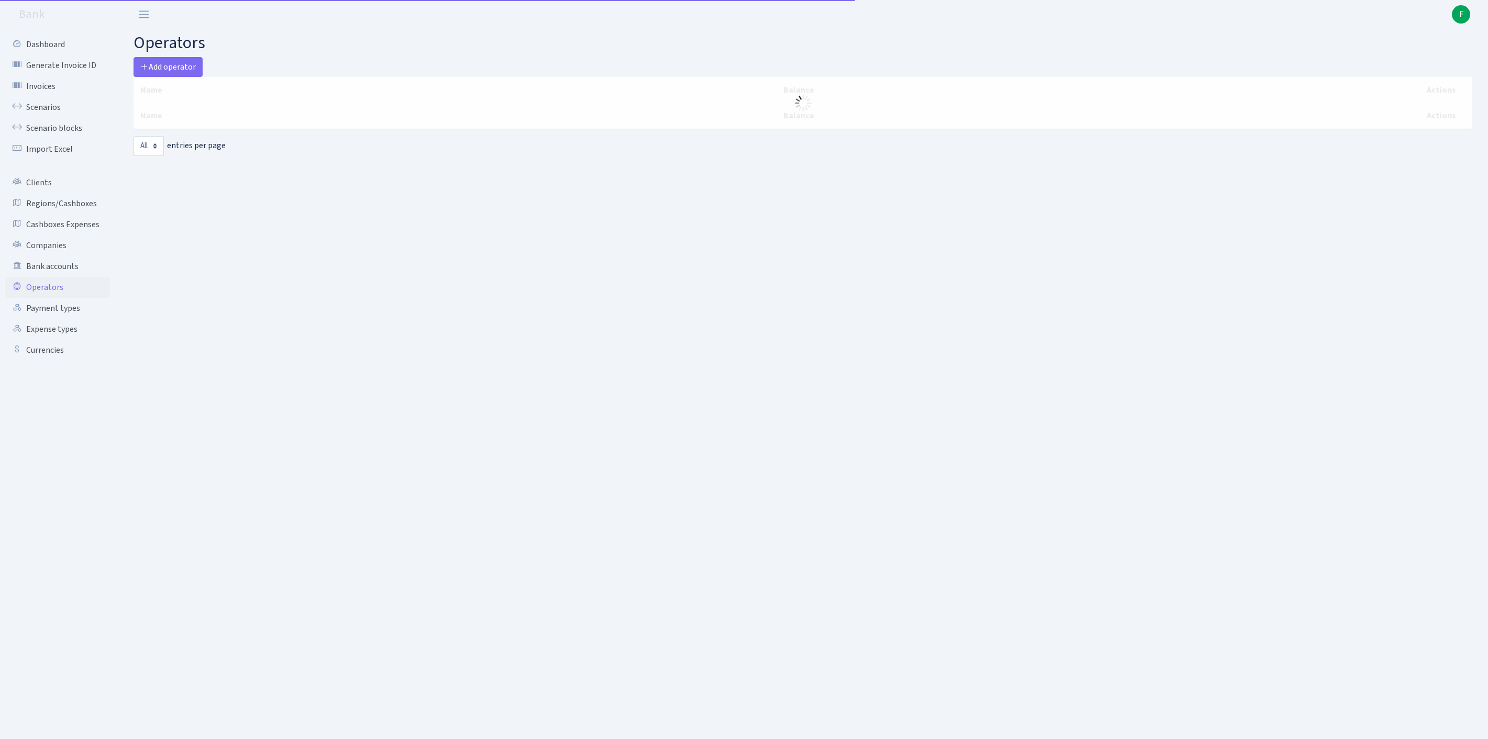
select select "-1"
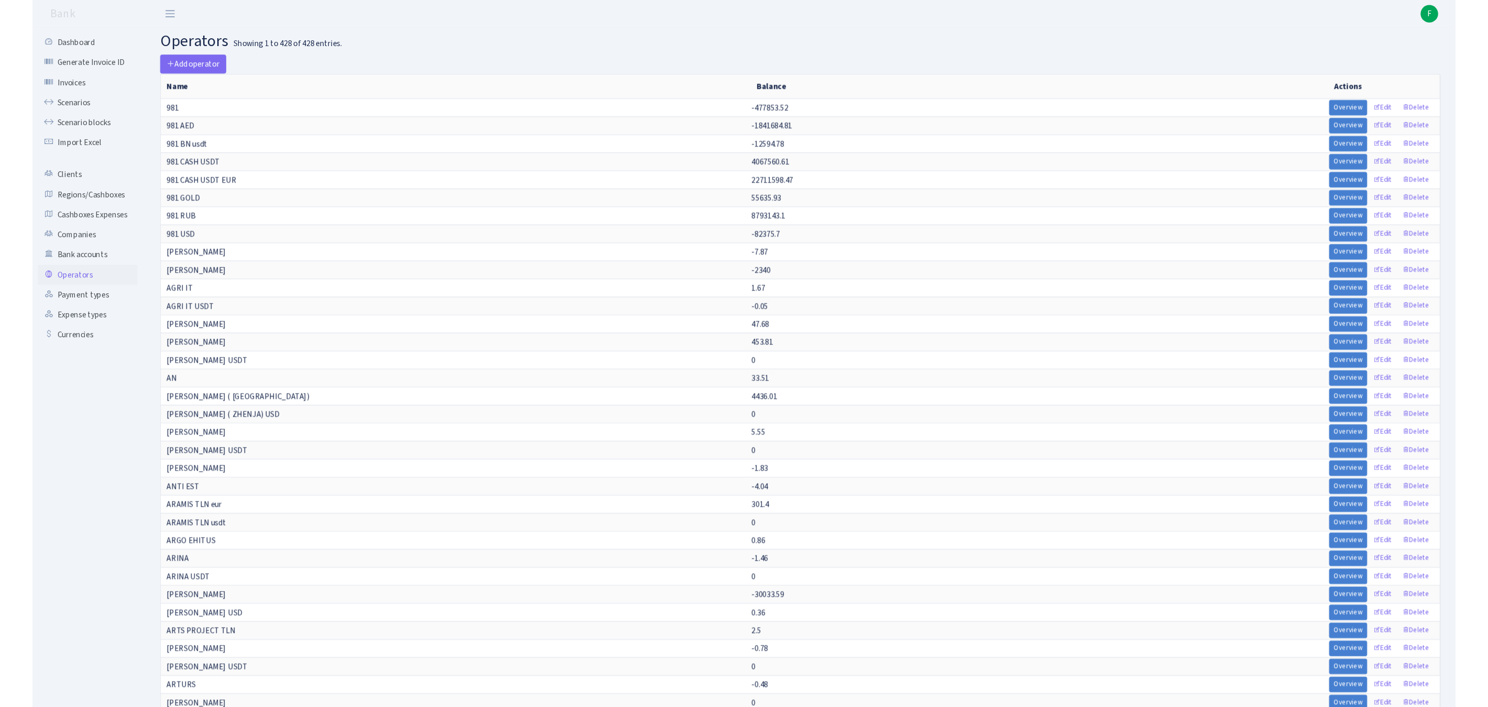
scroll to position [3972, 0]
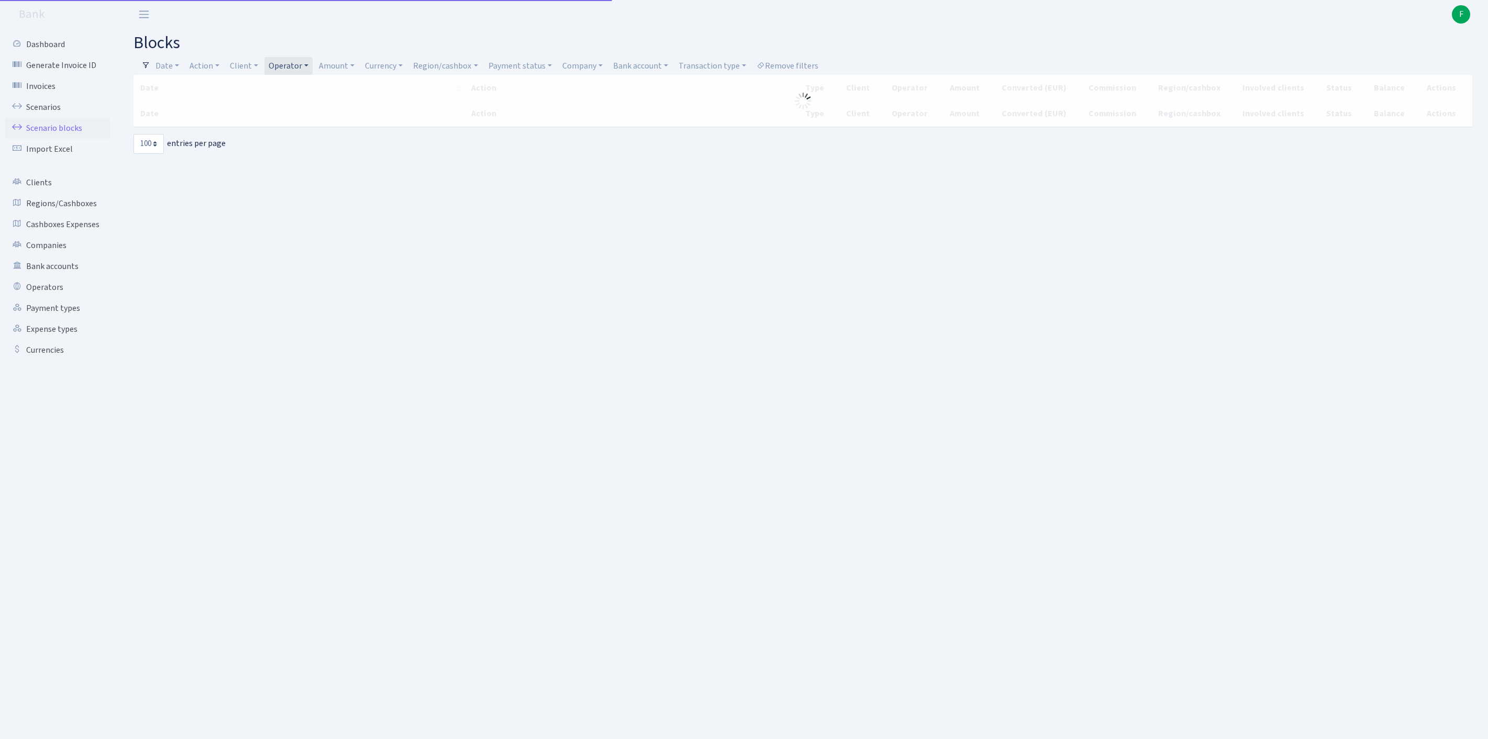
select select "100"
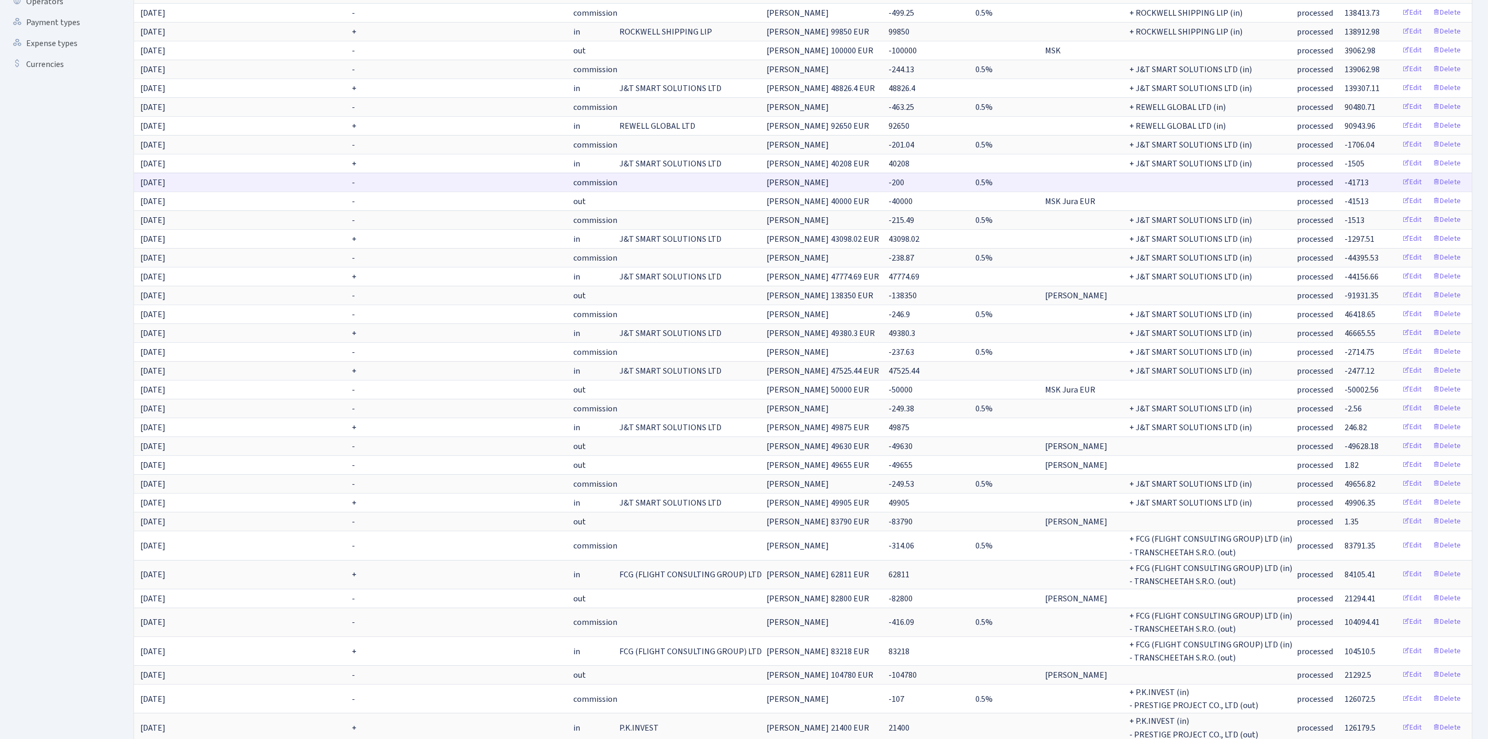
scroll to position [295, 0]
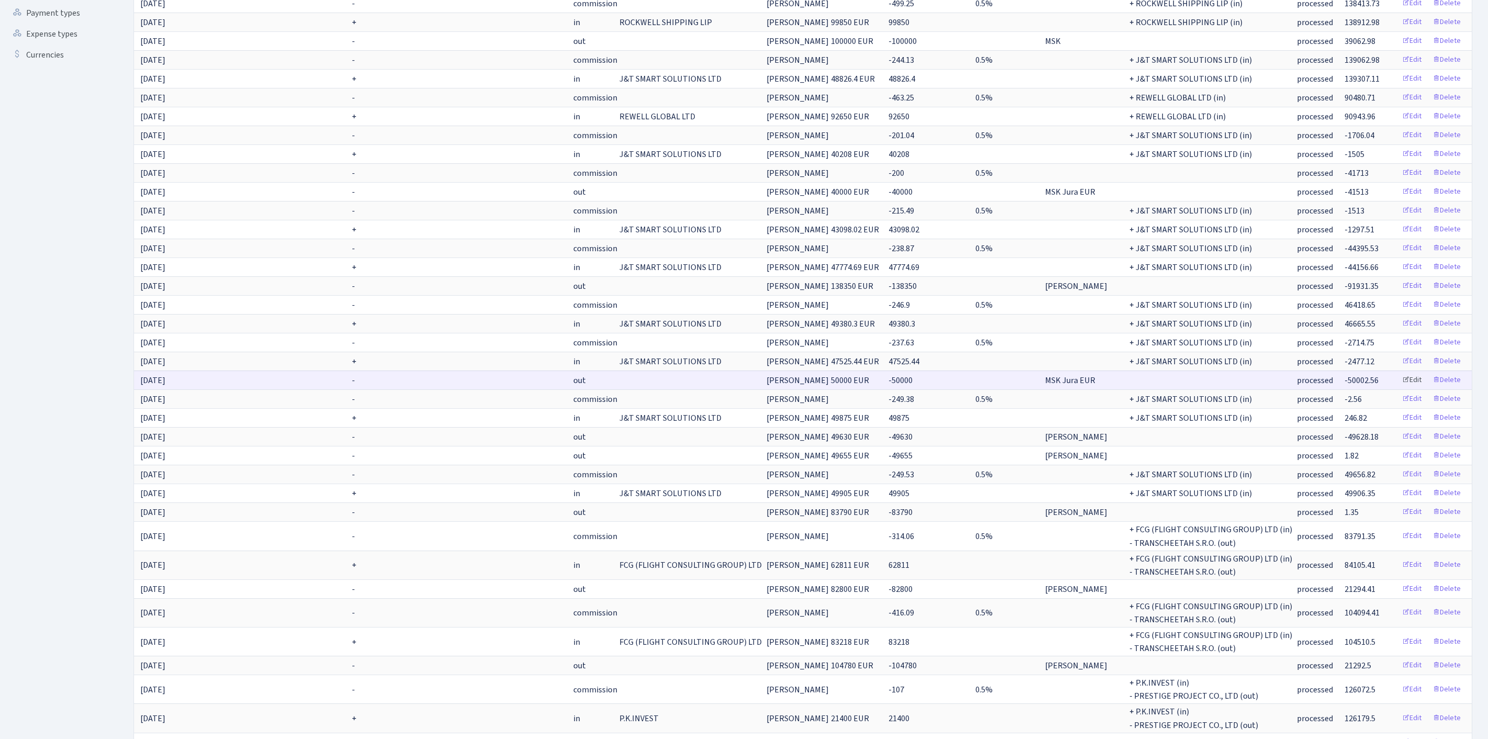
click at [1399, 389] on link "Edit" at bounding box center [1412, 380] width 29 height 16
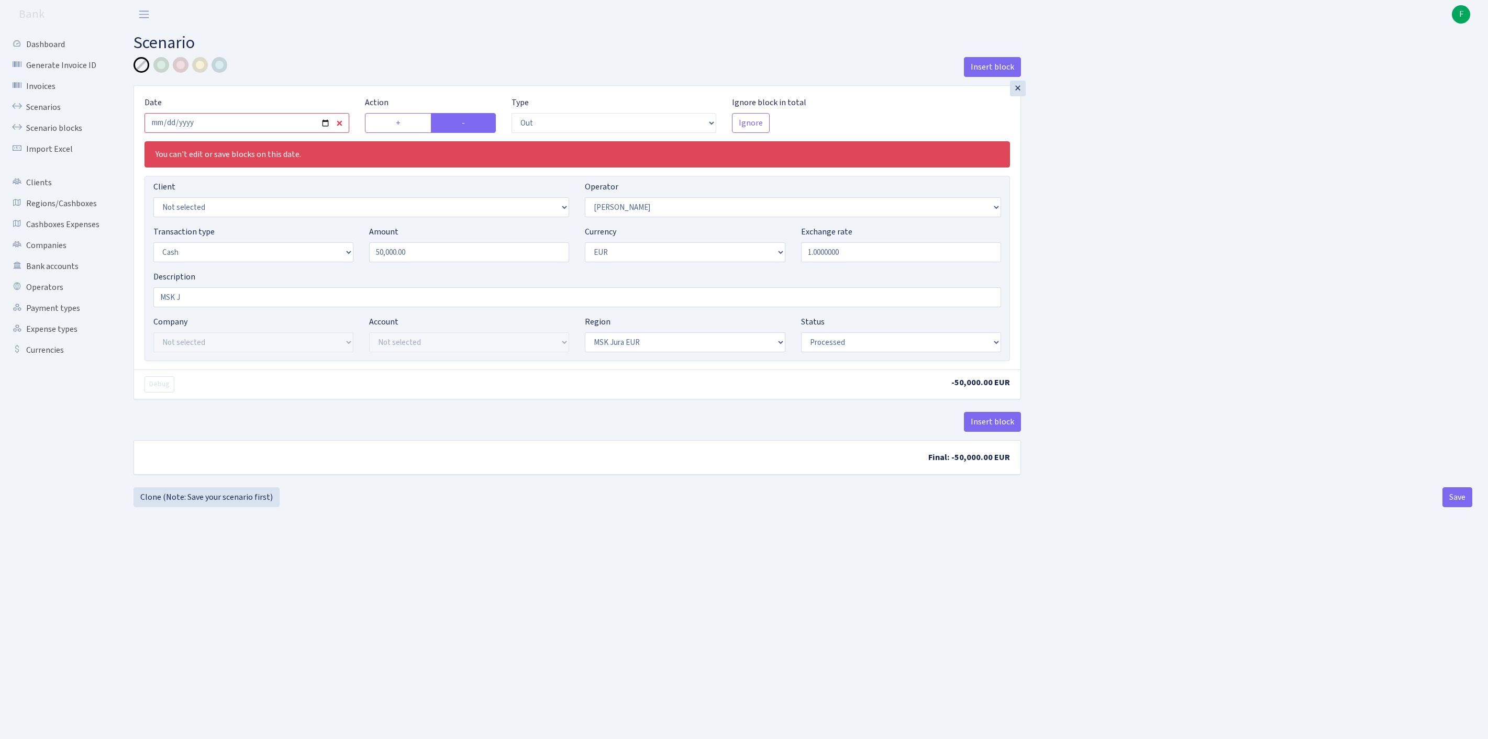
select select "out"
select select "439"
select select "1"
select select "16"
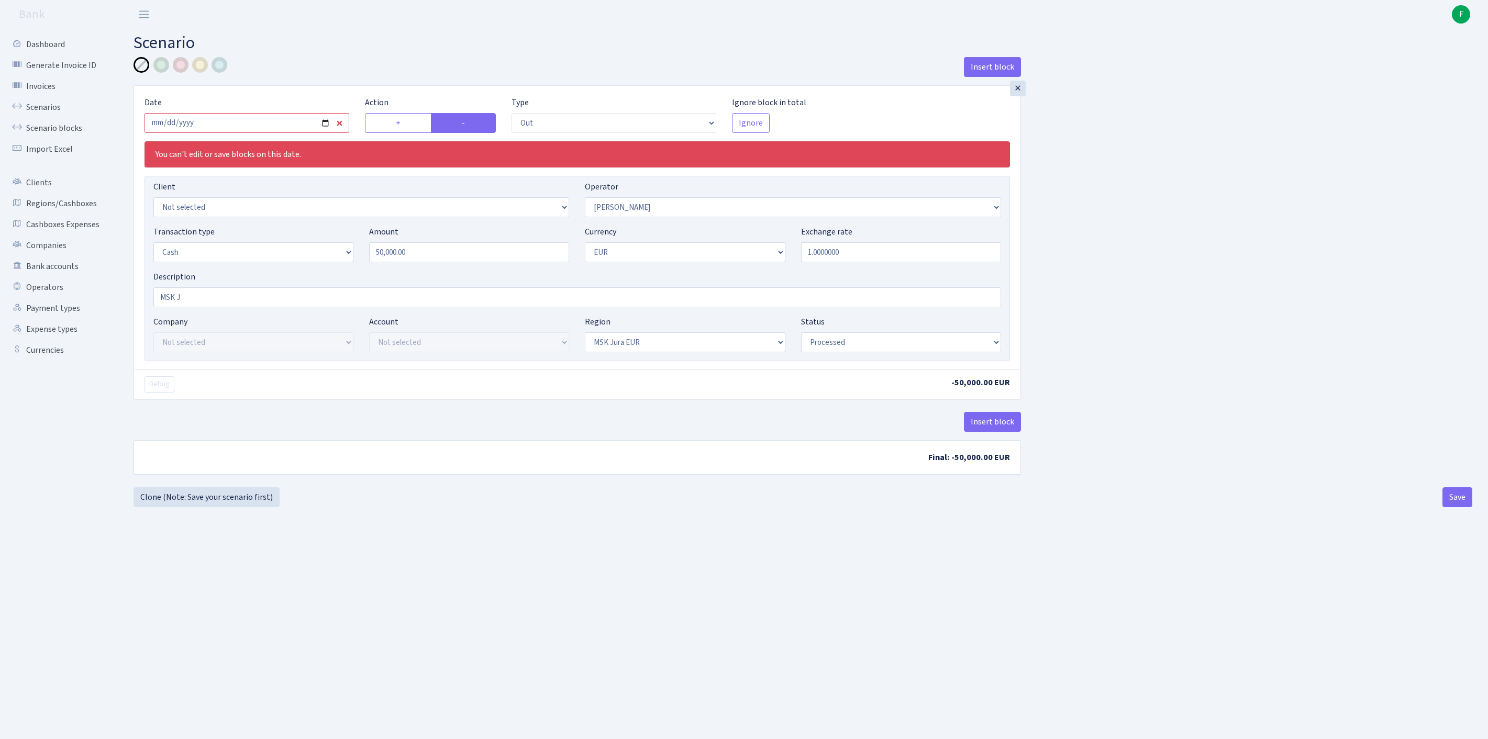
select select "processed"
click at [981, 432] on button "Insert block" at bounding box center [992, 422] width 57 height 20
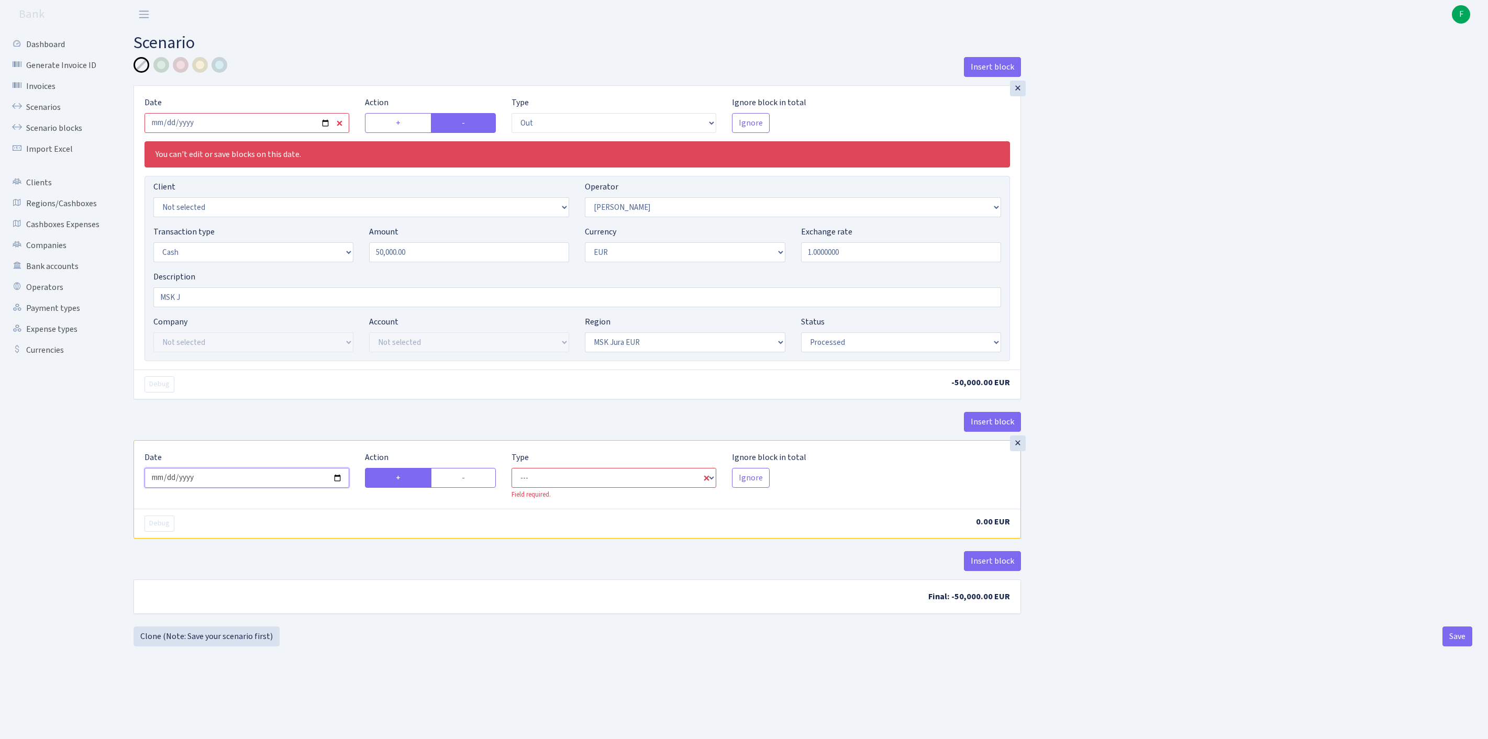
click at [306, 488] on input "2025-08-27" at bounding box center [247, 478] width 205 height 20
type input "2025-08-15"
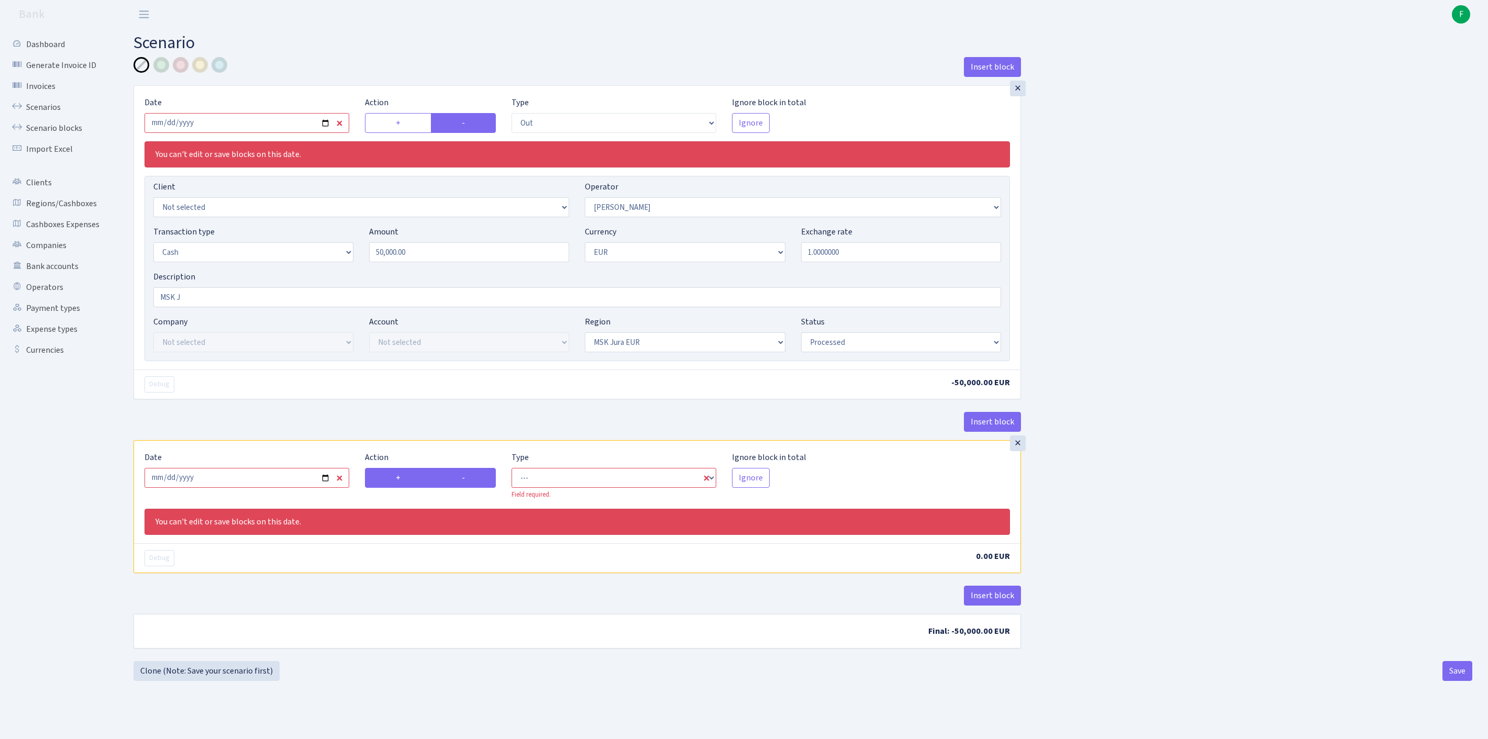
click at [464, 488] on label "-" at bounding box center [463, 478] width 65 height 20
click at [464, 479] on input "-" at bounding box center [465, 475] width 7 height 7
radio input "true"
radio input "false"
select select "commission"
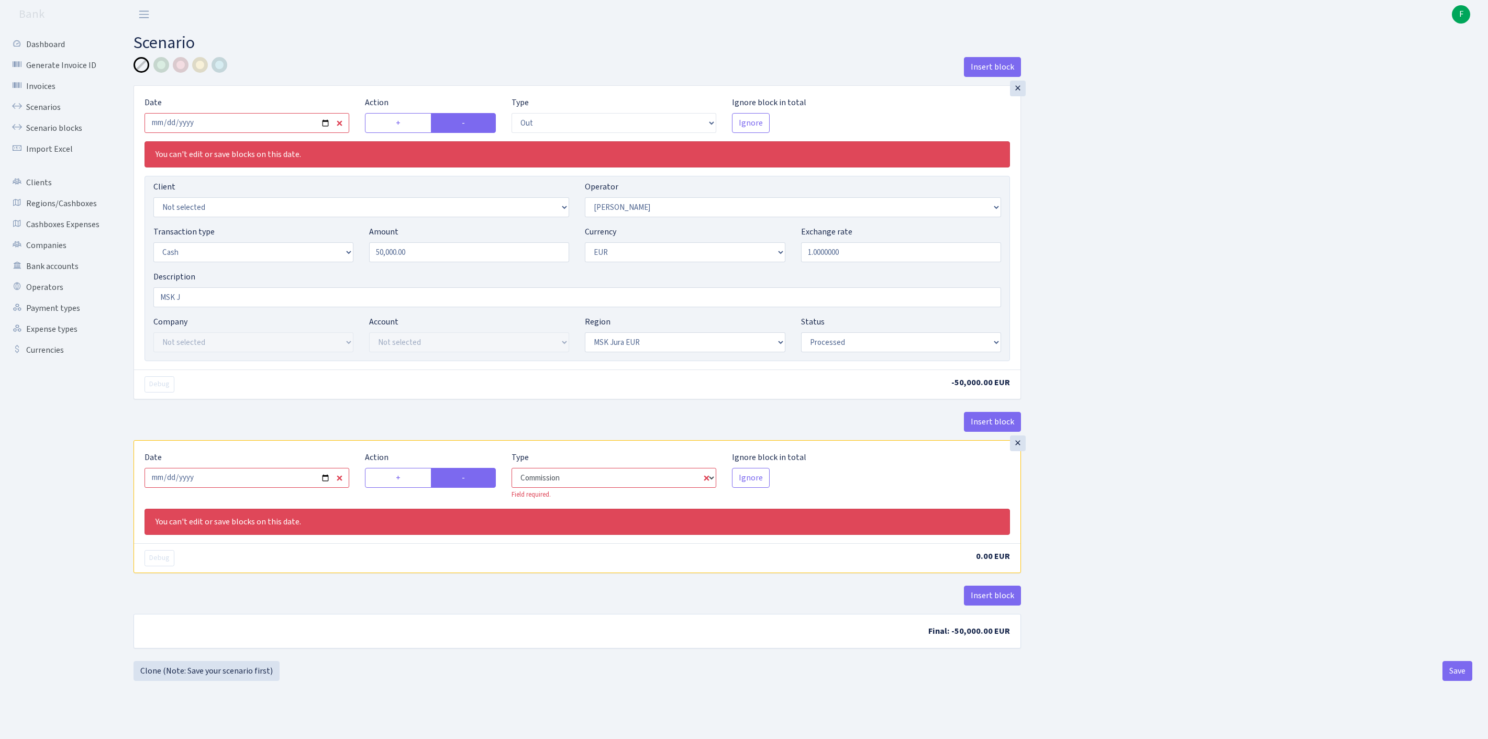
select select "439"
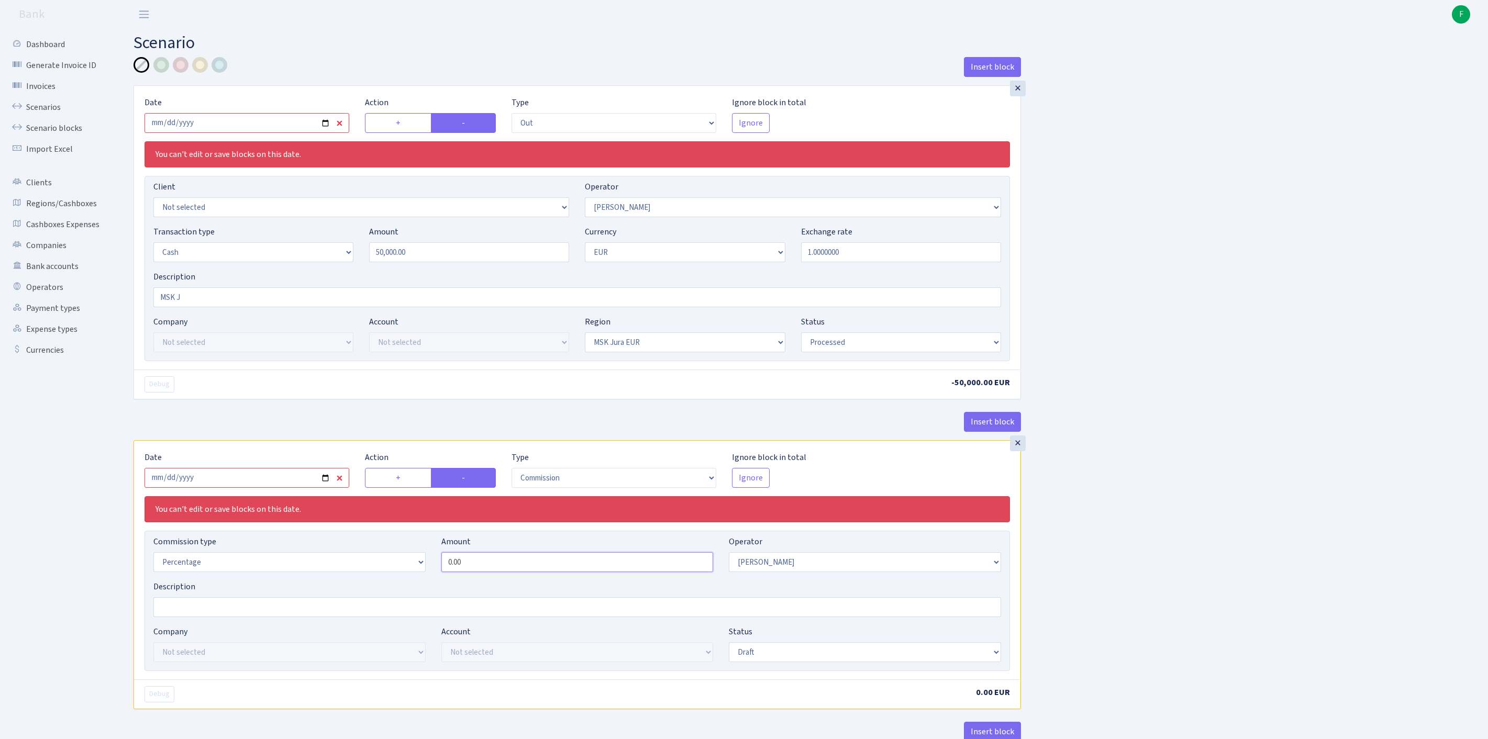
click at [482, 572] on input "0.00" at bounding box center [577, 563] width 272 height 20
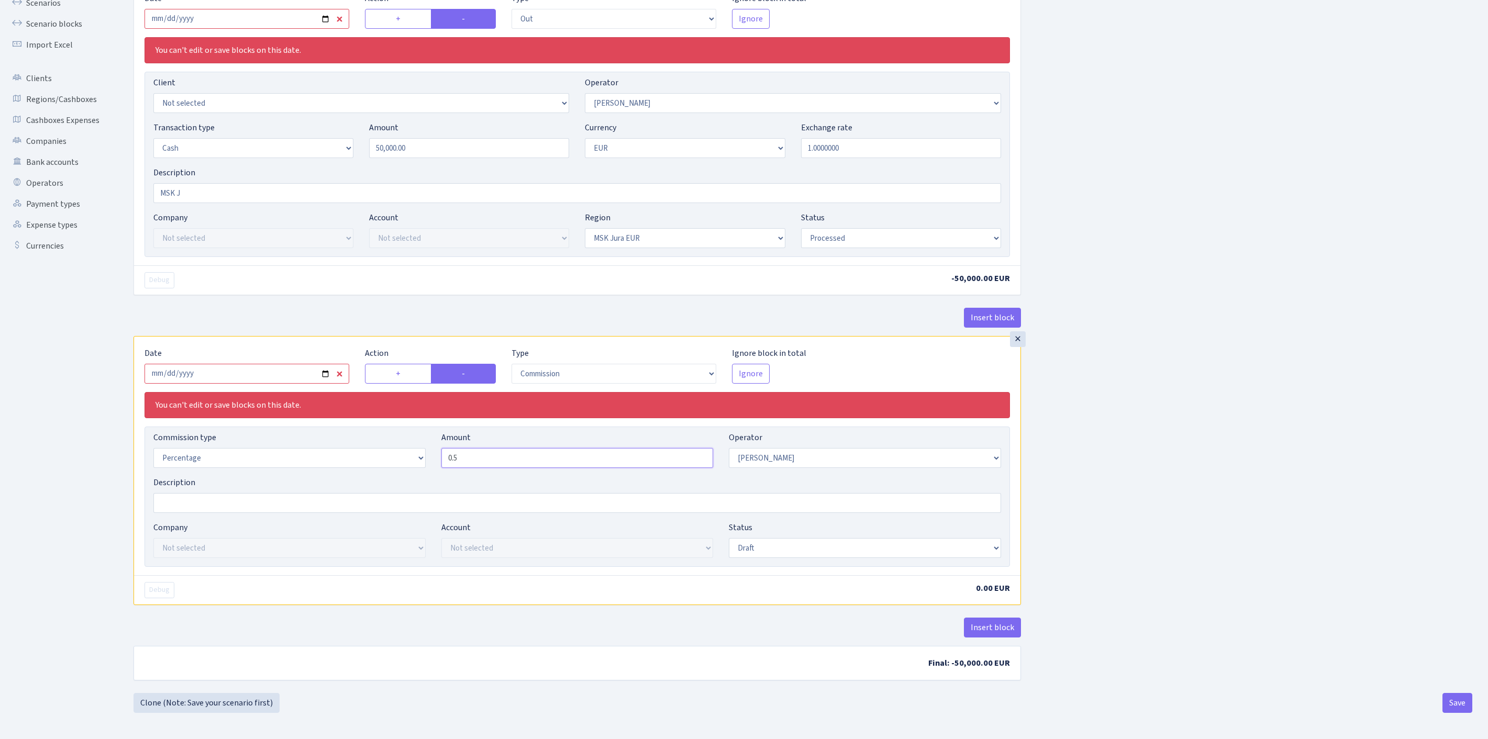
scroll to position [208, 0]
type input "0.50"
select select "processed"
click at [1451, 707] on button "Save" at bounding box center [1458, 703] width 30 height 20
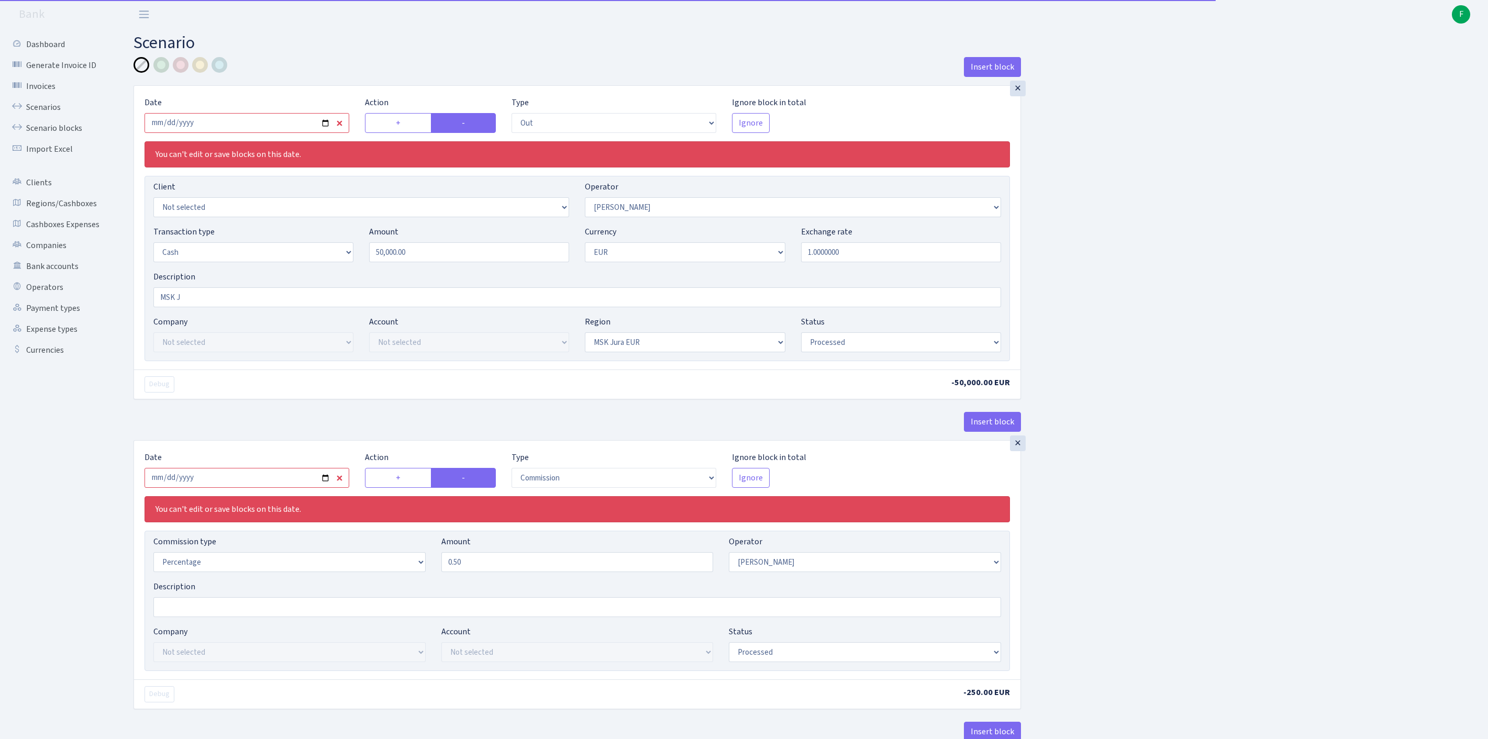
select select "out"
select select "439"
select select "1"
select select "16"
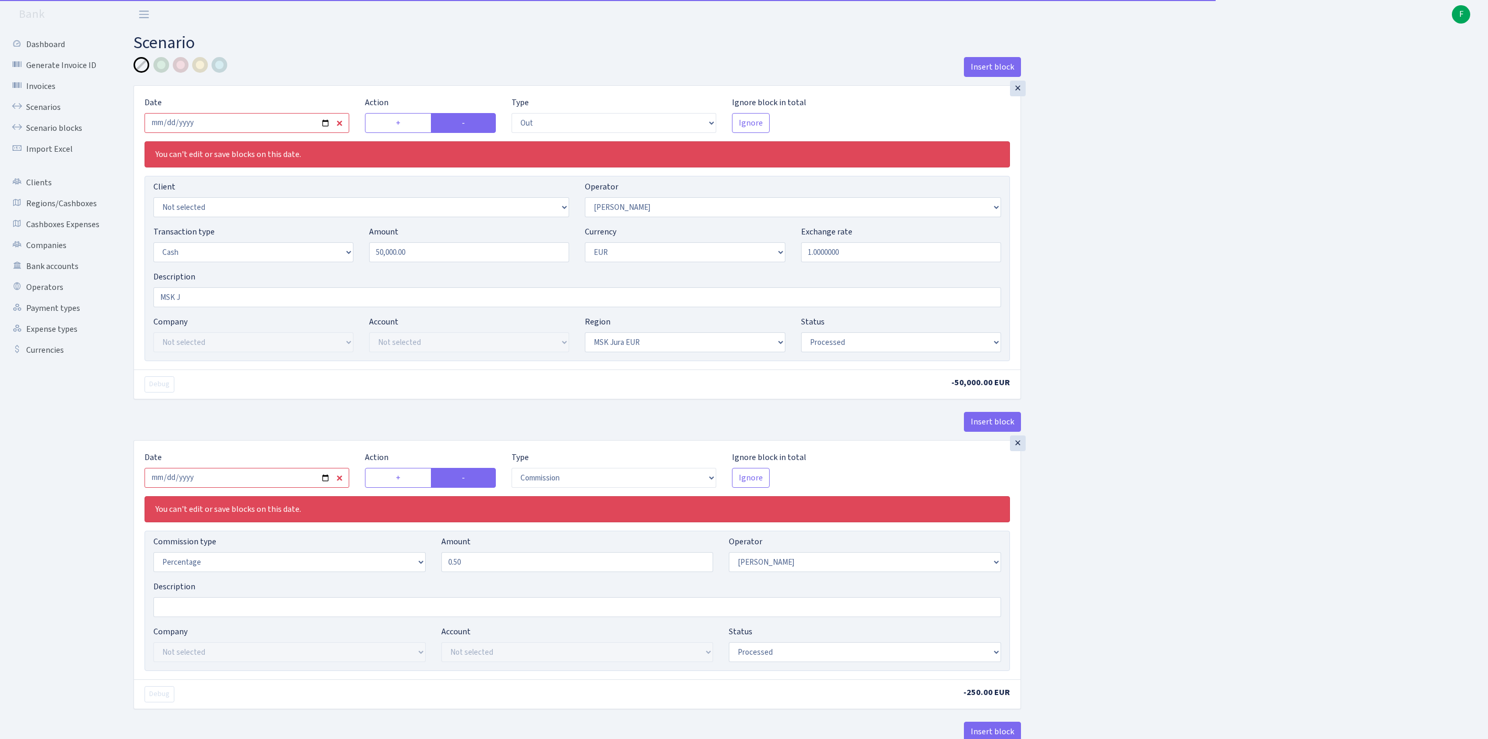
select select "processed"
select select "commission"
select select "439"
select select "processed"
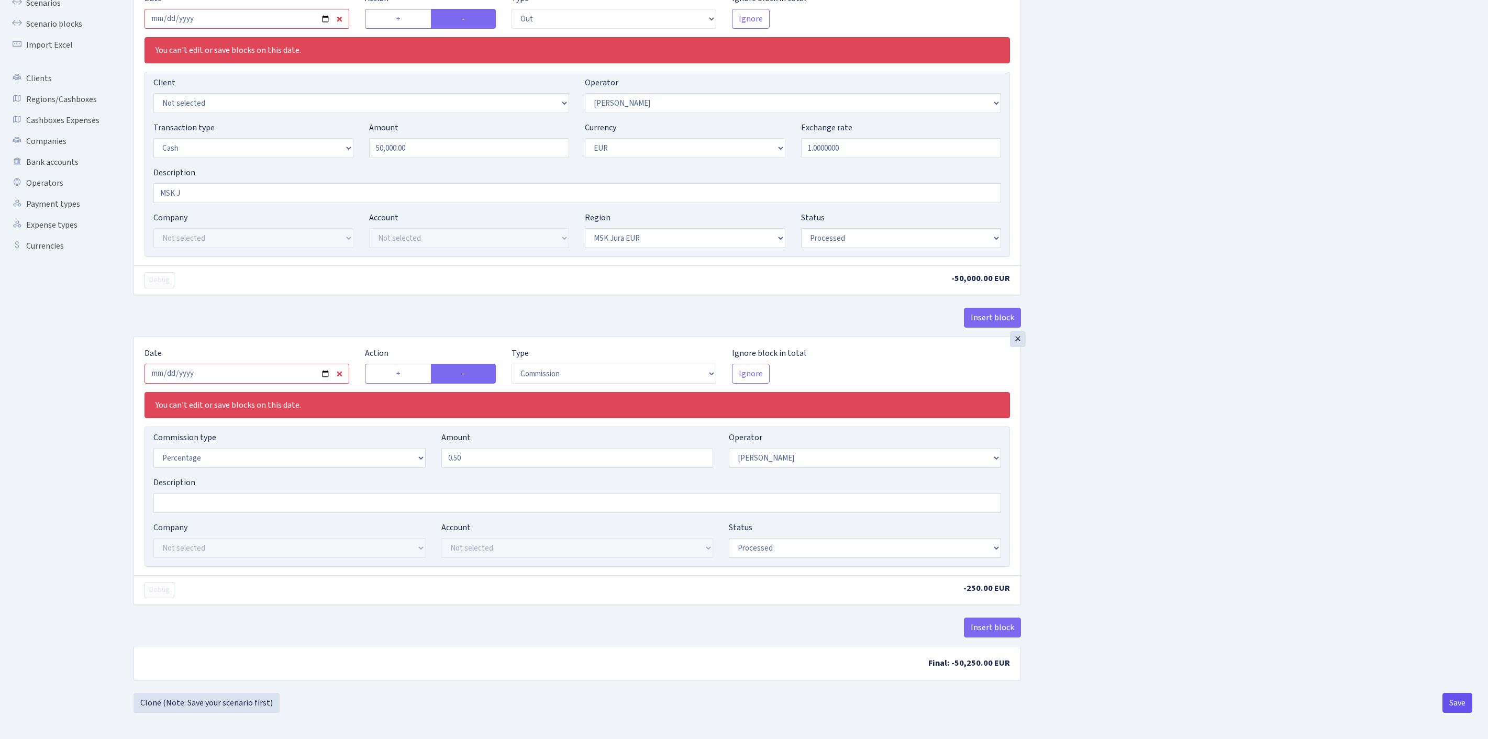
scroll to position [208, 0]
click at [1454, 703] on button "Save" at bounding box center [1458, 703] width 30 height 20
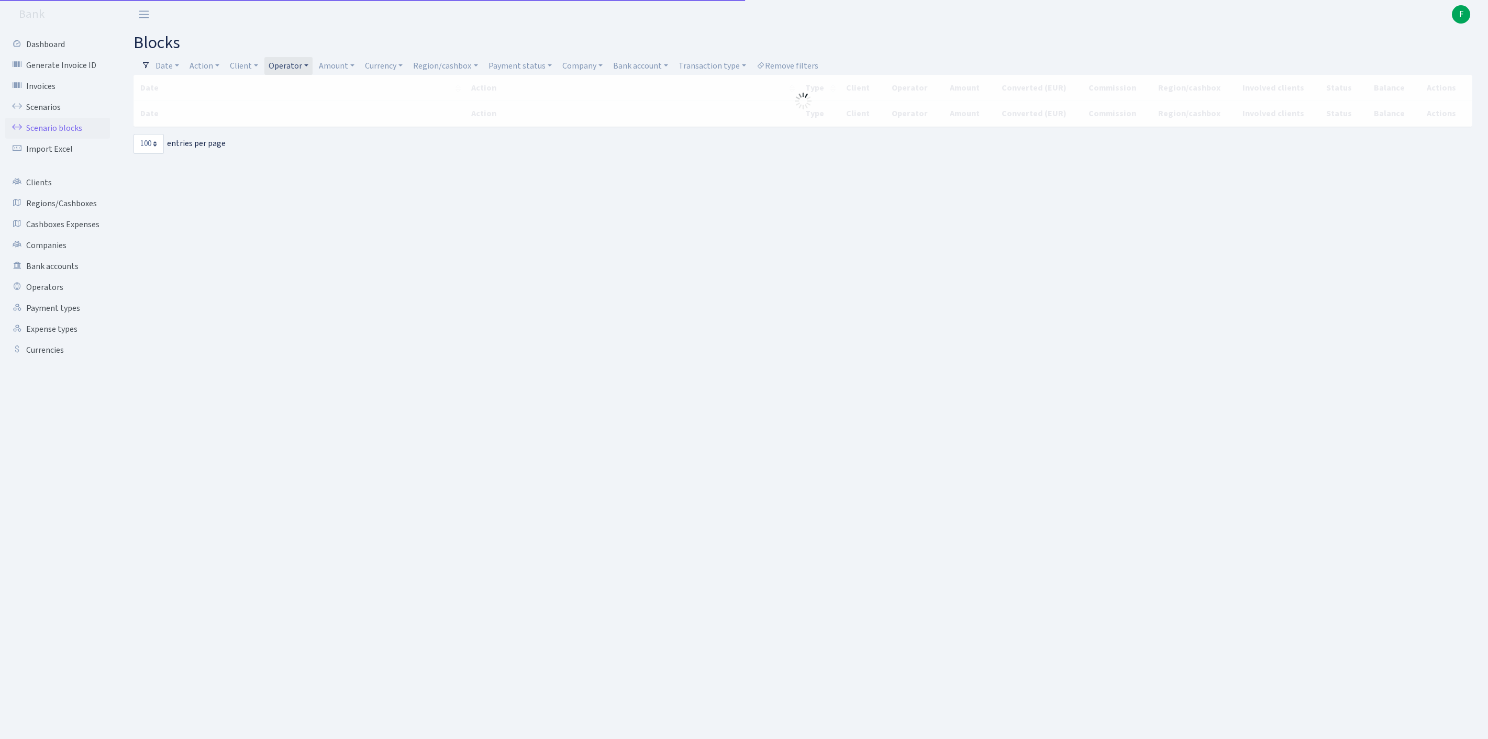
select select "100"
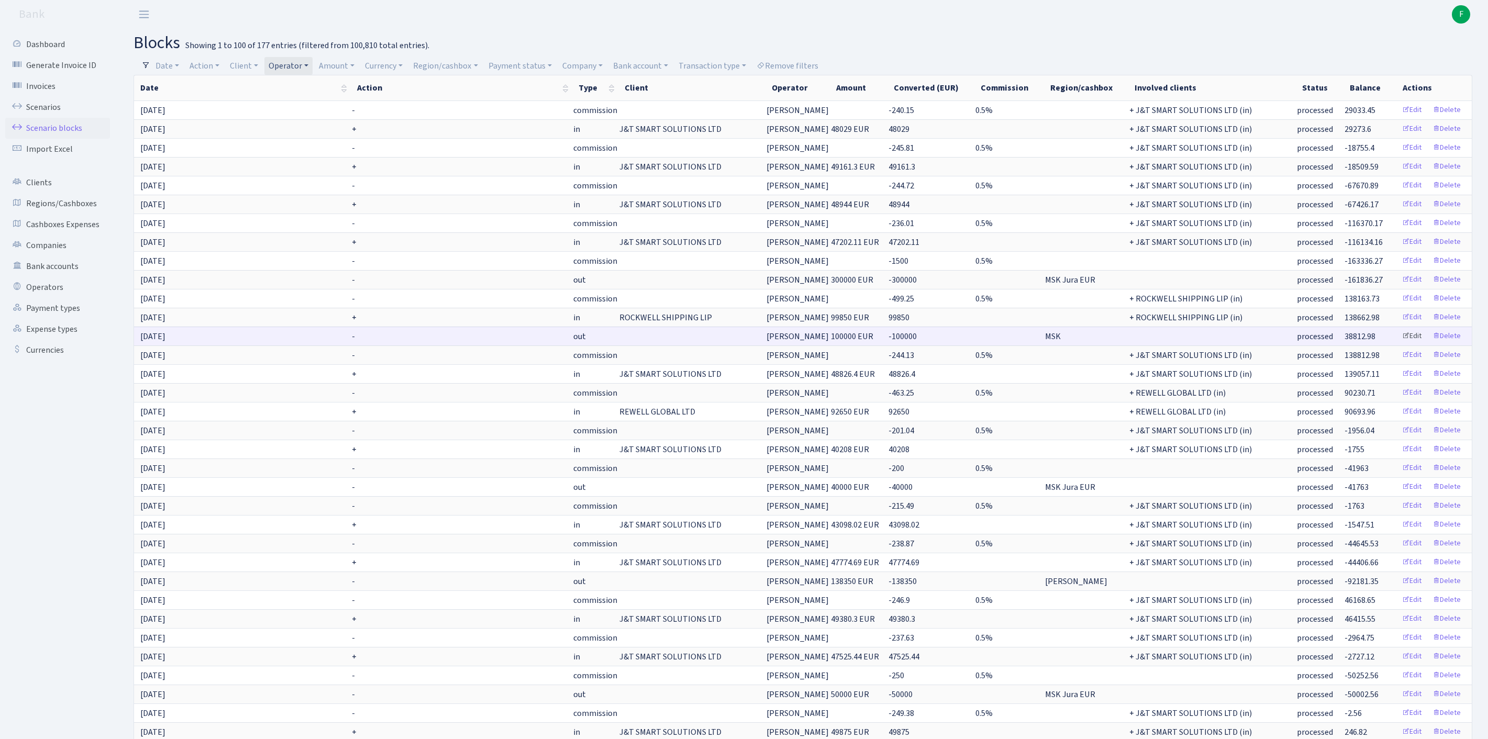
click at [1400, 345] on link "Edit" at bounding box center [1412, 336] width 29 height 16
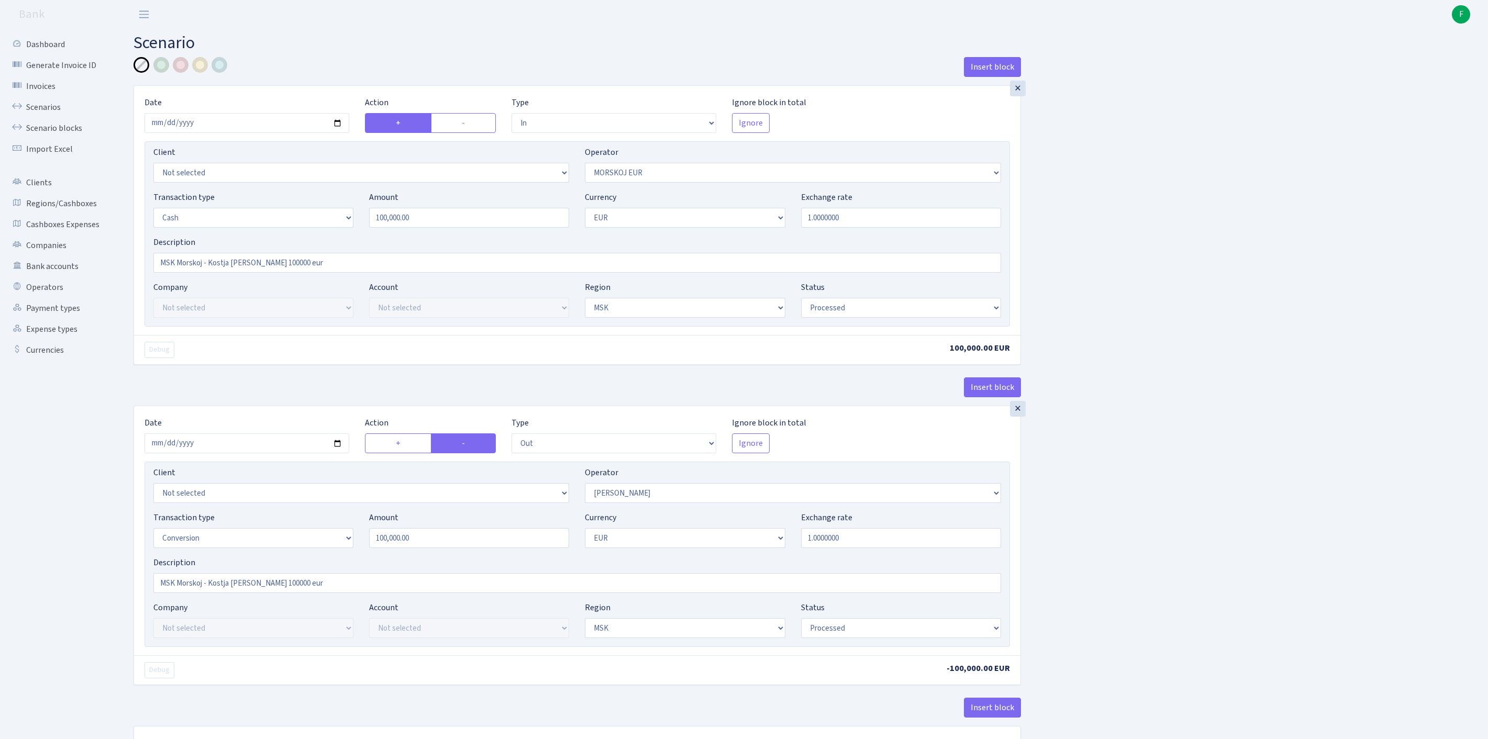
select select "in"
select select "323"
select select "1"
select select "3"
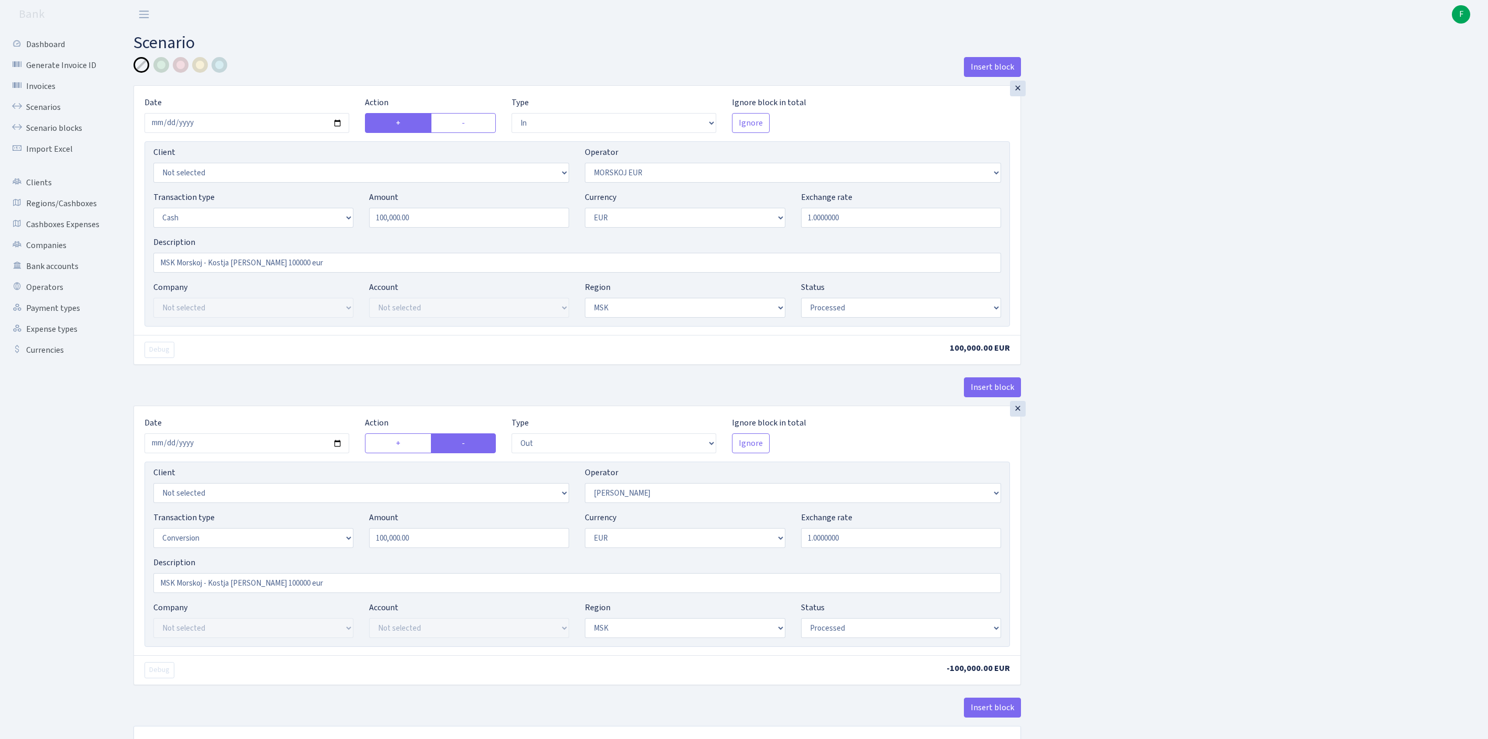
select select "processed"
select select "out"
select select "439"
select select "15"
select select "1"
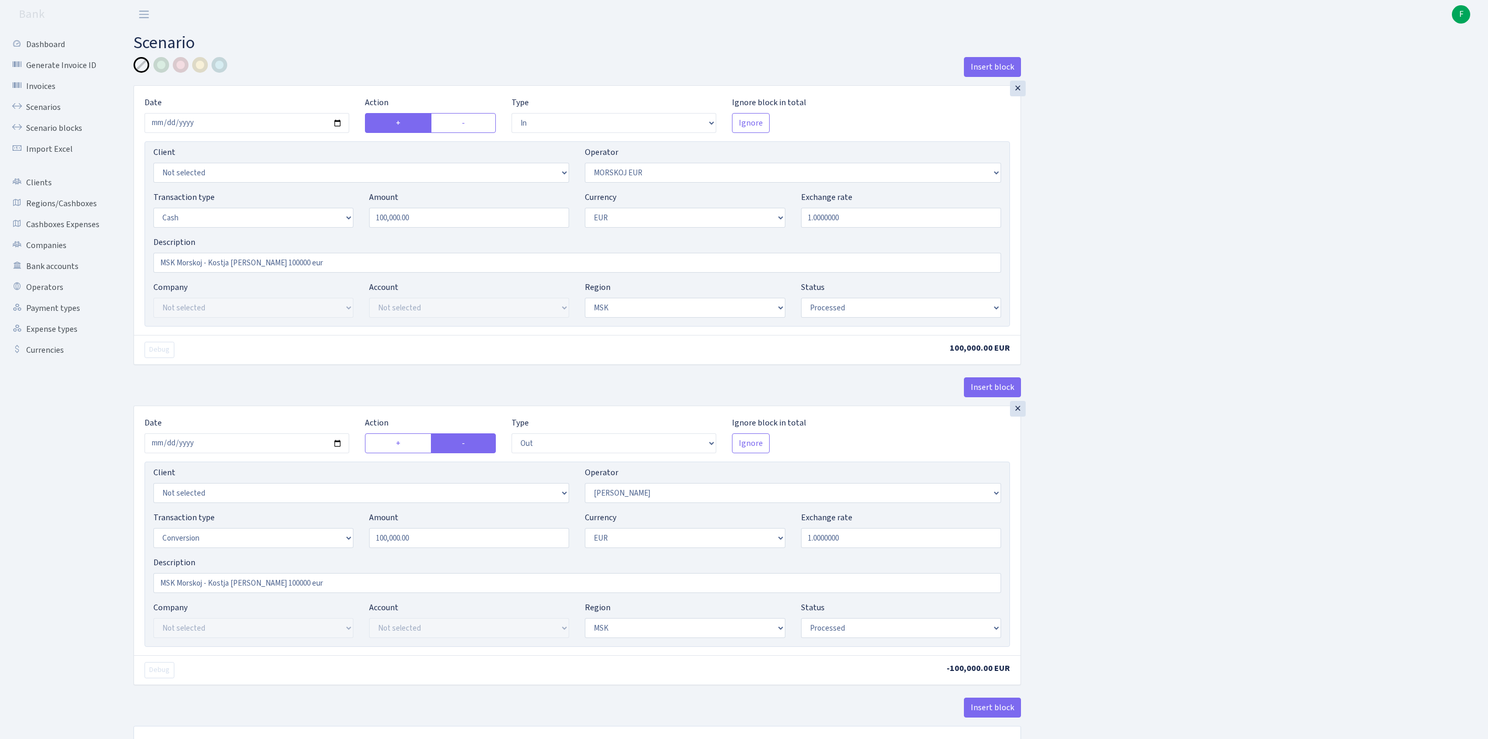
select select "3"
select select "processed"
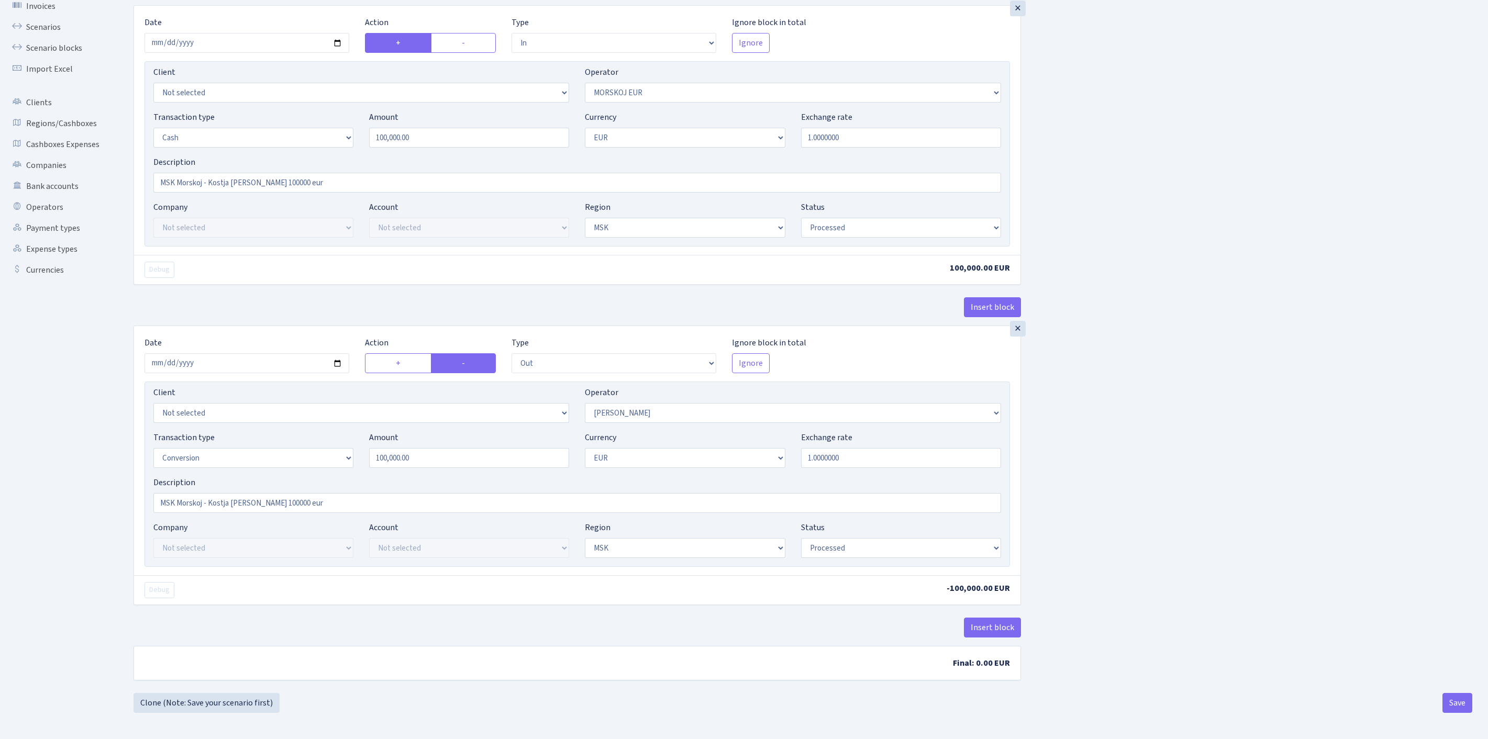
scroll to position [180, 0]
click at [984, 618] on button "Insert block" at bounding box center [992, 628] width 57 height 20
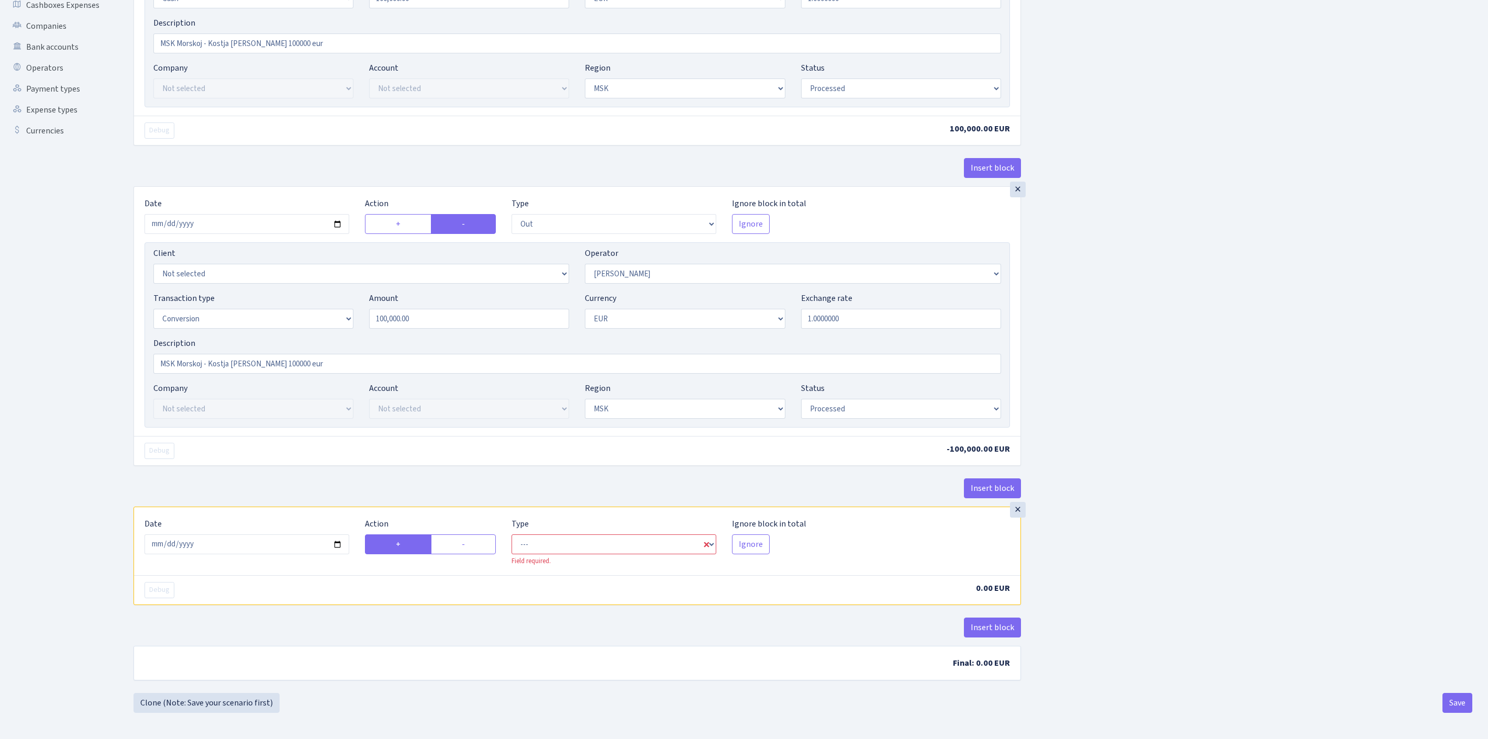
scroll to position [341, 0]
click at [332, 535] on input "2025-08-27" at bounding box center [247, 545] width 205 height 20
type input "2025-08-25"
click at [466, 535] on label "-" at bounding box center [463, 545] width 65 height 20
click at [466, 538] on input "-" at bounding box center [465, 541] width 7 height 7
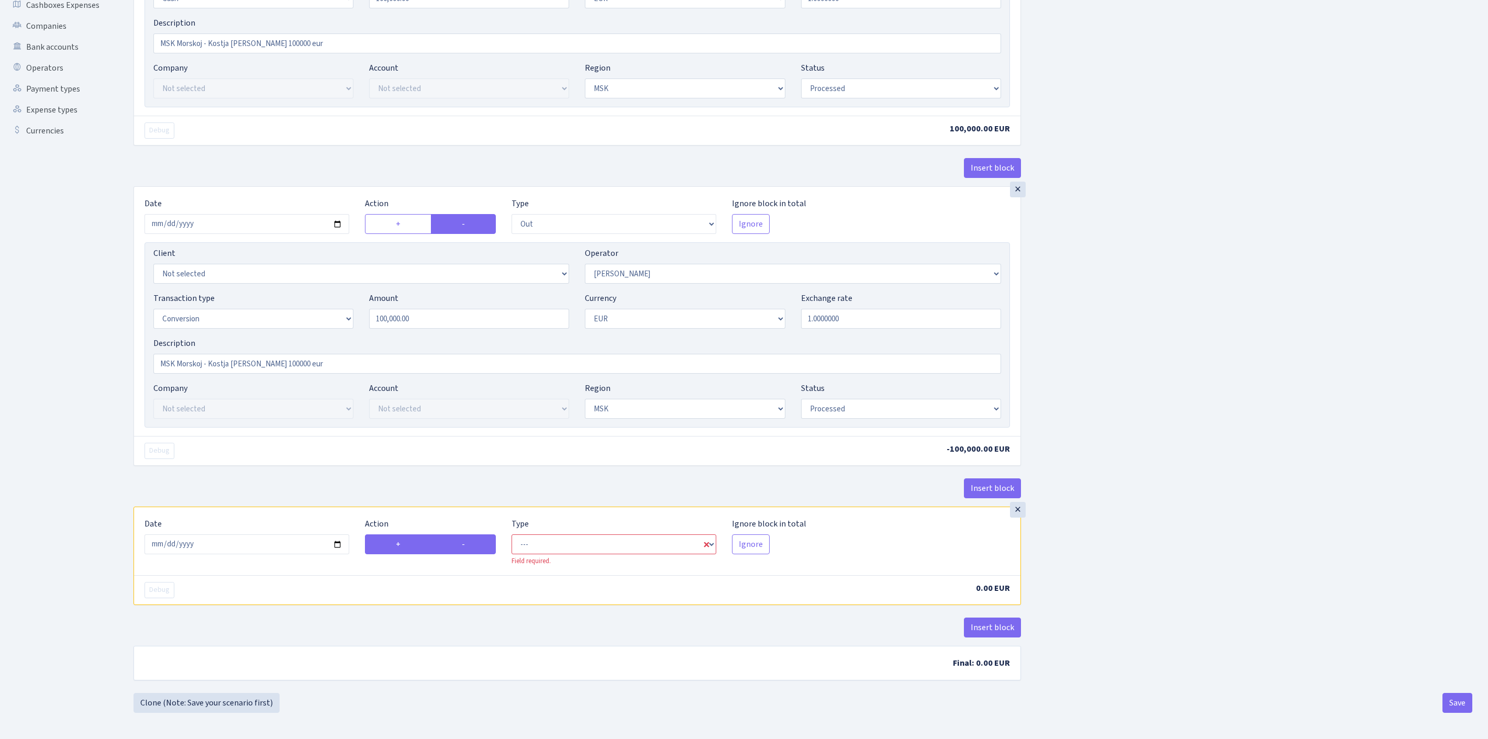
radio input "true"
radio input "false"
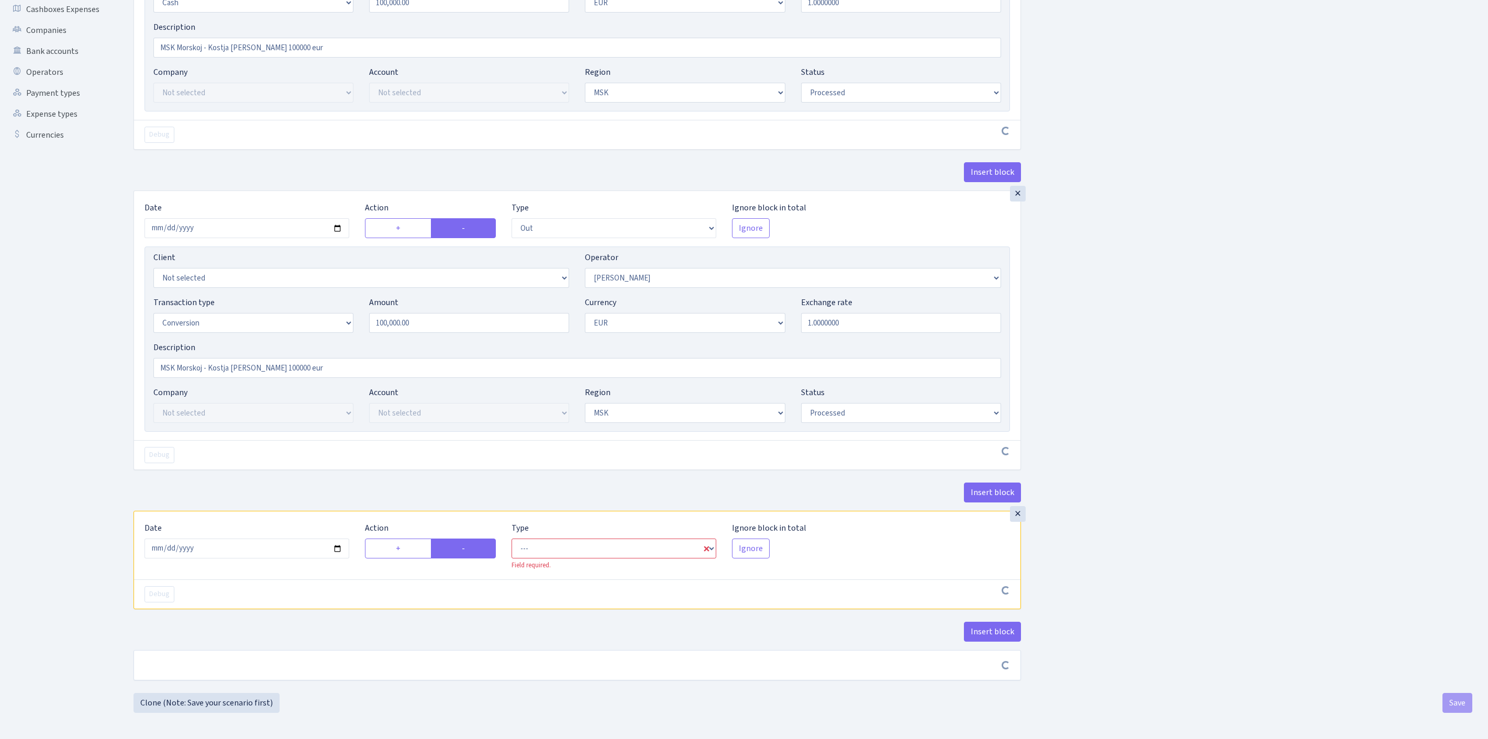
scroll to position [337, 0]
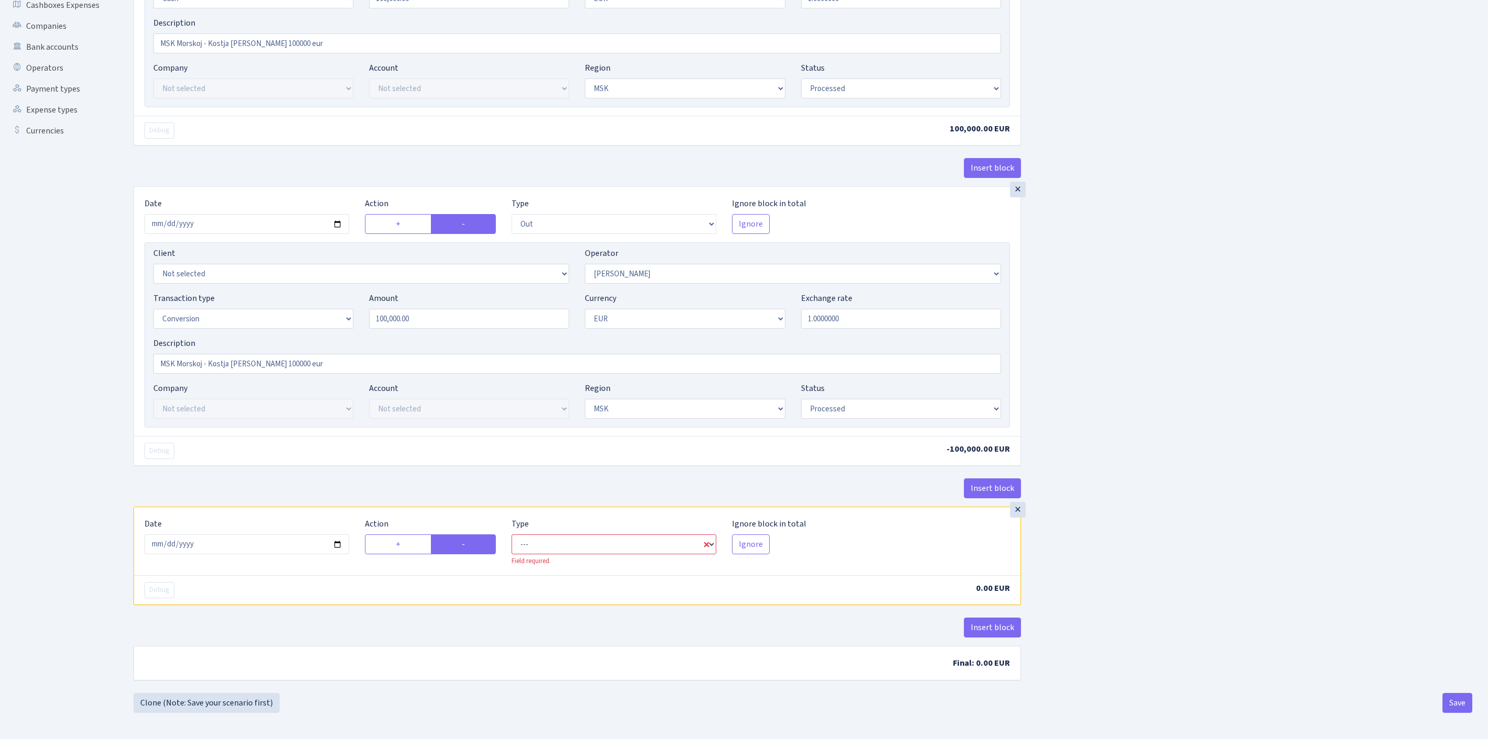
select select "commission"
select select "439"
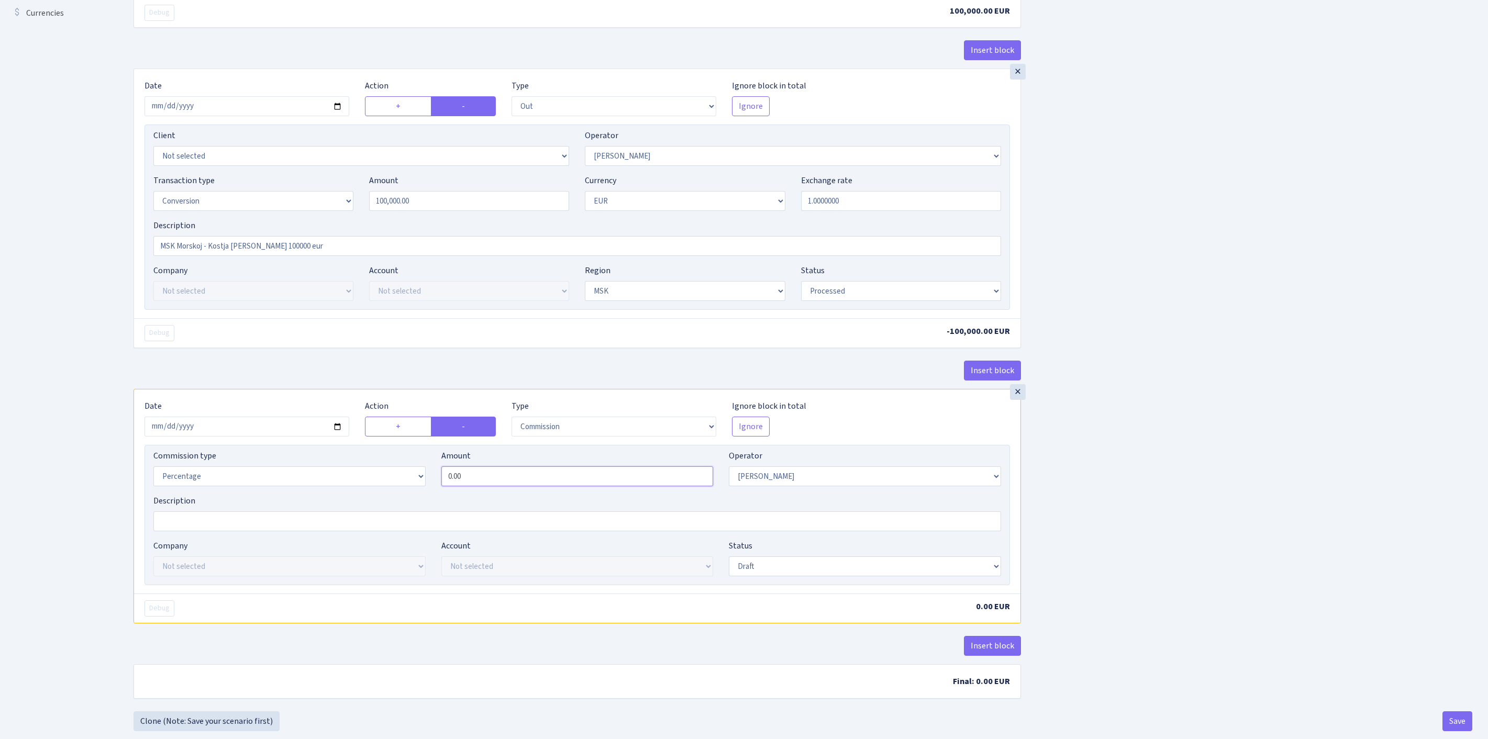
click at [500, 487] on input "0.00" at bounding box center [577, 477] width 272 height 20
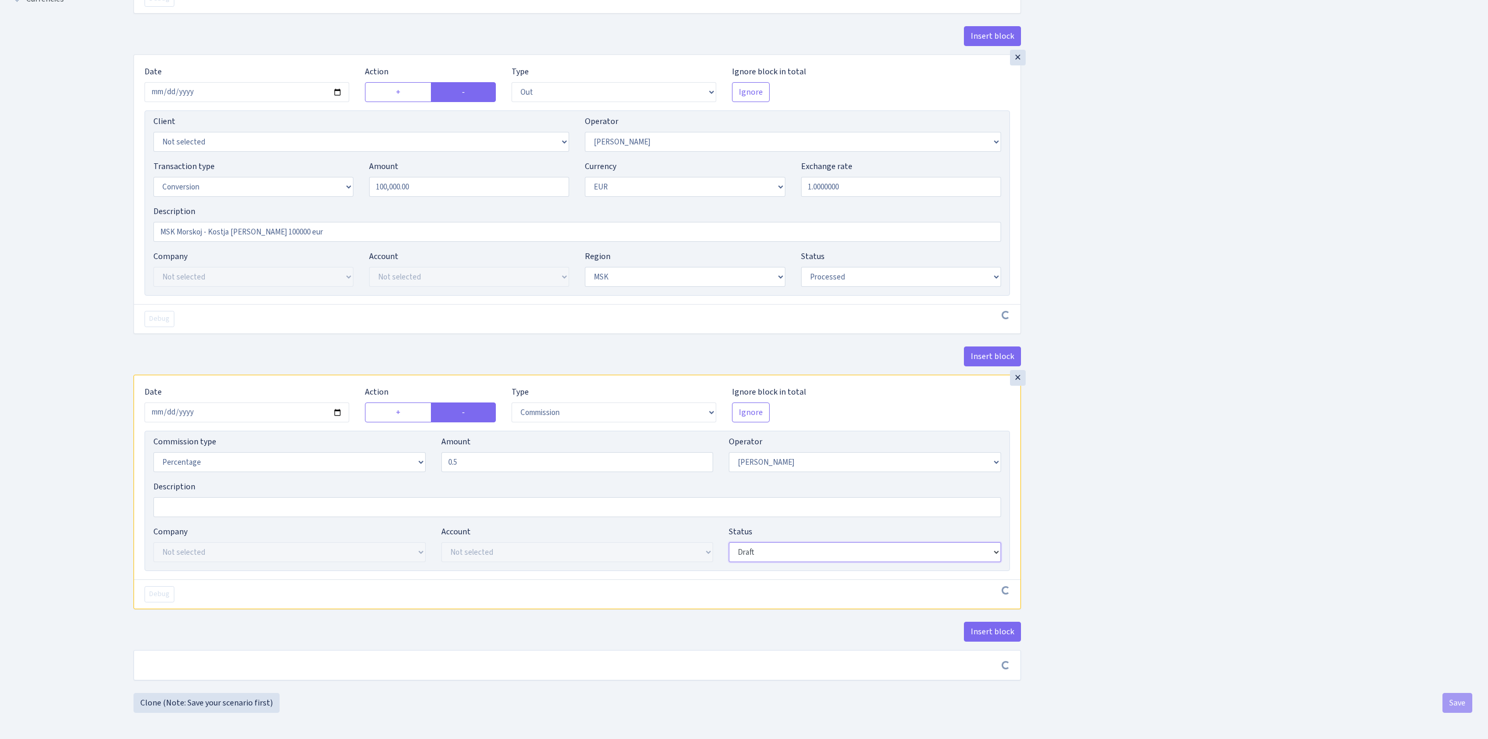
type input "0.50"
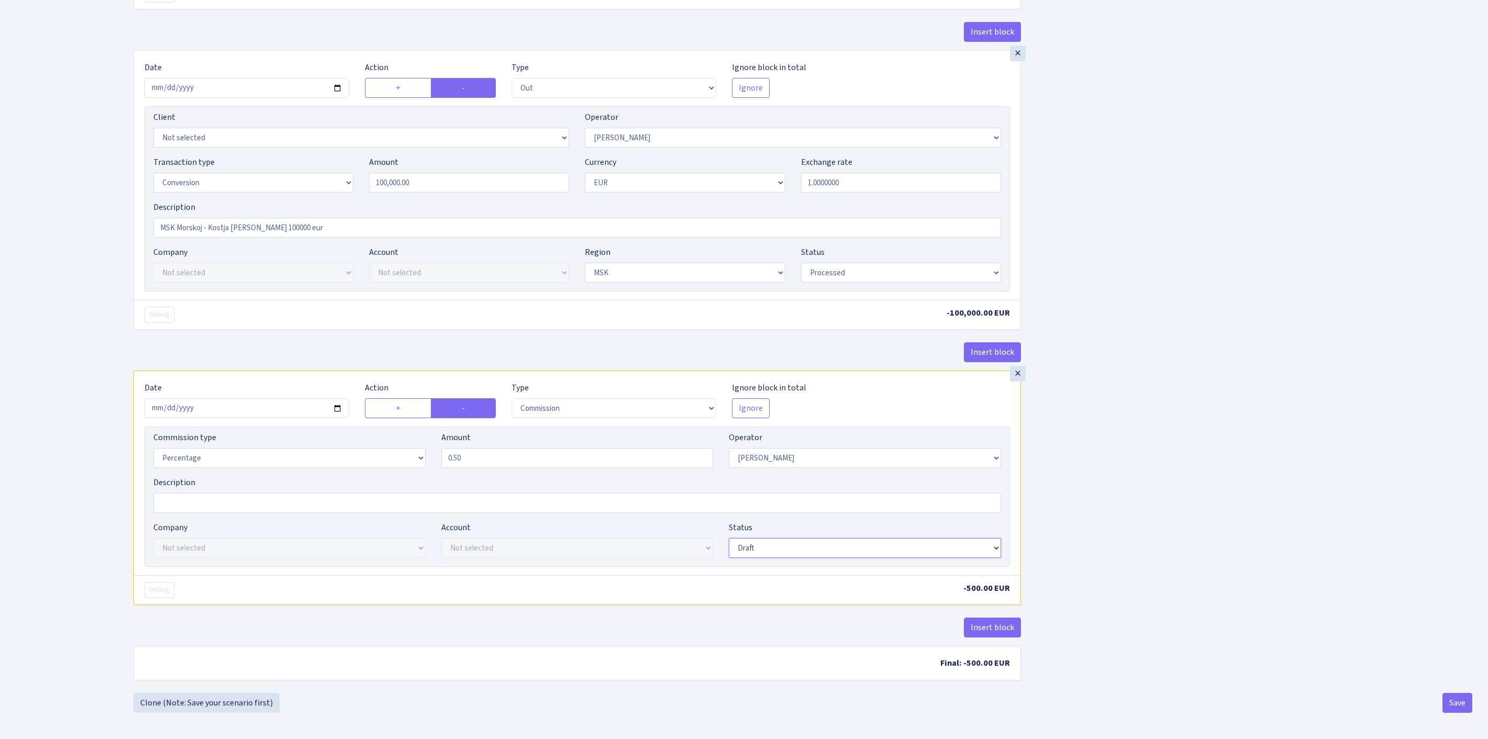
select select "processed"
click at [1452, 712] on button "Save" at bounding box center [1458, 703] width 30 height 20
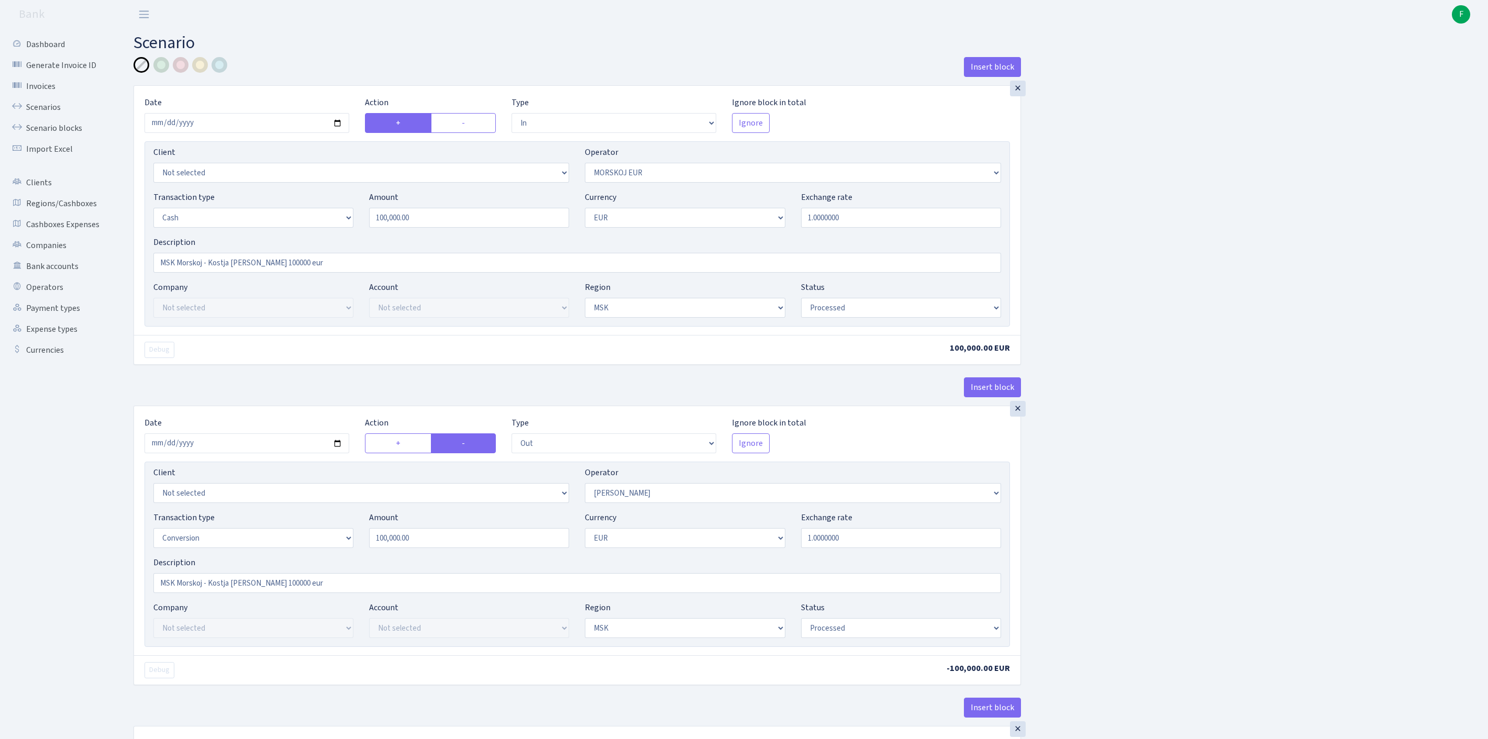
select select "in"
select select "323"
select select "1"
select select "3"
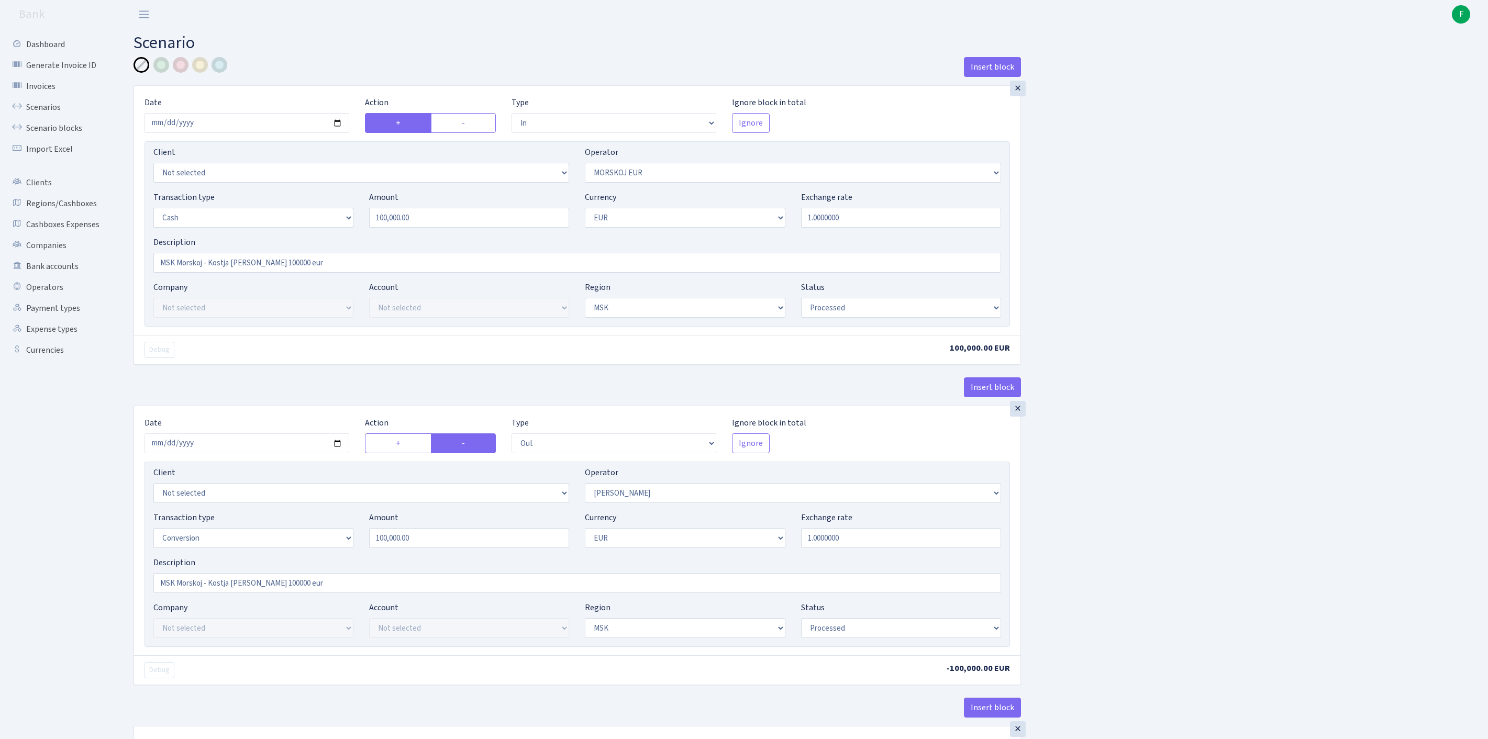
select select "processed"
select select "out"
select select "439"
select select "15"
select select "1"
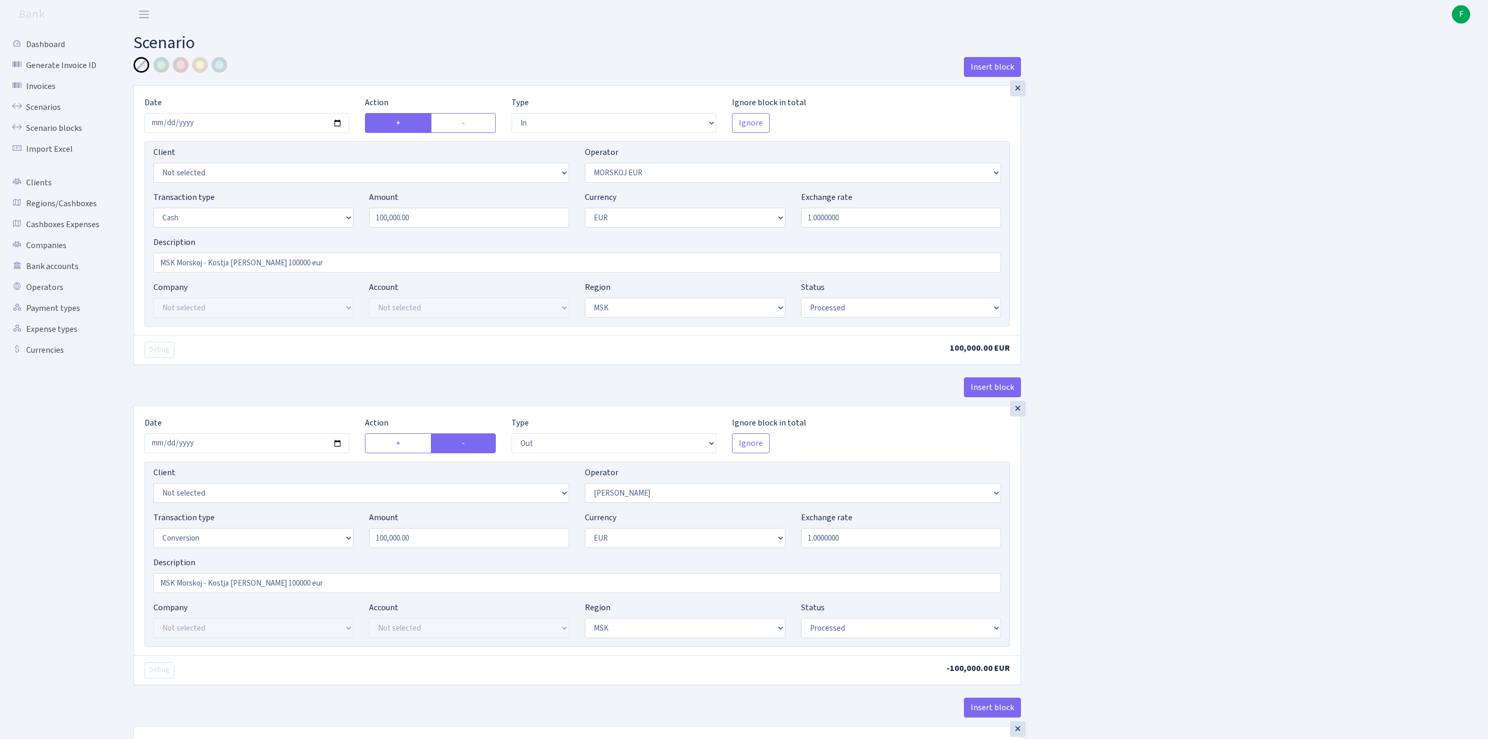
select select "3"
select select "processed"
select select "commission"
select select "439"
select select "processed"
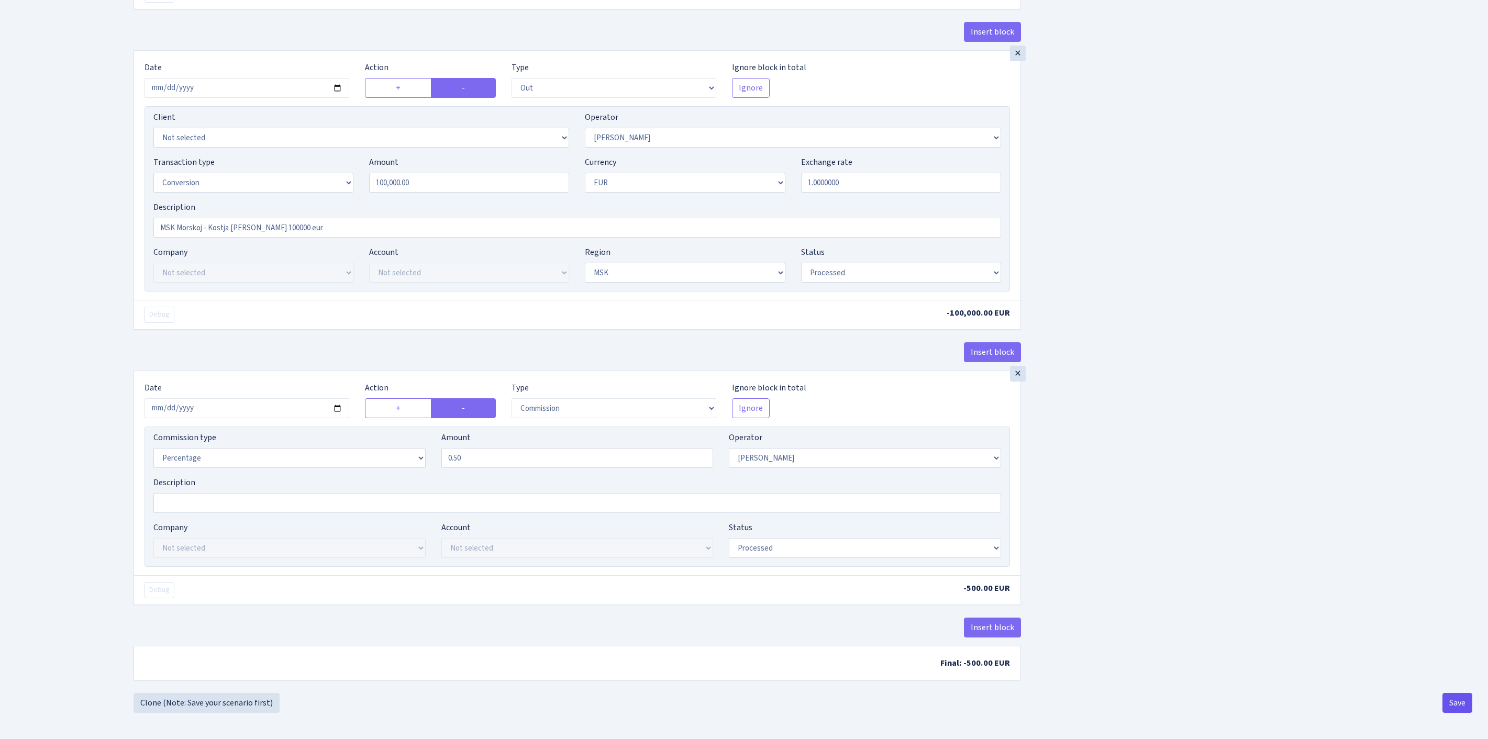
scroll to position [492, 0]
click at [1457, 702] on button "Save" at bounding box center [1458, 703] width 30 height 20
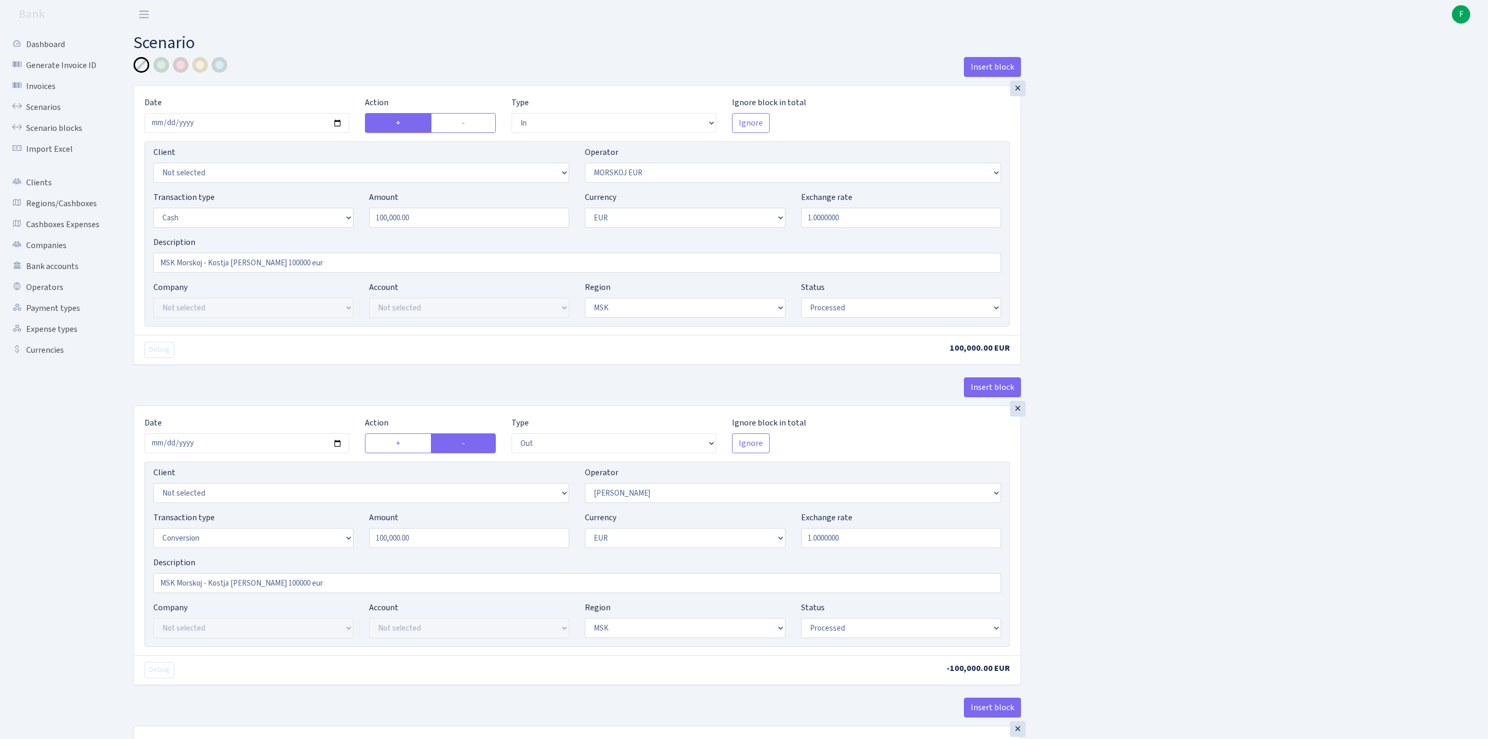
select select "in"
select select "323"
select select "1"
select select "3"
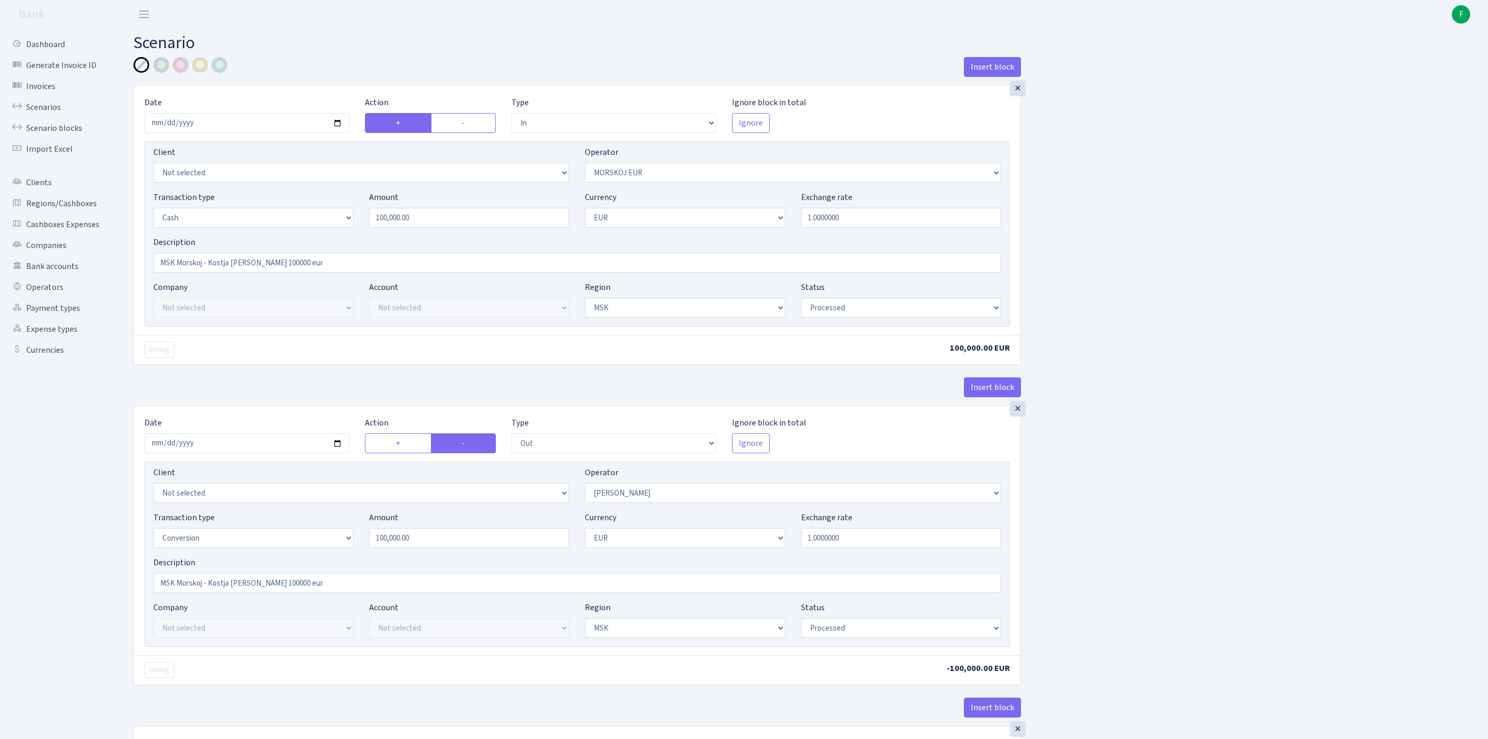
select select "processed"
select select "out"
select select "439"
select select "15"
select select "1"
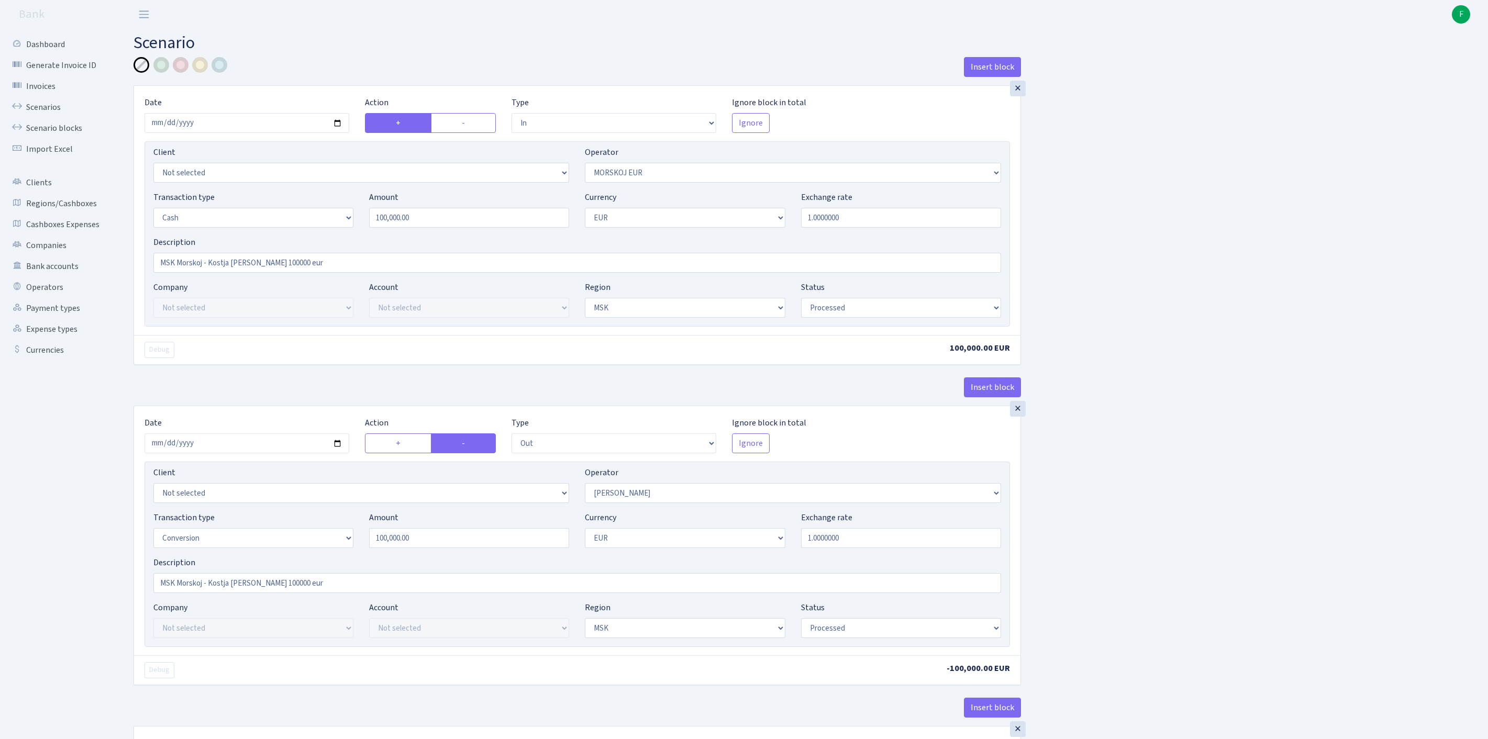
select select "3"
select select "processed"
select select "commission"
select select "439"
select select "processed"
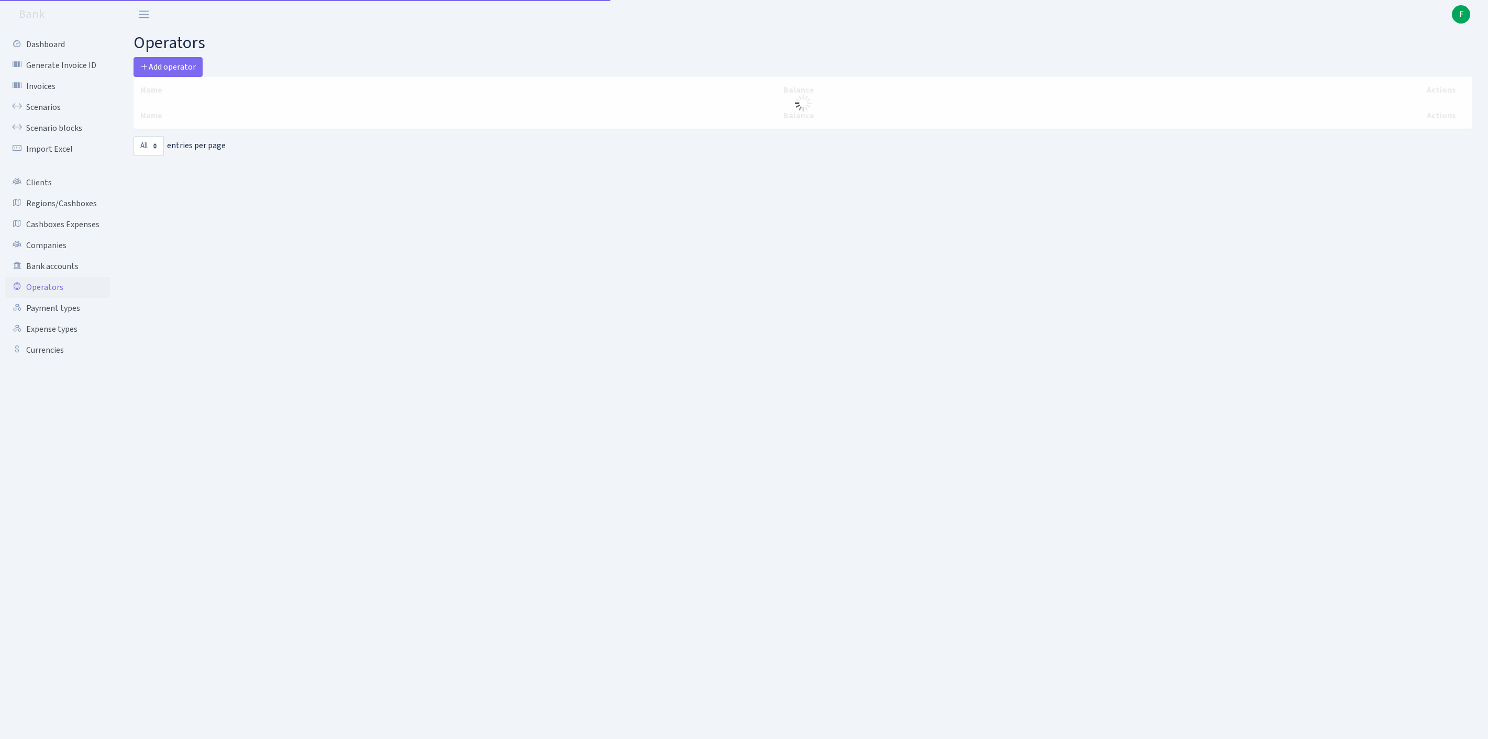
select select "-1"
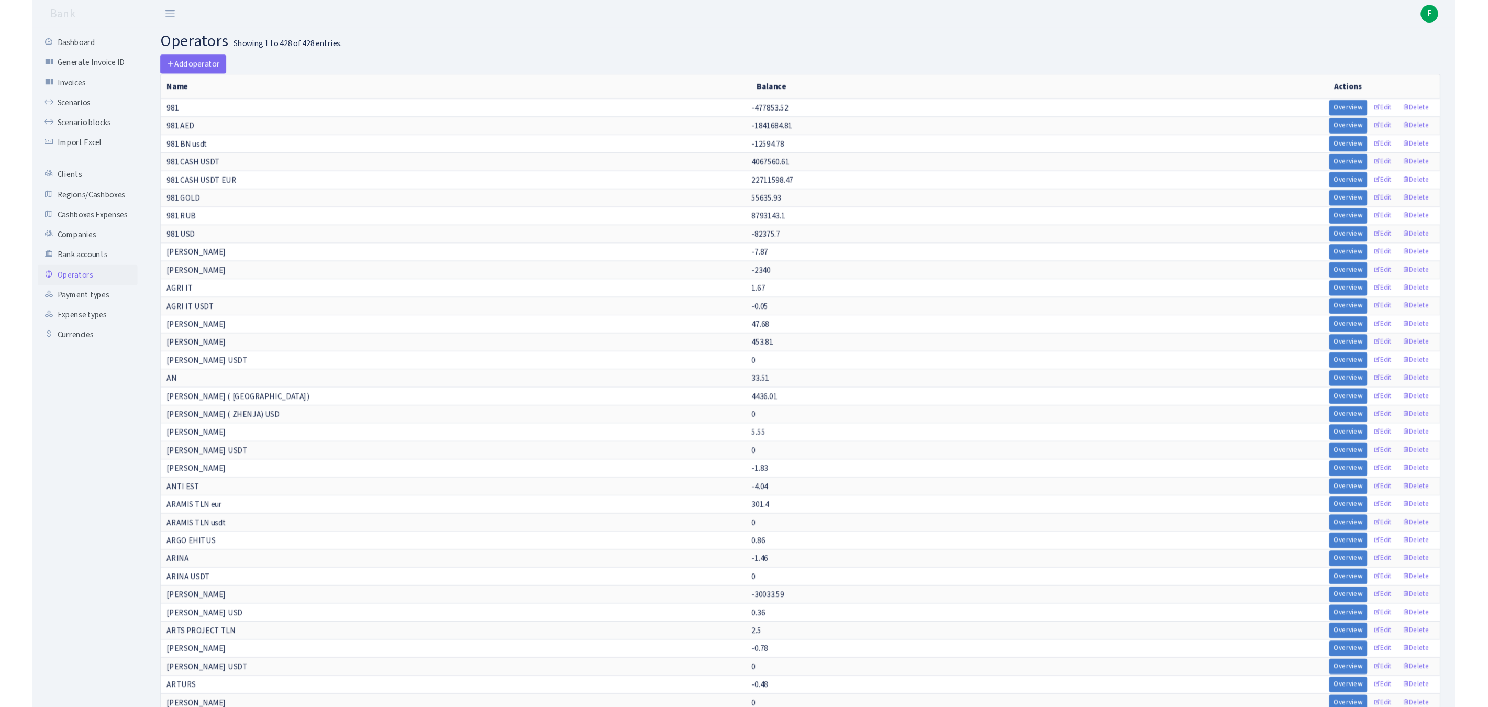
scroll to position [3972, 0]
